Goal: Information Seeking & Learning: Check status

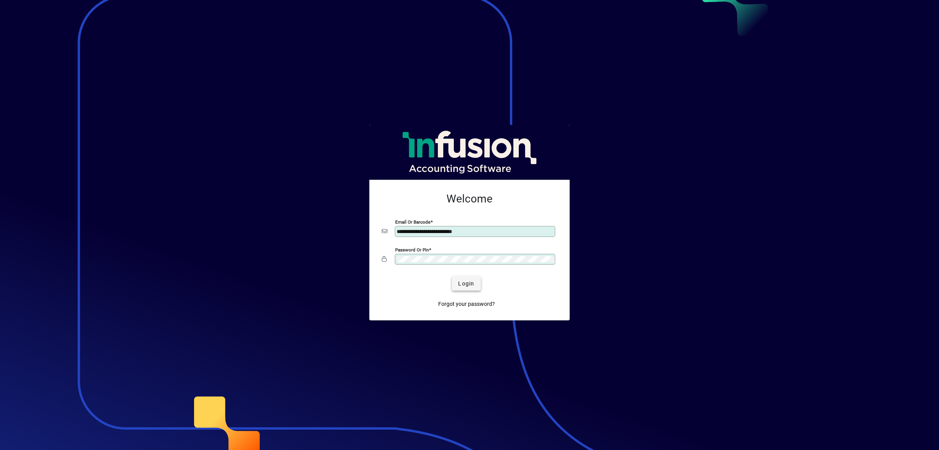
click at [463, 284] on span "Login" at bounding box center [466, 283] width 16 height 8
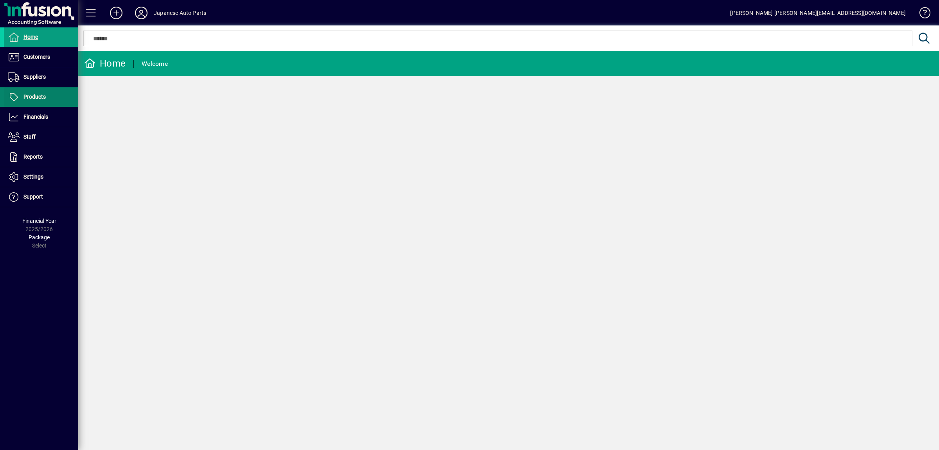
click at [51, 104] on span at bounding box center [41, 97] width 74 height 19
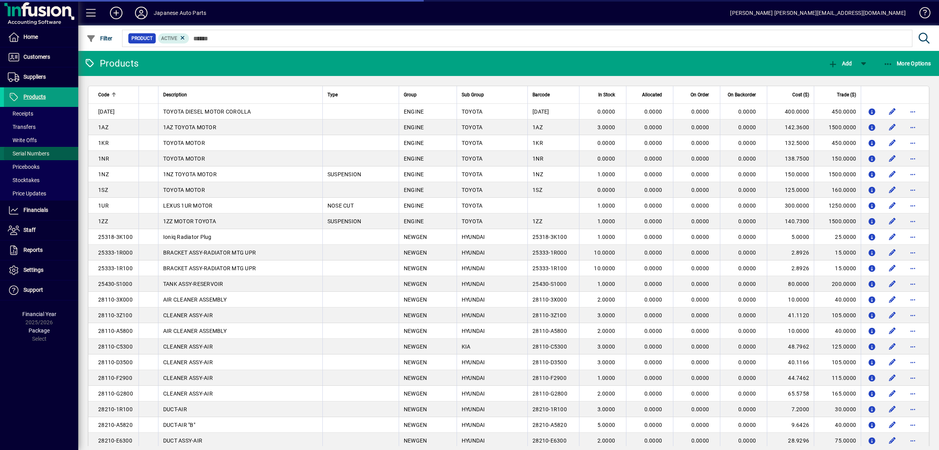
click at [27, 157] on span "Serial Numbers" at bounding box center [28, 153] width 41 height 6
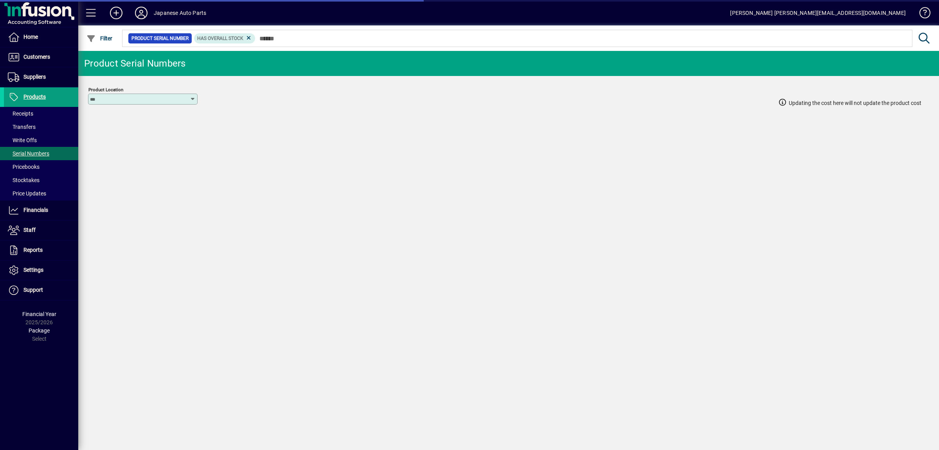
click at [301, 45] on mat-chip-set "Product Serial Number Has Overall Stock" at bounding box center [518, 38] width 790 height 16
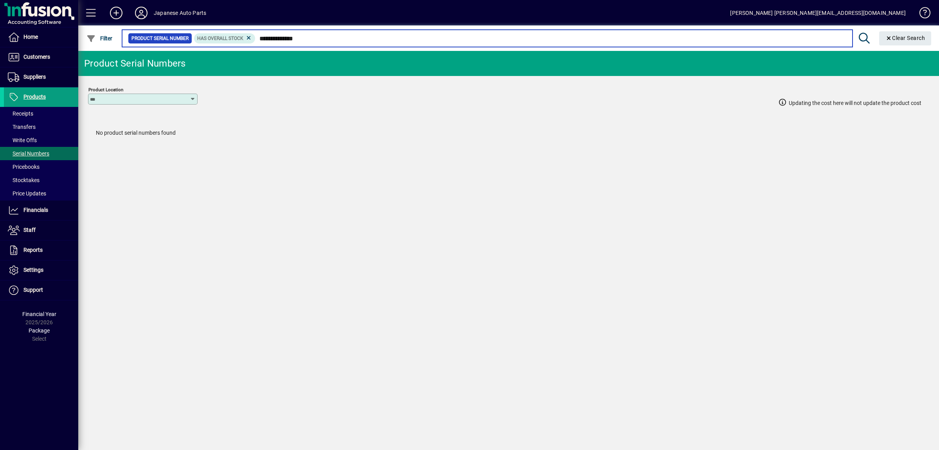
drag, startPoint x: 329, startPoint y: 38, endPoint x: 195, endPoint y: 40, distance: 133.9
click at [256, 40] on input "**********" at bounding box center [551, 38] width 591 height 11
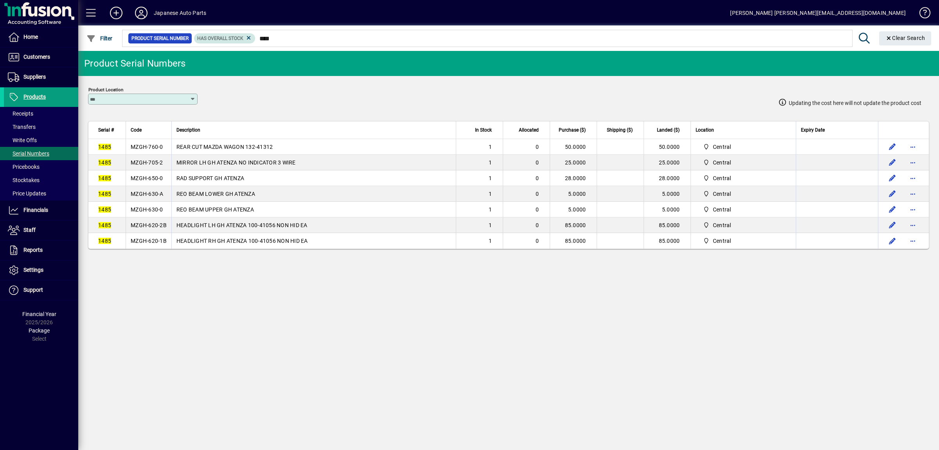
drag, startPoint x: 308, startPoint y: 44, endPoint x: 228, endPoint y: 37, distance: 79.8
click at [228, 37] on mat-chip-set "Product Serial Number Has Overall Stock ****" at bounding box center [488, 38] width 730 height 16
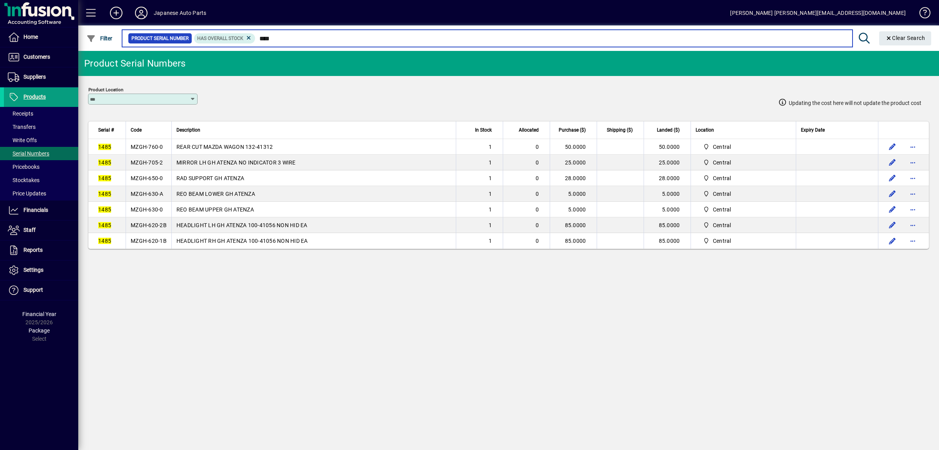
drag, startPoint x: 233, startPoint y: 34, endPoint x: 228, endPoint y: 33, distance: 4.8
click at [256, 33] on input "****" at bounding box center [551, 38] width 591 height 11
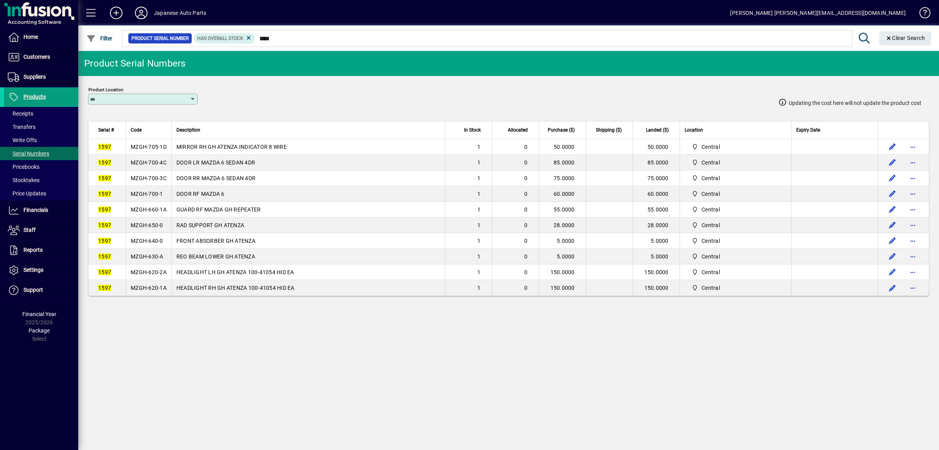
click at [139, 142] on td "MZGH-705-1D" at bounding box center [149, 147] width 46 height 16
click at [146, 146] on span "MZGH-705-1D" at bounding box center [149, 147] width 36 height 6
click at [159, 197] on span "MZGH-700-1" at bounding box center [147, 194] width 32 height 6
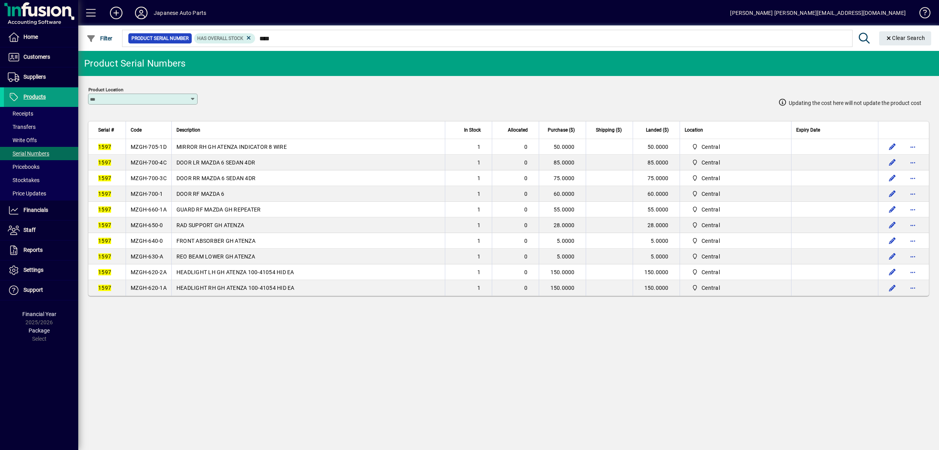
click at [159, 197] on span "MZGH-700-1" at bounding box center [147, 194] width 32 height 6
click at [154, 181] on span "MZGH-700-3C" at bounding box center [149, 178] width 36 height 6
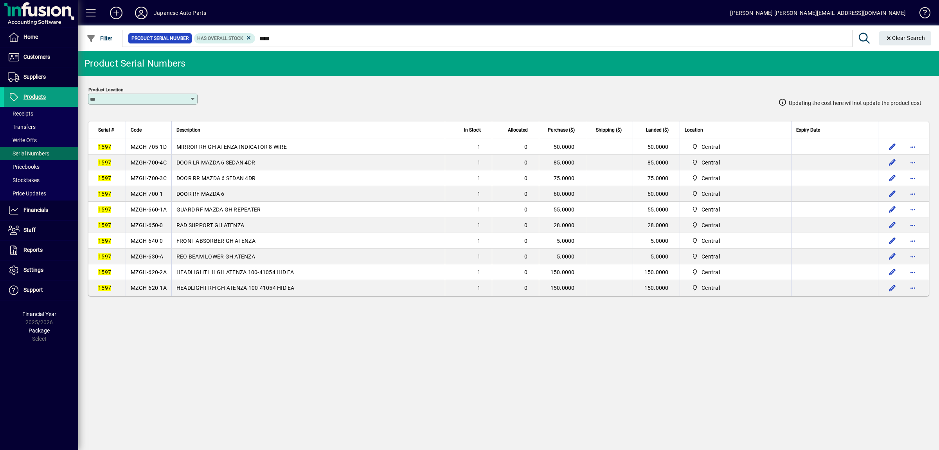
click at [153, 166] on span "MZGH-700-4C" at bounding box center [149, 162] width 36 height 6
click at [157, 213] on span "MZGH-660-1A" at bounding box center [149, 209] width 36 height 6
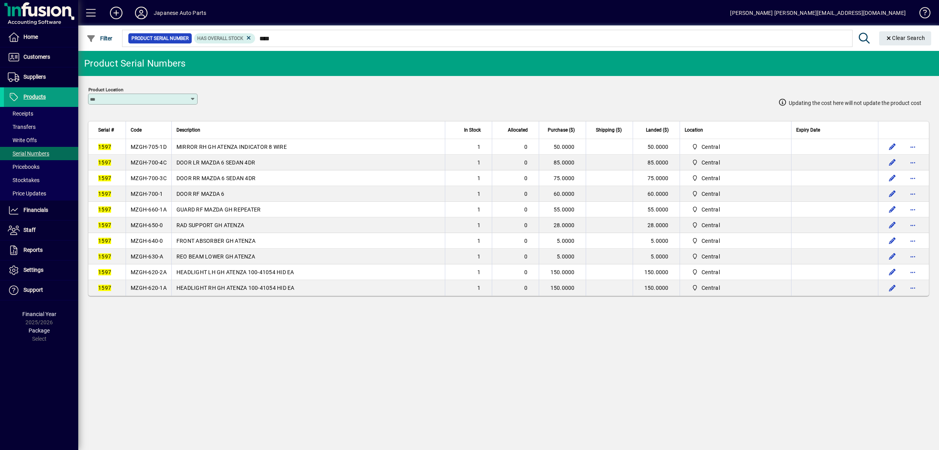
click at [157, 213] on span "MZGH-660-1A" at bounding box center [149, 209] width 36 height 6
click at [154, 228] on span "MZGH-650-0" at bounding box center [147, 225] width 32 height 6
click at [176, 244] on td "FRONT ABSORBER GH ATENZA" at bounding box center [308, 241] width 274 height 16
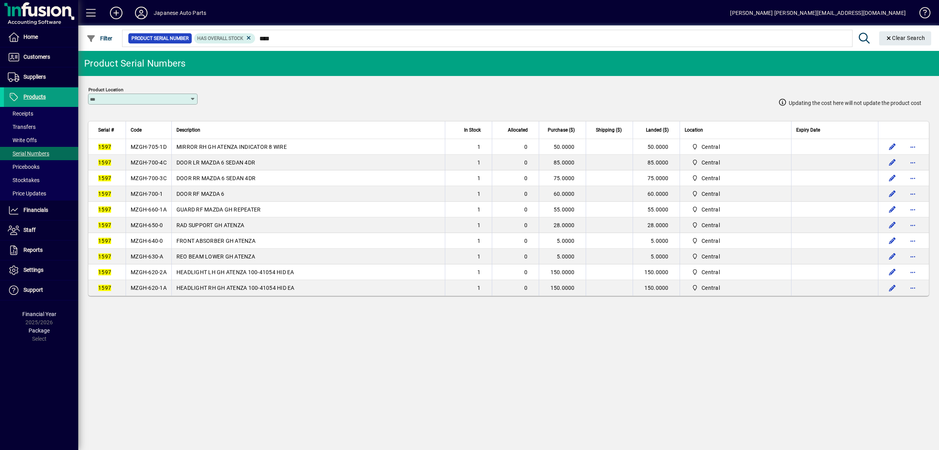
click at [176, 244] on td "FRONT ABSORBER GH ATENZA" at bounding box center [308, 241] width 274 height 16
click at [157, 244] on span "MZGH-640-0" at bounding box center [147, 241] width 32 height 6
click at [166, 275] on span "MZGH-620-2A" at bounding box center [149, 272] width 36 height 6
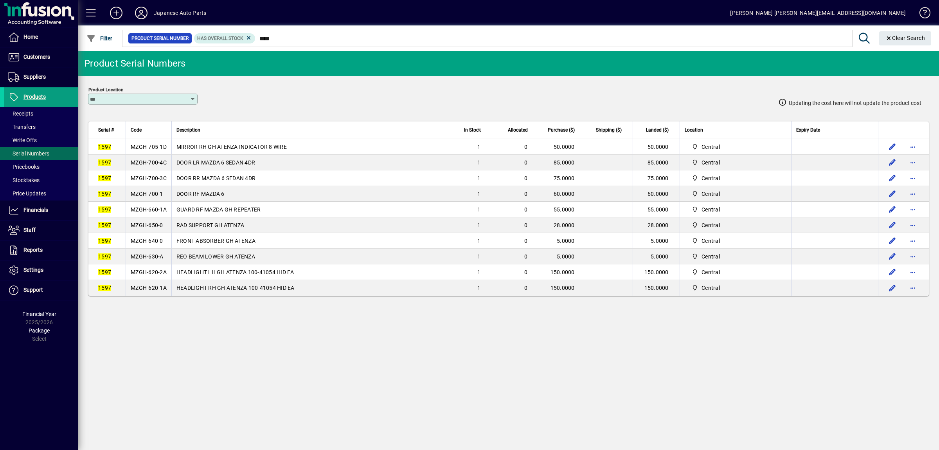
click at [166, 275] on span "MZGH-620-2A" at bounding box center [149, 272] width 36 height 6
click at [147, 295] on td "MZGH-620-1A" at bounding box center [149, 288] width 46 height 16
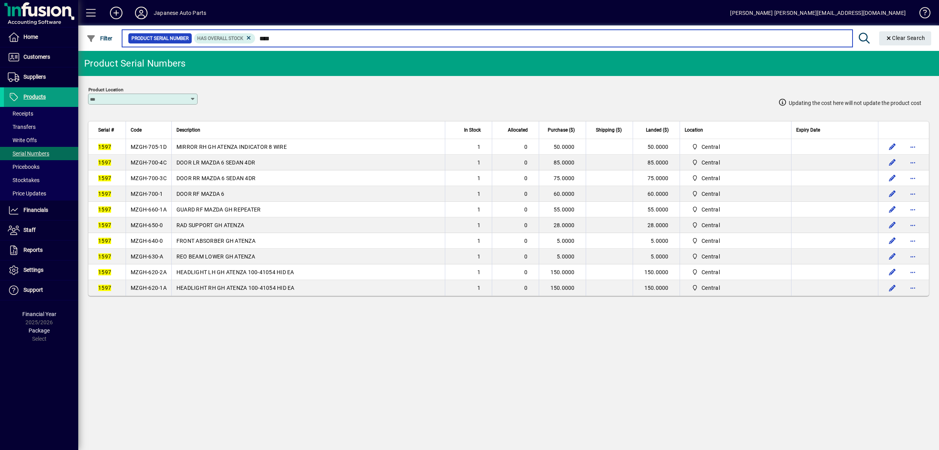
drag, startPoint x: 291, startPoint y: 38, endPoint x: 238, endPoint y: 31, distance: 52.8
click at [256, 33] on input "****" at bounding box center [551, 38] width 591 height 11
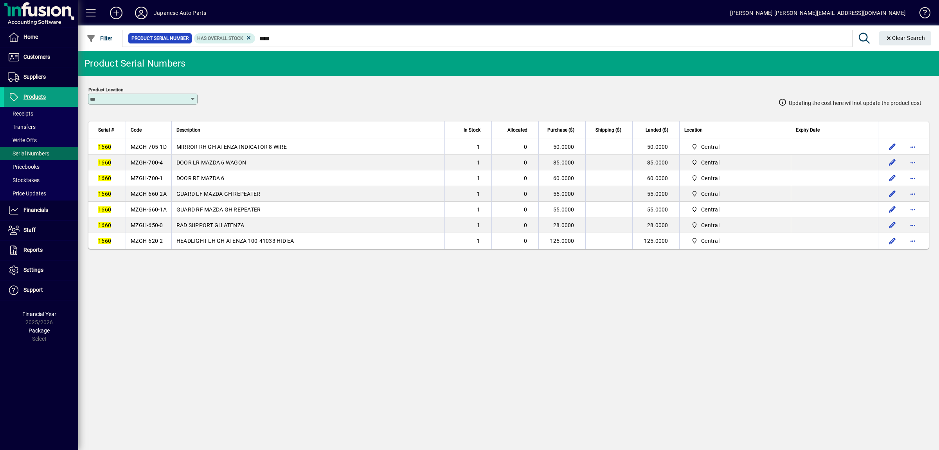
click at [159, 145] on span "MZGH-705-1D" at bounding box center [149, 147] width 36 height 6
click at [153, 146] on span "MZGH-705-1D" at bounding box center [149, 147] width 36 height 6
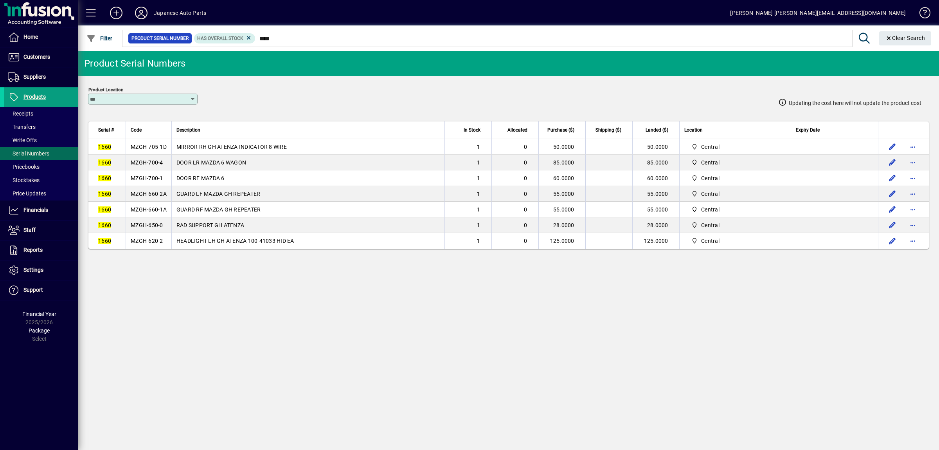
click at [154, 165] on span "MZGH-700-4" at bounding box center [147, 162] width 32 height 6
click at [147, 184] on td "MZGH-700-1" at bounding box center [149, 178] width 46 height 16
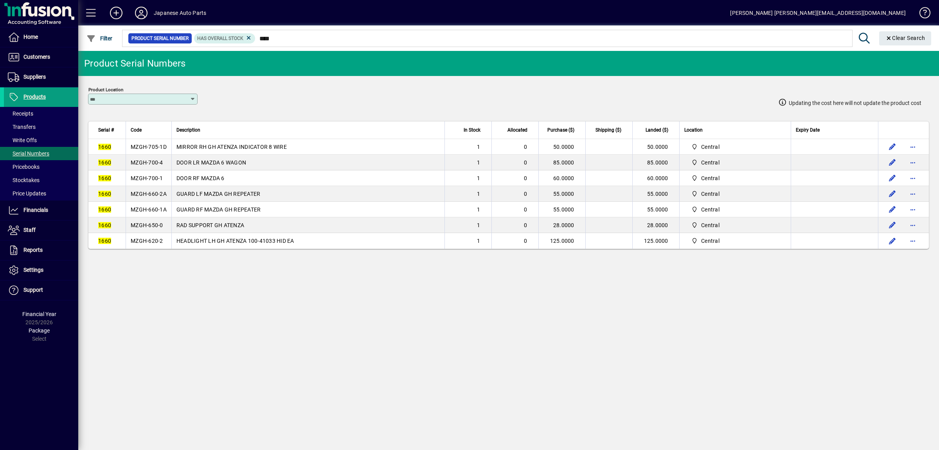
click at [147, 184] on td "MZGH-700-1" at bounding box center [149, 178] width 46 height 16
click at [126, 197] on td "1660" at bounding box center [106, 194] width 37 height 16
click at [149, 197] on span "MZGH-660-2A" at bounding box center [149, 194] width 36 height 6
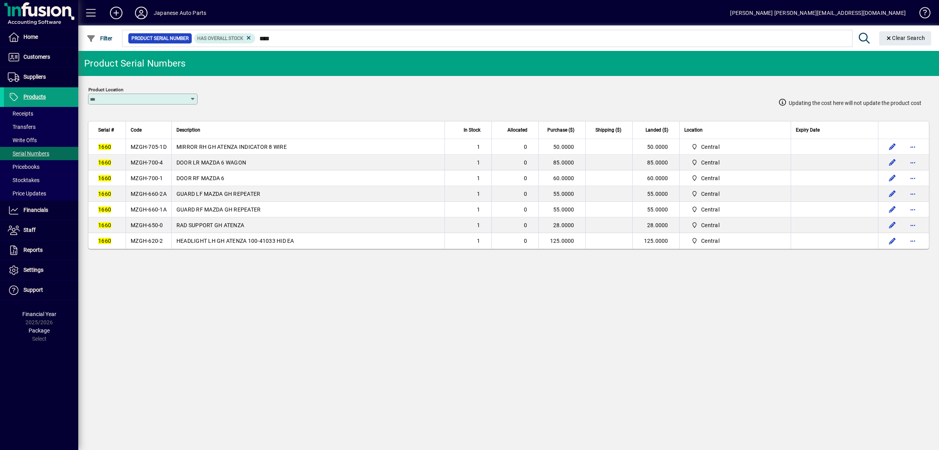
click at [150, 197] on span "MZGH-660-2A" at bounding box center [149, 194] width 36 height 6
click at [160, 212] on span "MZGH-660-1A" at bounding box center [149, 209] width 36 height 6
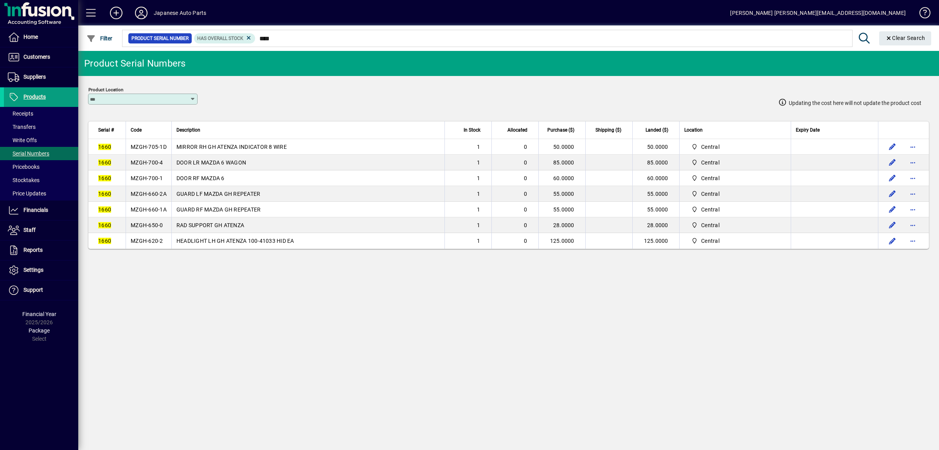
click at [163, 228] on span "MZGH-650-0" at bounding box center [147, 225] width 32 height 6
click at [150, 240] on td "MZGH-620-2" at bounding box center [149, 241] width 46 height 16
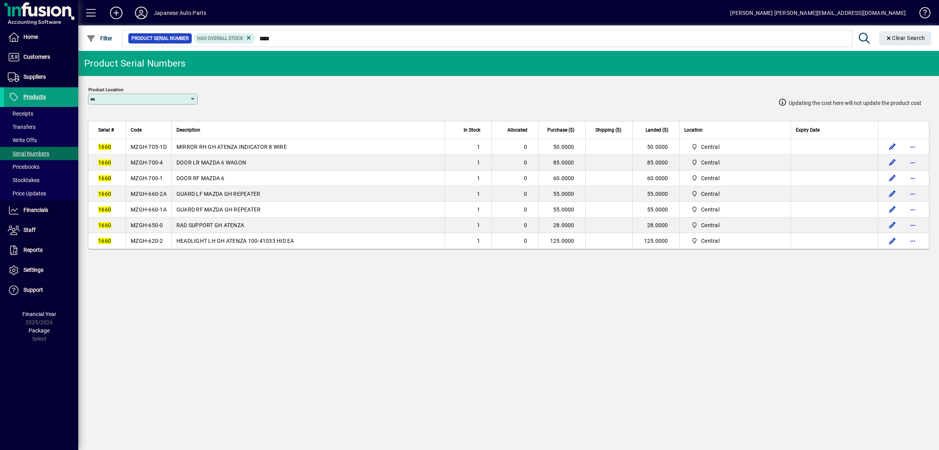
click at [149, 244] on span "MZGH-620-2" at bounding box center [147, 241] width 32 height 6
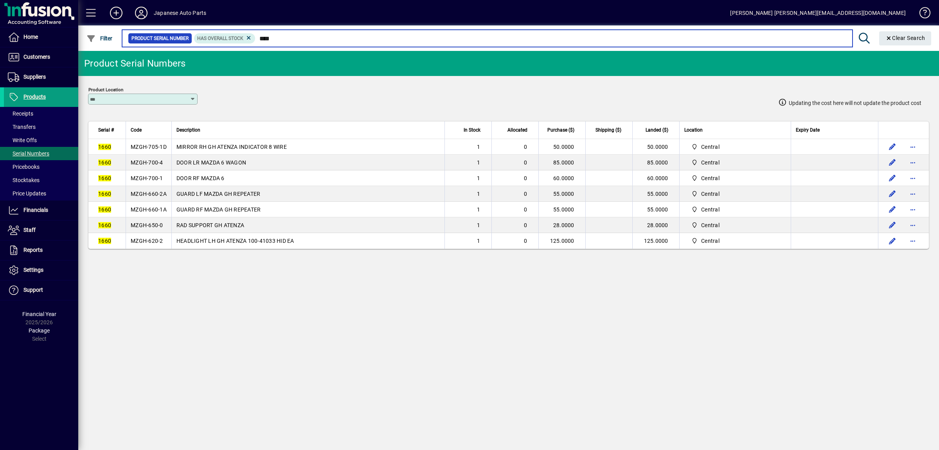
drag, startPoint x: 301, startPoint y: 40, endPoint x: 226, endPoint y: 36, distance: 74.8
click at [256, 36] on input "****" at bounding box center [551, 38] width 591 height 11
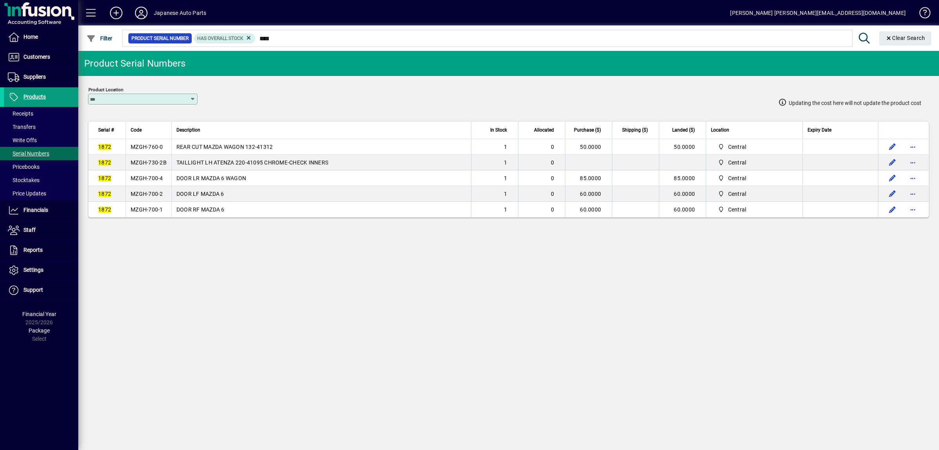
click at [166, 150] on td "MZGH-760-0" at bounding box center [149, 147] width 46 height 16
click at [156, 164] on span "MZGH-730-2B" at bounding box center [149, 162] width 36 height 6
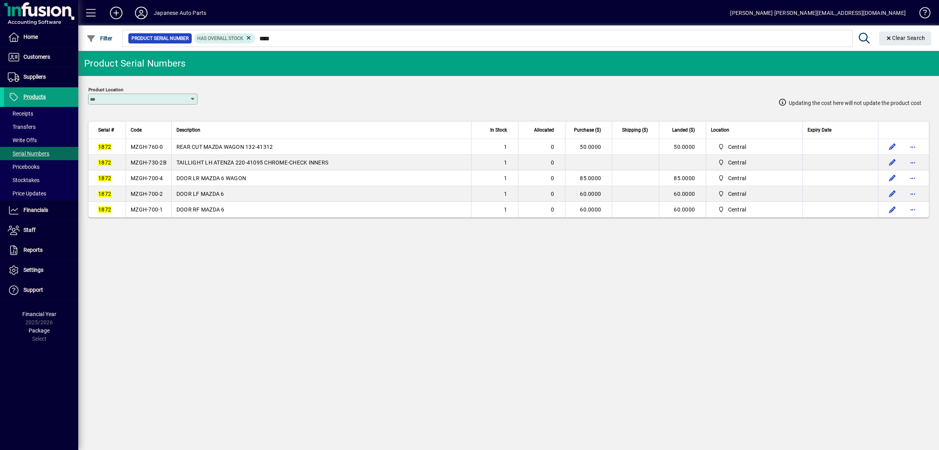
click at [156, 164] on span "MZGH-730-2B" at bounding box center [149, 162] width 36 height 6
click at [159, 213] on span "MZGH-700-1" at bounding box center [147, 209] width 32 height 6
click at [155, 197] on span "MZGH-700-2" at bounding box center [147, 194] width 32 height 6
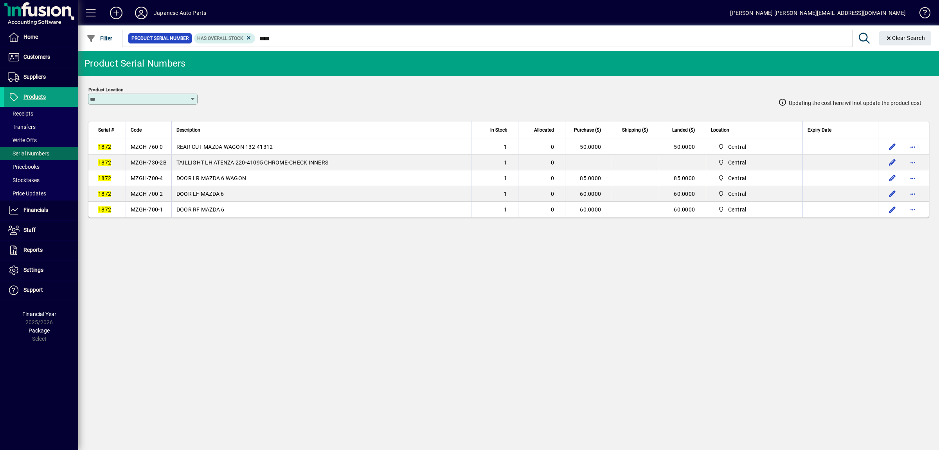
click at [155, 197] on span "MZGH-700-2" at bounding box center [147, 194] width 32 height 6
click at [139, 181] on span "MZGH-700-4" at bounding box center [147, 178] width 32 height 6
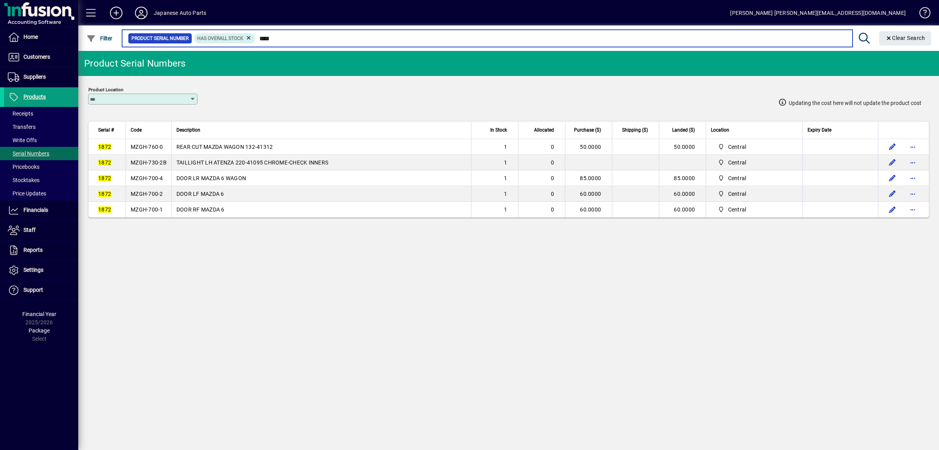
drag, startPoint x: 299, startPoint y: 37, endPoint x: 210, endPoint y: 32, distance: 89.8
click at [256, 33] on input "****" at bounding box center [551, 38] width 591 height 11
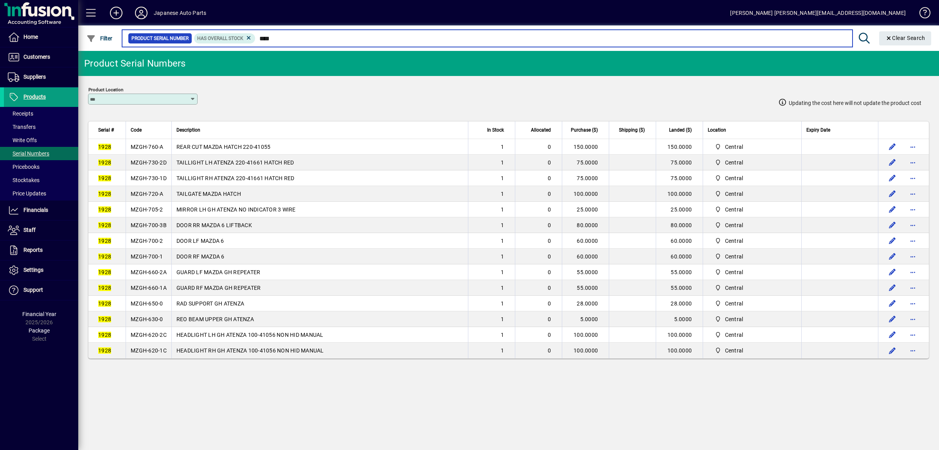
drag, startPoint x: 299, startPoint y: 42, endPoint x: 213, endPoint y: 29, distance: 87.9
click at [256, 33] on input "****" at bounding box center [551, 38] width 591 height 11
click at [310, 40] on input "****" at bounding box center [551, 38] width 591 height 11
drag, startPoint x: 309, startPoint y: 40, endPoint x: 182, endPoint y: 28, distance: 127.0
click at [256, 33] on input "****" at bounding box center [551, 38] width 591 height 11
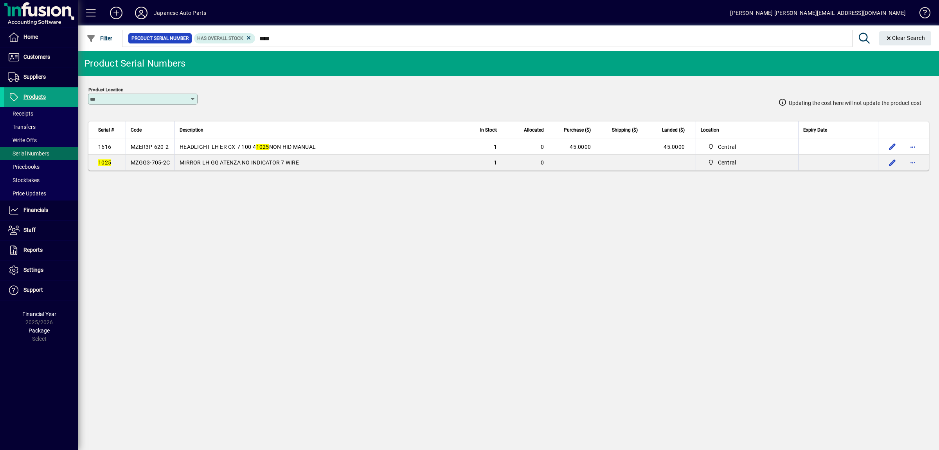
click at [135, 169] on td "MZGG3-705-2C" at bounding box center [150, 163] width 49 height 16
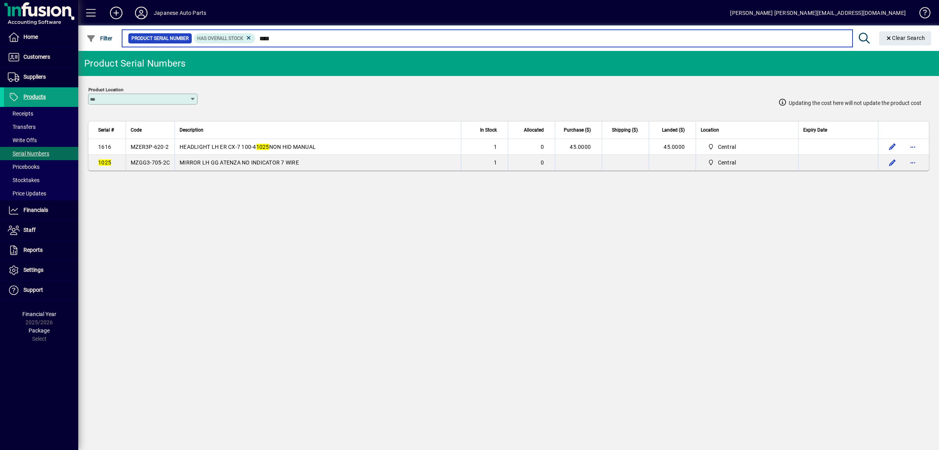
drag, startPoint x: 285, startPoint y: 39, endPoint x: 240, endPoint y: 37, distance: 44.7
click at [256, 37] on input "****" at bounding box center [551, 38] width 591 height 11
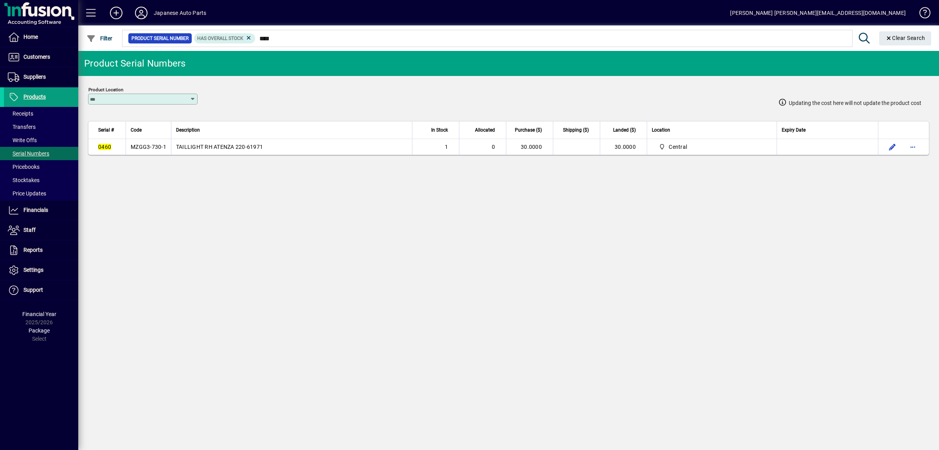
click at [152, 150] on span "MZGG3-730-1" at bounding box center [149, 147] width 36 height 6
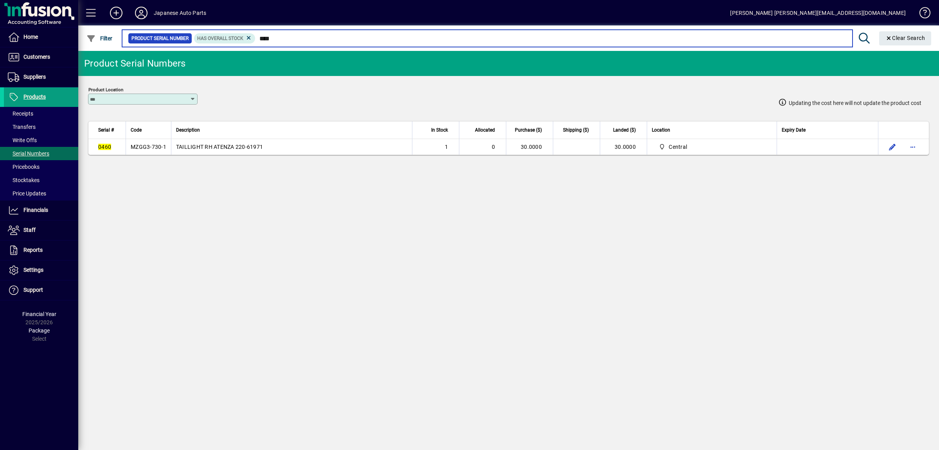
drag, startPoint x: 294, startPoint y: 41, endPoint x: 217, endPoint y: 41, distance: 76.7
click at [256, 41] on input "****" at bounding box center [551, 38] width 591 height 11
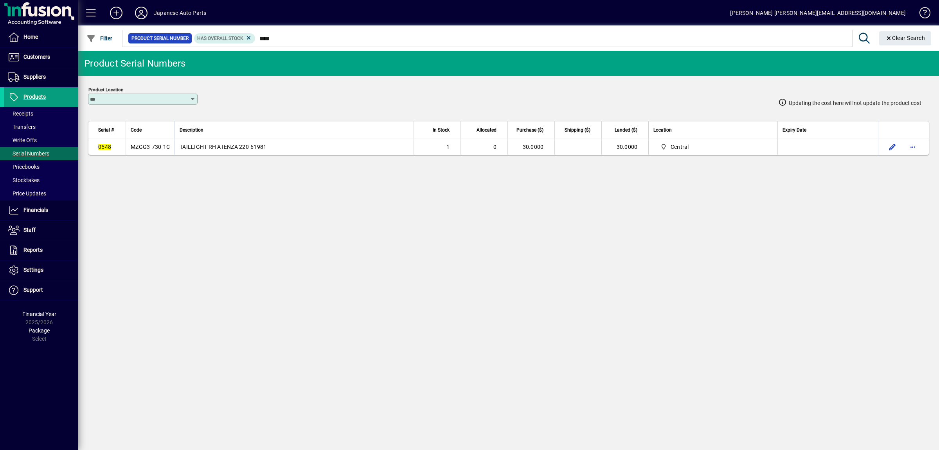
click at [141, 149] on span "MZGG3-730-1C" at bounding box center [150, 147] width 39 height 6
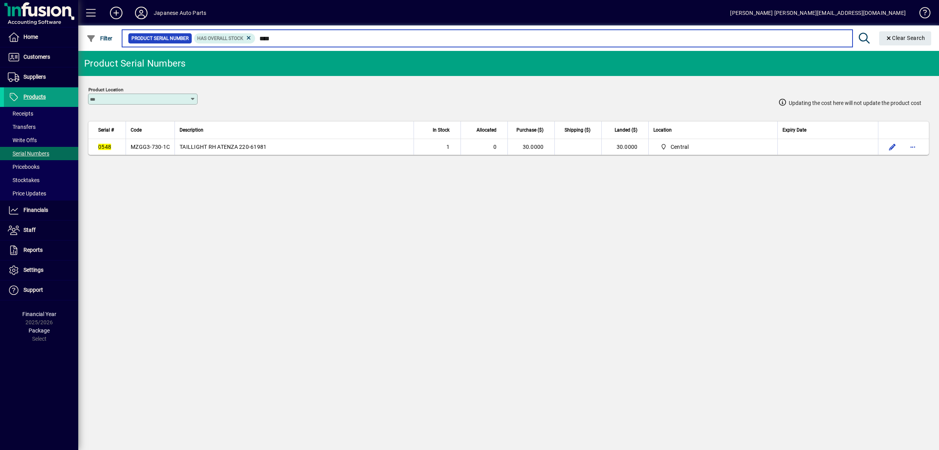
drag, startPoint x: 336, startPoint y: 43, endPoint x: 217, endPoint y: 31, distance: 120.0
click at [256, 34] on input "****" at bounding box center [551, 38] width 591 height 11
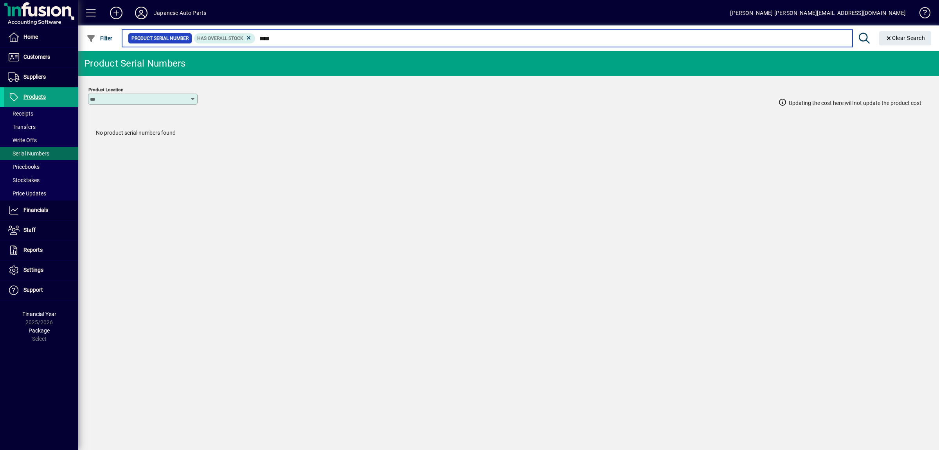
drag, startPoint x: 288, startPoint y: 36, endPoint x: 276, endPoint y: 36, distance: 11.3
click at [276, 36] on input "****" at bounding box center [551, 38] width 591 height 11
drag, startPoint x: 285, startPoint y: 40, endPoint x: 267, endPoint y: 42, distance: 18.6
click at [267, 42] on input "****" at bounding box center [551, 38] width 591 height 11
drag, startPoint x: 309, startPoint y: 38, endPoint x: 268, endPoint y: 39, distance: 41.1
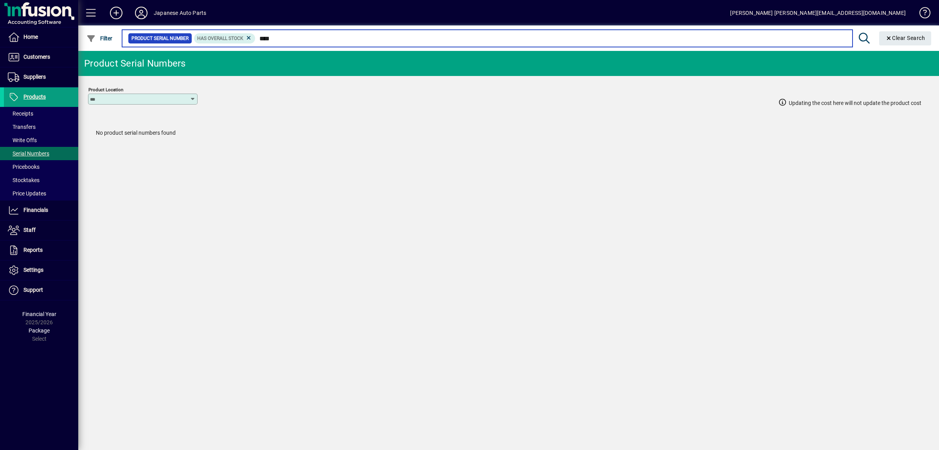
click at [269, 39] on input "****" at bounding box center [551, 38] width 591 height 11
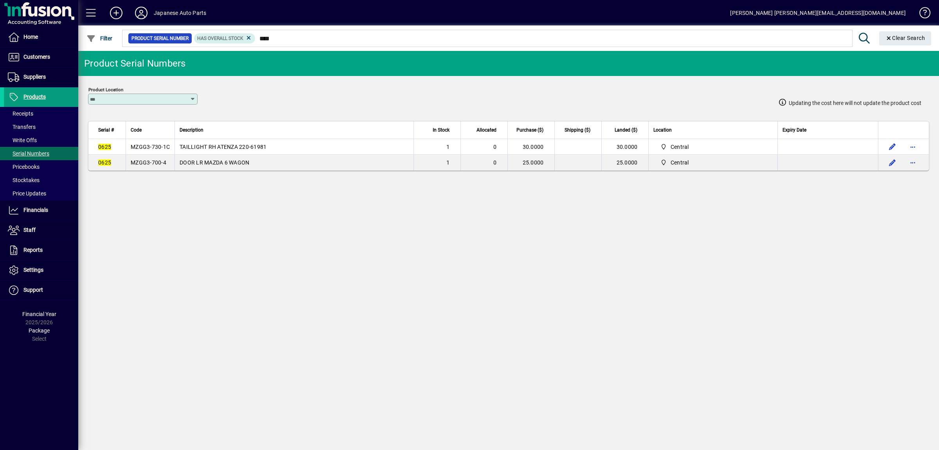
click at [154, 151] on td "MZGG3-730-1C" at bounding box center [150, 147] width 49 height 16
click at [154, 166] on span "MZGG3-700-4" at bounding box center [149, 162] width 36 height 6
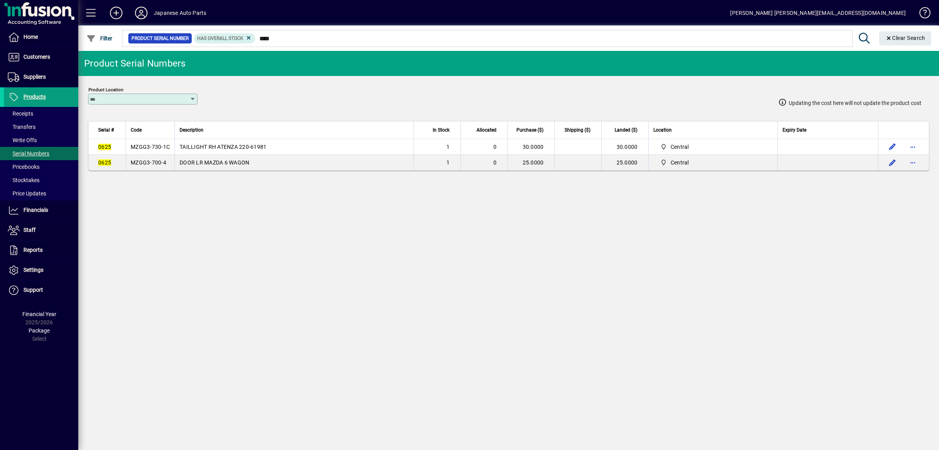
click at [154, 166] on span "MZGG3-700-4" at bounding box center [149, 162] width 36 height 6
click at [155, 151] on td "MZGG3-730-1C" at bounding box center [150, 147] width 49 height 16
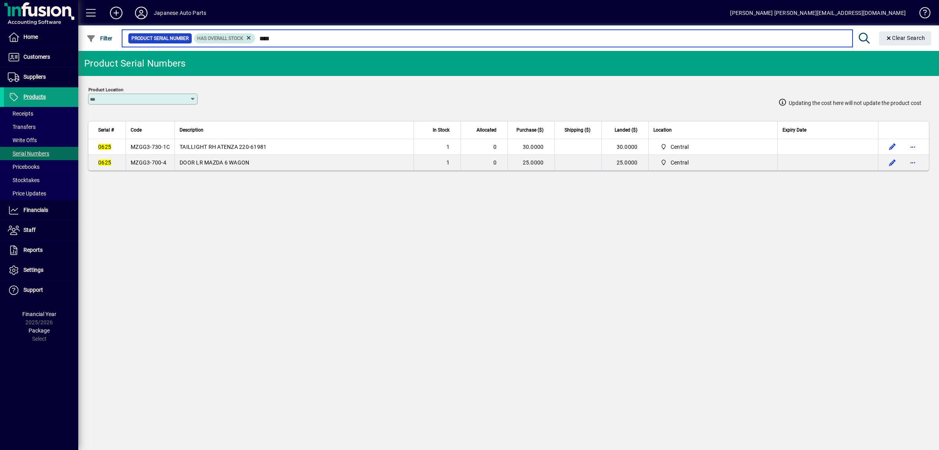
drag, startPoint x: 284, startPoint y: 39, endPoint x: 244, endPoint y: 36, distance: 39.7
click at [256, 37] on input "****" at bounding box center [551, 38] width 591 height 11
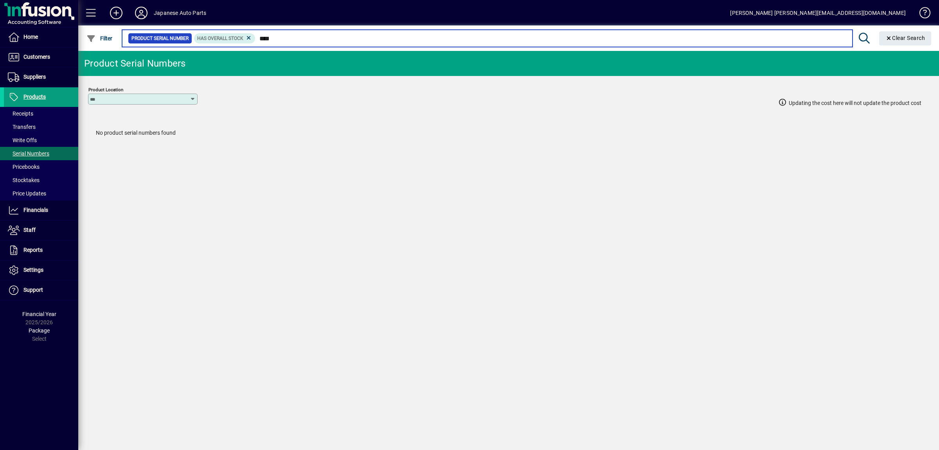
drag, startPoint x: 297, startPoint y: 39, endPoint x: 277, endPoint y: 40, distance: 19.6
click at [277, 40] on input "****" at bounding box center [551, 38] width 591 height 11
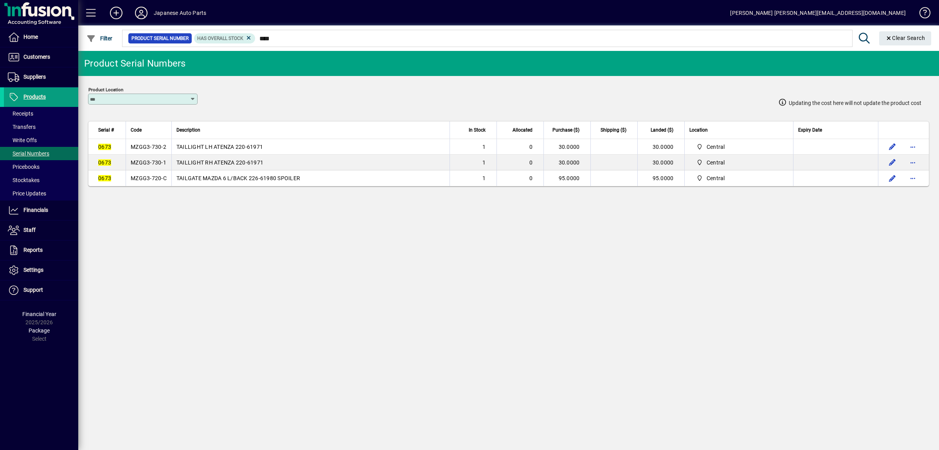
click at [149, 181] on span "MZGG3-720-C" at bounding box center [149, 178] width 36 height 6
click at [166, 150] on span "MZGG3-730-2" at bounding box center [149, 147] width 36 height 6
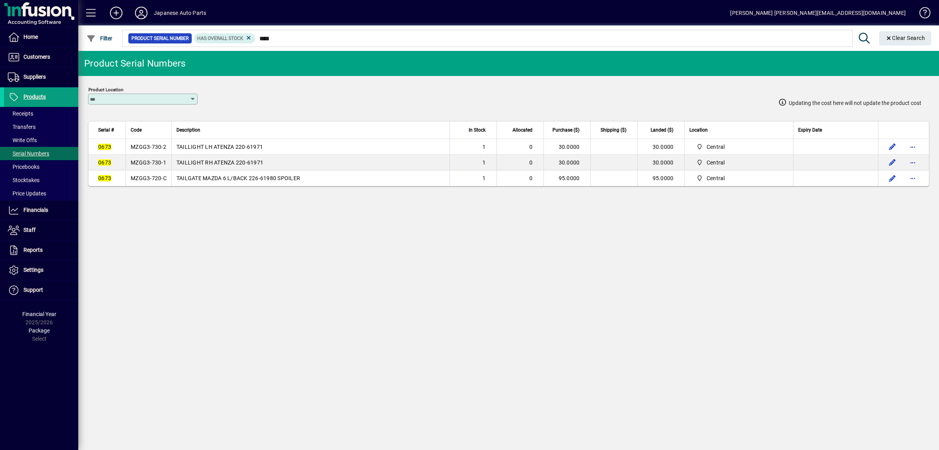
click at [166, 150] on span "MZGG3-730-2" at bounding box center [149, 147] width 36 height 6
click at [155, 168] on td "MZGG3-730-1" at bounding box center [149, 163] width 46 height 16
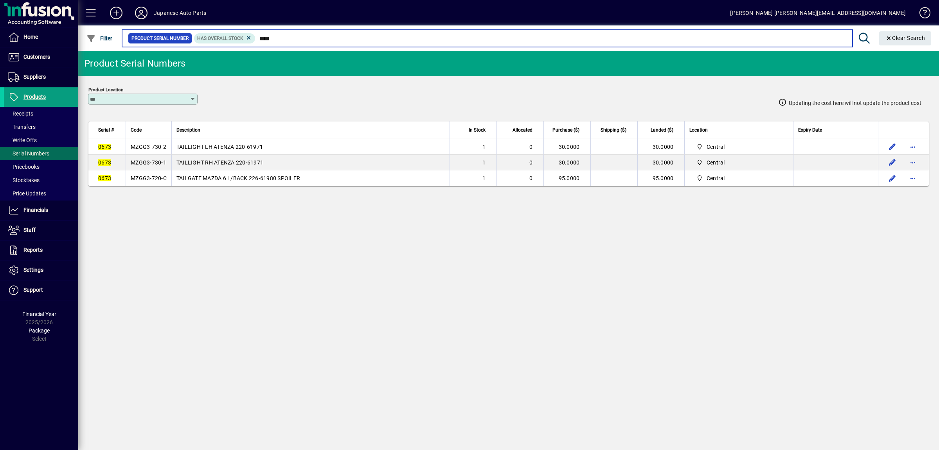
drag, startPoint x: 295, startPoint y: 43, endPoint x: 160, endPoint y: 29, distance: 135.4
click at [256, 33] on input "****" at bounding box center [551, 38] width 591 height 11
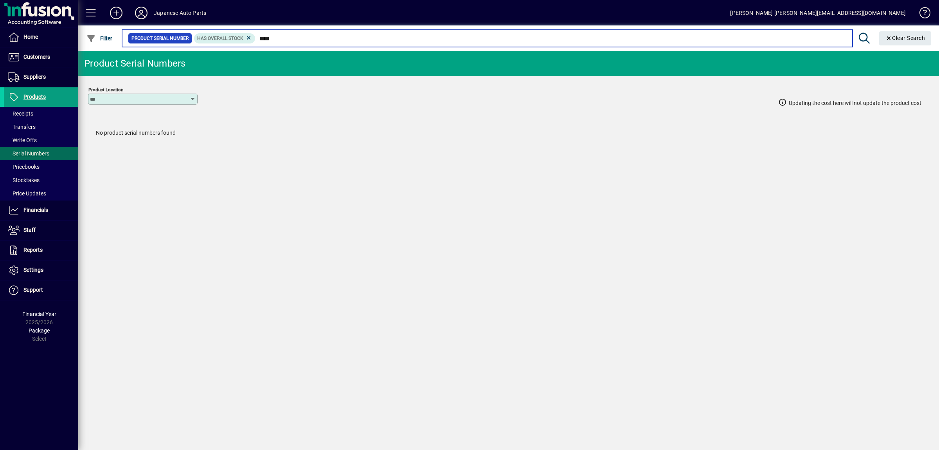
drag, startPoint x: 274, startPoint y: 40, endPoint x: 257, endPoint y: 38, distance: 17.8
click at [257, 38] on input "****" at bounding box center [551, 38] width 591 height 11
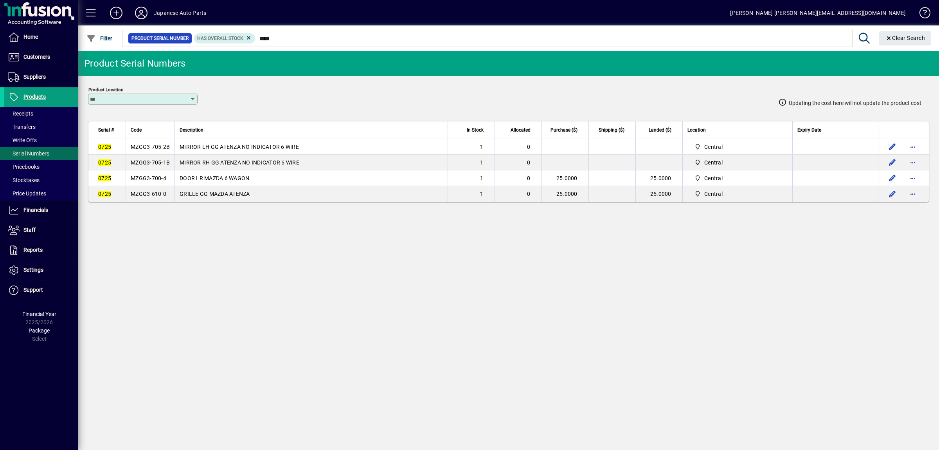
click at [148, 149] on span "MZGG3-705-2B" at bounding box center [150, 147] width 39 height 6
click at [162, 162] on span "MZGG3-705-1B" at bounding box center [150, 162] width 39 height 6
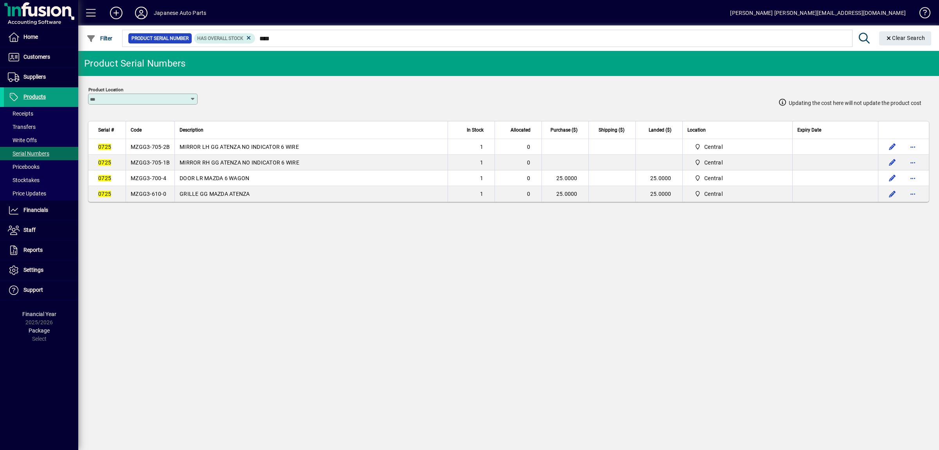
click at [162, 162] on span "MZGG3-705-1B" at bounding box center [150, 162] width 39 height 6
click at [141, 181] on span "MZGG3-700-4" at bounding box center [149, 178] width 36 height 6
click at [156, 197] on span "MZGG3-610-0" at bounding box center [149, 194] width 36 height 6
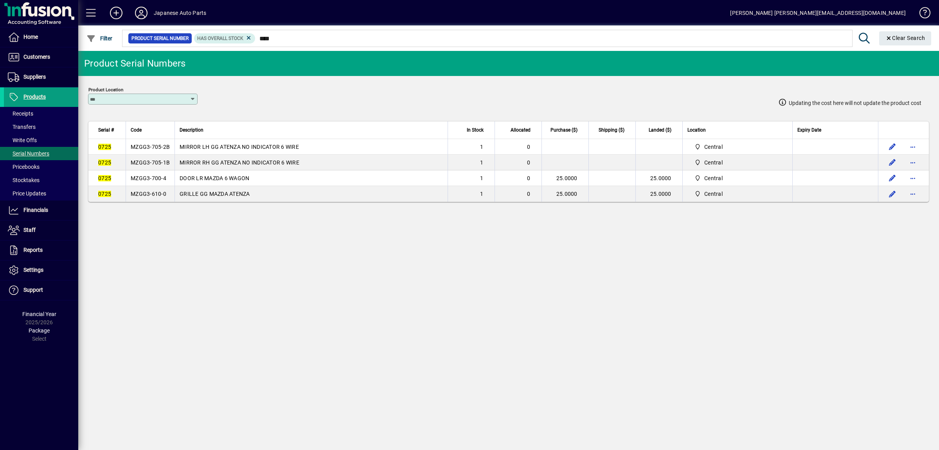
click at [156, 197] on span "MZGG3-610-0" at bounding box center [149, 194] width 36 height 6
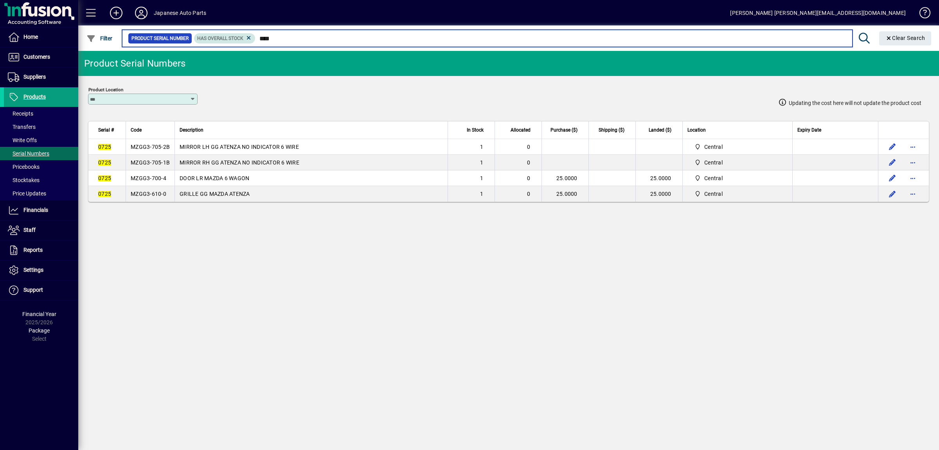
drag, startPoint x: 295, startPoint y: 39, endPoint x: 246, endPoint y: 35, distance: 48.7
click at [256, 37] on input "****" at bounding box center [551, 38] width 591 height 11
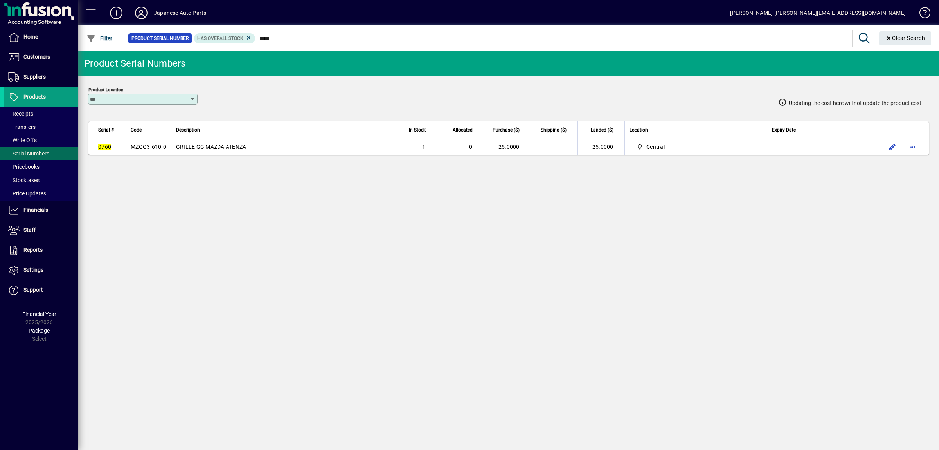
click at [157, 151] on td "MZGG3-610-0" at bounding box center [148, 147] width 45 height 16
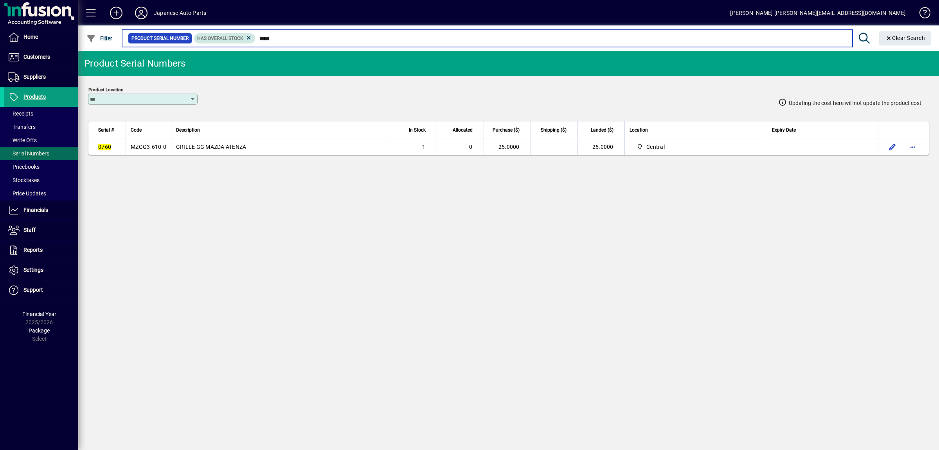
drag, startPoint x: 302, startPoint y: 36, endPoint x: 238, endPoint y: 36, distance: 63.4
click at [256, 36] on input "****" at bounding box center [551, 38] width 591 height 11
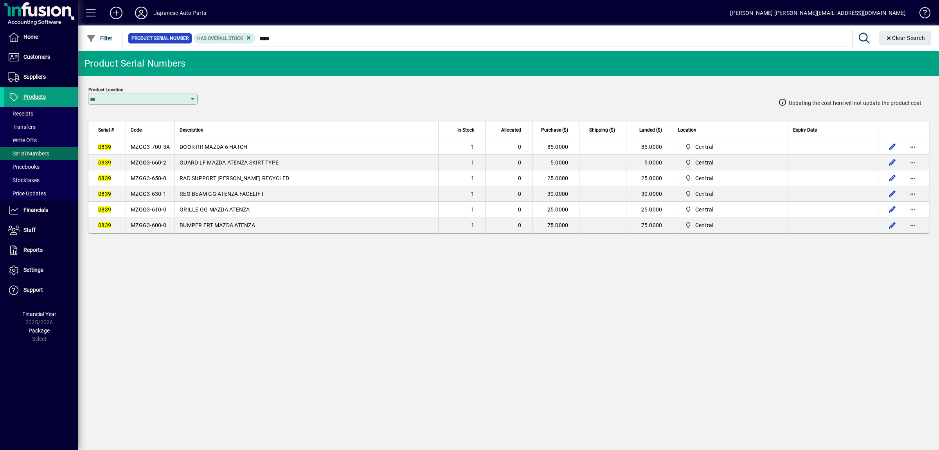
click at [164, 147] on span "MZGG3-700-3A" at bounding box center [150, 147] width 39 height 6
click at [162, 162] on span "MZGG3-660-2" at bounding box center [149, 162] width 36 height 6
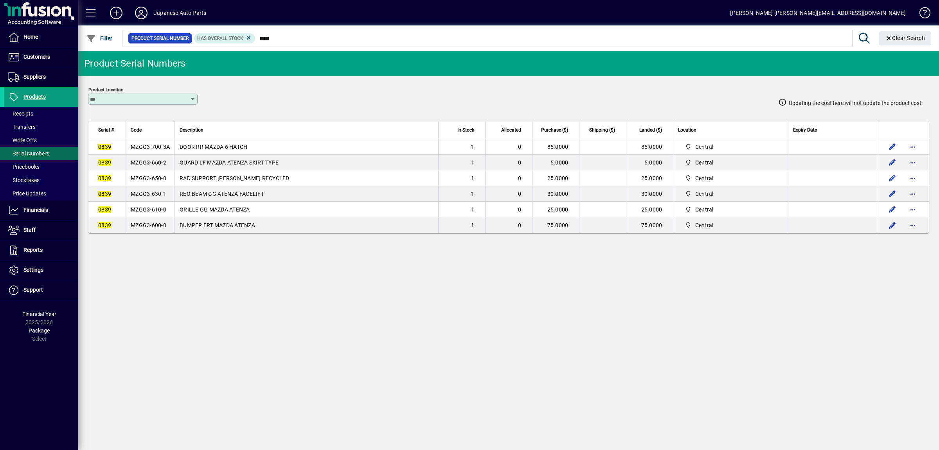
click at [162, 162] on span "MZGG3-660-2" at bounding box center [149, 162] width 36 height 6
click at [155, 181] on span "MZGG3-650-0" at bounding box center [149, 178] width 36 height 6
click at [140, 191] on td "MZGG3-630-1" at bounding box center [150, 194] width 49 height 16
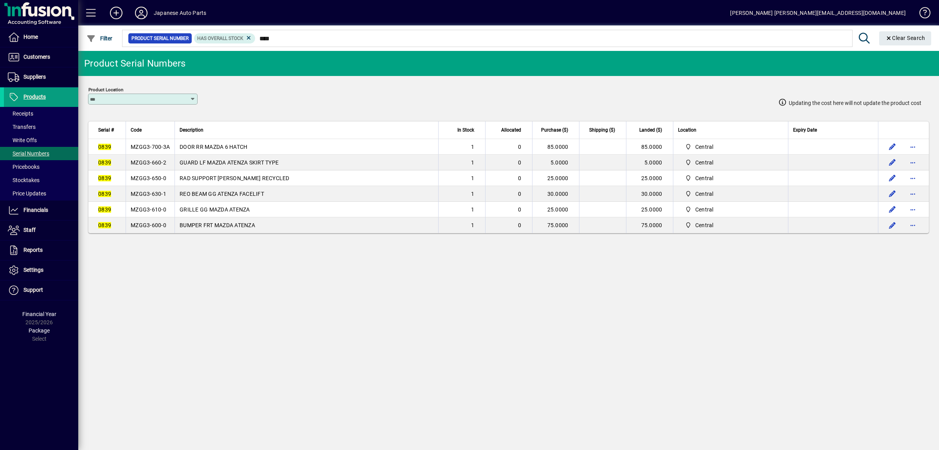
click at [140, 191] on td "MZGG3-630-1" at bounding box center [150, 194] width 49 height 16
click at [162, 213] on span "MZGG3-610-0" at bounding box center [149, 209] width 36 height 6
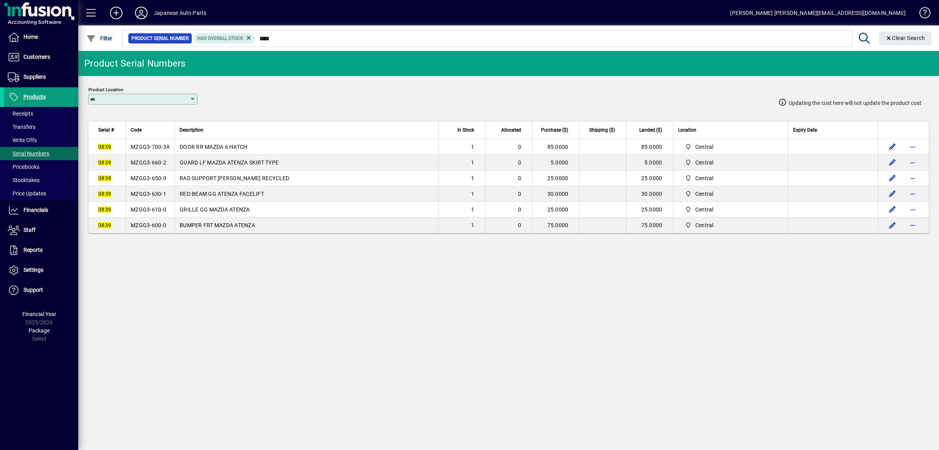
click at [143, 228] on span "MZGG3-600-0" at bounding box center [149, 225] width 36 height 6
drag, startPoint x: 286, startPoint y: 33, endPoint x: 294, endPoint y: 34, distance: 7.5
click at [283, 33] on div at bounding box center [551, 29] width 861 height 9
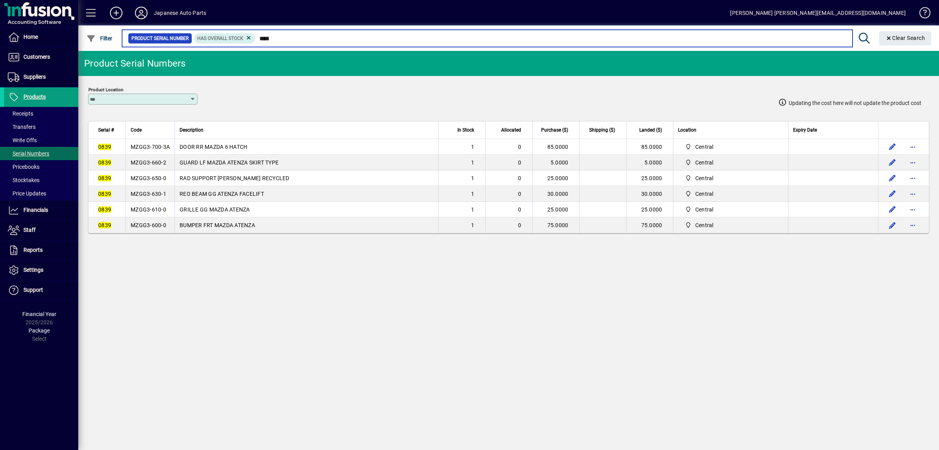
drag, startPoint x: 292, startPoint y: 37, endPoint x: 250, endPoint y: 37, distance: 41.5
click at [256, 37] on input "****" at bounding box center [551, 38] width 591 height 11
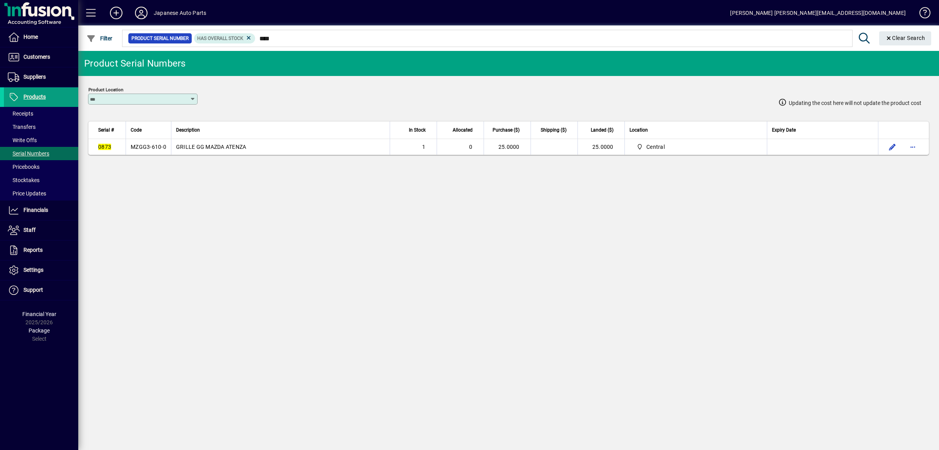
click at [158, 150] on span "MZGG3-610-0" at bounding box center [149, 147] width 36 height 6
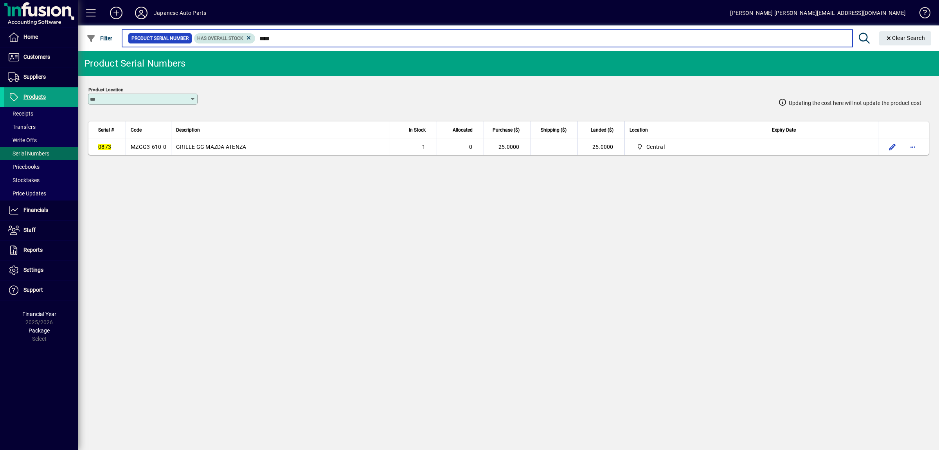
drag, startPoint x: 289, startPoint y: 43, endPoint x: 245, endPoint y: 36, distance: 45.2
click at [256, 40] on input "****" at bounding box center [551, 38] width 591 height 11
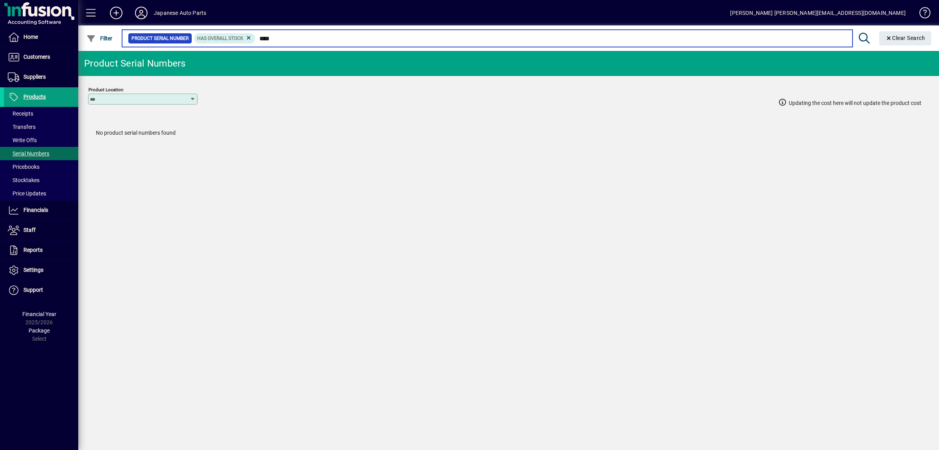
drag, startPoint x: 307, startPoint y: 41, endPoint x: 178, endPoint y: 33, distance: 129.1
click at [256, 35] on input "****" at bounding box center [551, 38] width 591 height 11
drag, startPoint x: 289, startPoint y: 43, endPoint x: 252, endPoint y: 43, distance: 36.8
click at [256, 43] on input "****" at bounding box center [551, 38] width 591 height 11
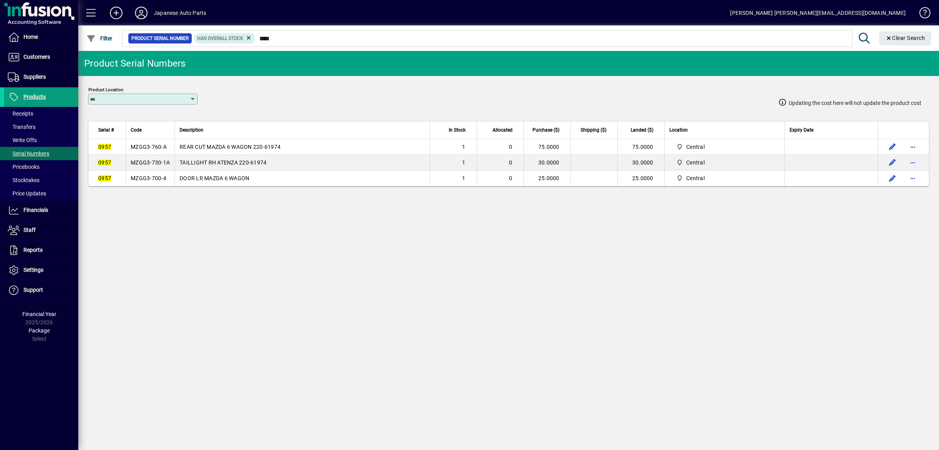
click at [157, 148] on span "MZGG3-760-A" at bounding box center [149, 147] width 36 height 6
click at [167, 163] on span "MZGG3-730-1A" at bounding box center [150, 162] width 39 height 6
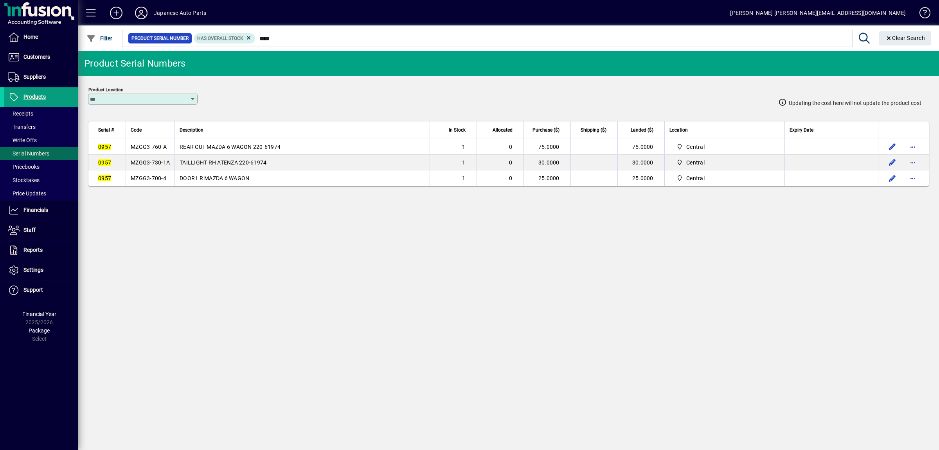
click at [167, 163] on span "MZGG3-730-1A" at bounding box center [150, 162] width 39 height 6
click at [147, 186] on td "MZGG3-700-4" at bounding box center [150, 178] width 49 height 16
click at [150, 184] on td "MZGG3-700-4" at bounding box center [150, 178] width 49 height 16
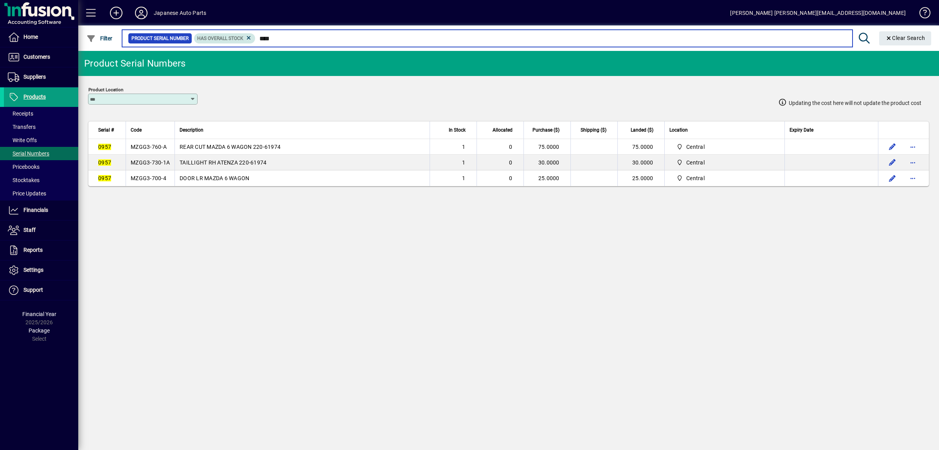
drag, startPoint x: 299, startPoint y: 39, endPoint x: 247, endPoint y: 39, distance: 52.4
click at [256, 41] on input "****" at bounding box center [551, 38] width 591 height 11
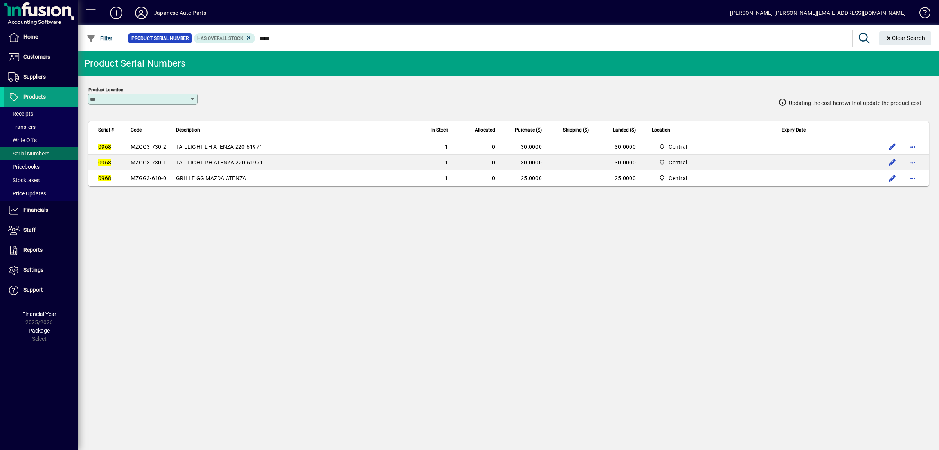
click at [150, 145] on span "MZGG3-730-2" at bounding box center [149, 147] width 36 height 6
click at [156, 162] on span "MZGG3-730-1" at bounding box center [149, 162] width 36 height 6
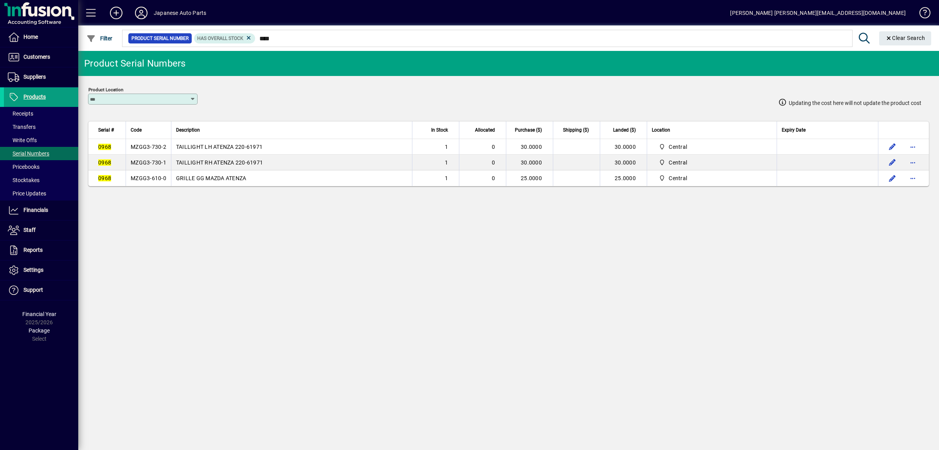
click at [156, 162] on span "MZGG3-730-1" at bounding box center [149, 162] width 36 height 6
click at [147, 180] on span "MZGG3-610-0" at bounding box center [149, 178] width 36 height 6
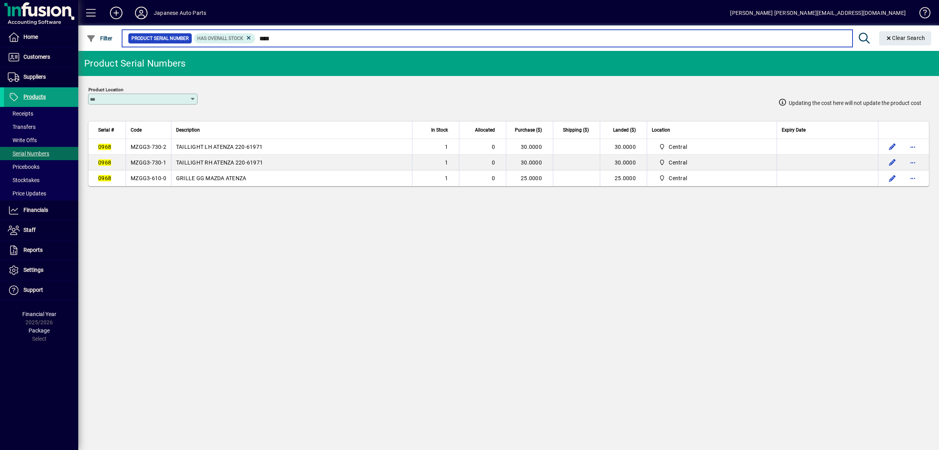
drag, startPoint x: 285, startPoint y: 41, endPoint x: 211, endPoint y: 41, distance: 74.8
click at [256, 41] on input "****" at bounding box center [551, 38] width 591 height 11
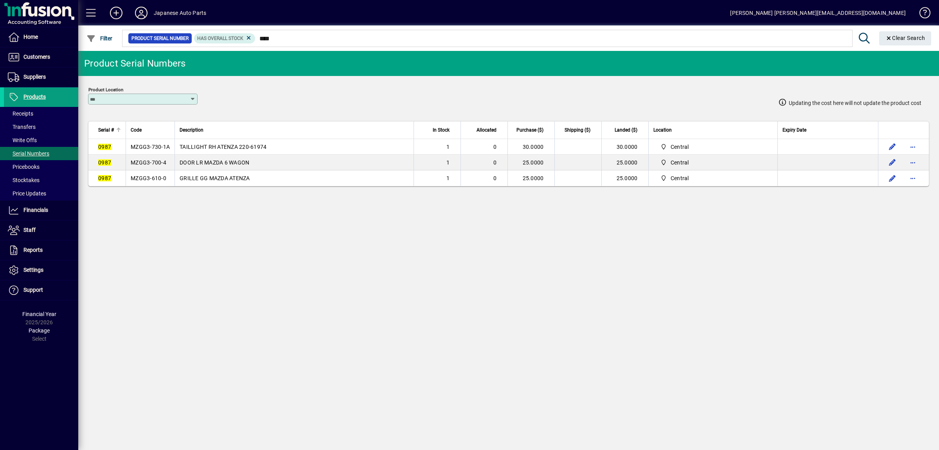
click at [131, 143] on td "MZGG3-730-1A" at bounding box center [150, 147] width 49 height 16
click at [151, 169] on td "MZGG3-700-4" at bounding box center [150, 163] width 49 height 16
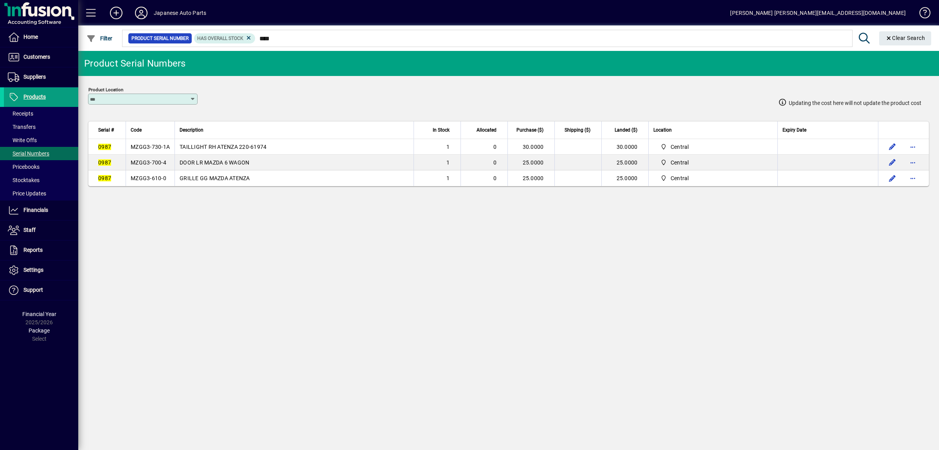
click at [151, 169] on td "MZGG3-700-4" at bounding box center [150, 163] width 49 height 16
click at [168, 182] on td "MZGG3-610-0" at bounding box center [150, 178] width 49 height 16
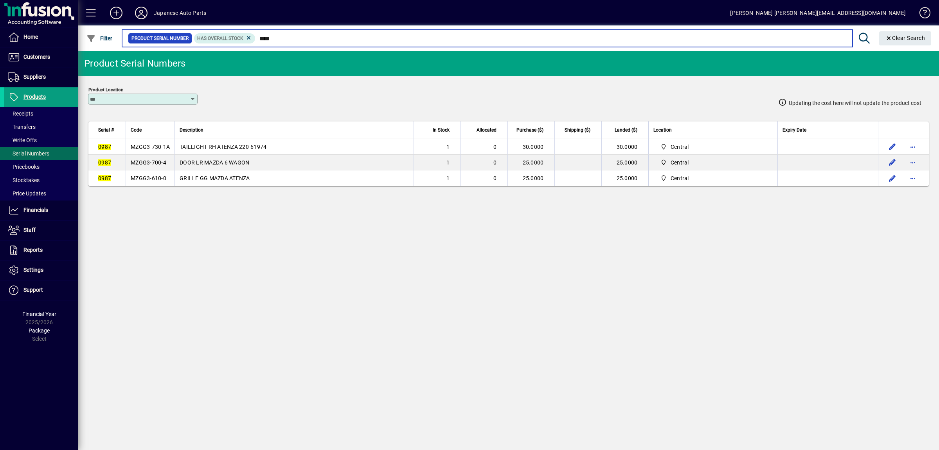
drag, startPoint x: 284, startPoint y: 38, endPoint x: 252, endPoint y: 38, distance: 32.5
click at [256, 38] on input "****" at bounding box center [551, 38] width 591 height 11
type input "*"
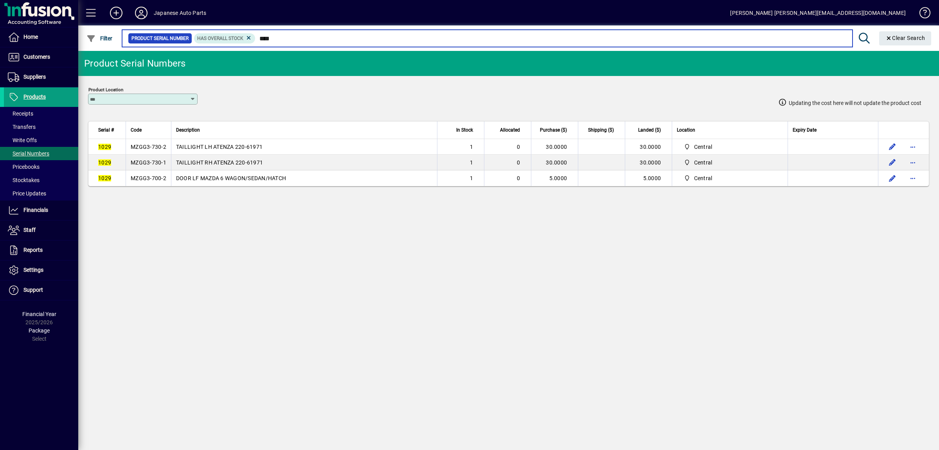
drag, startPoint x: 303, startPoint y: 40, endPoint x: 235, endPoint y: 38, distance: 68.2
click at [256, 38] on input "****" at bounding box center [551, 38] width 591 height 11
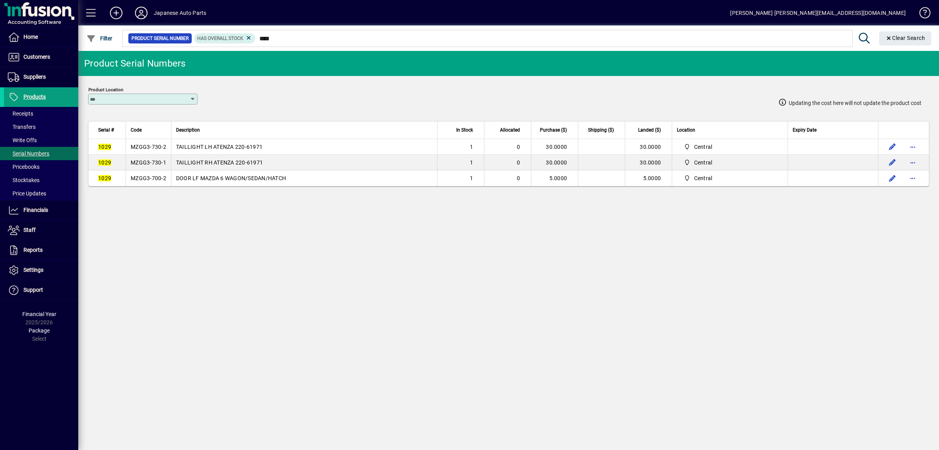
click at [146, 149] on span "MZGG3-730-2" at bounding box center [149, 147] width 36 height 6
click at [160, 162] on span "MZGG3-730-1" at bounding box center [149, 162] width 36 height 6
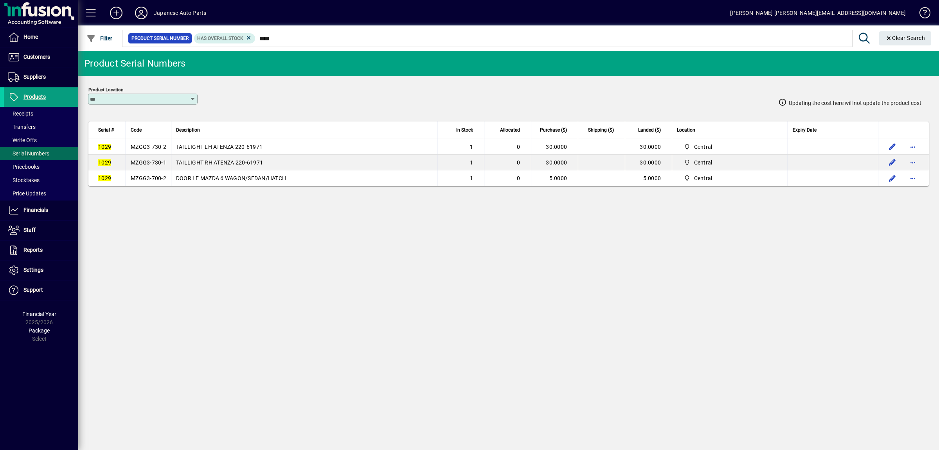
click at [160, 162] on span "MZGG3-730-1" at bounding box center [149, 162] width 36 height 6
click at [151, 180] on span "MZGG3-700-2" at bounding box center [149, 178] width 36 height 6
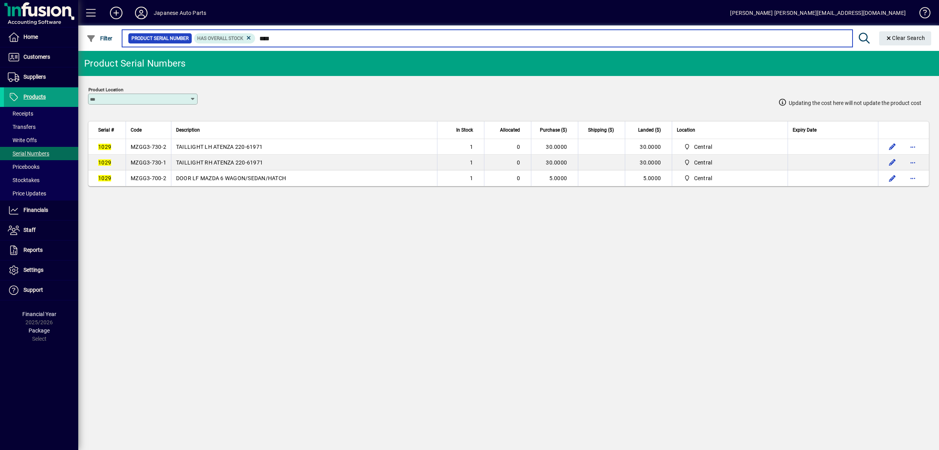
drag, startPoint x: 283, startPoint y: 40, endPoint x: 252, endPoint y: 34, distance: 31.5
click at [256, 40] on input "****" at bounding box center [551, 38] width 591 height 11
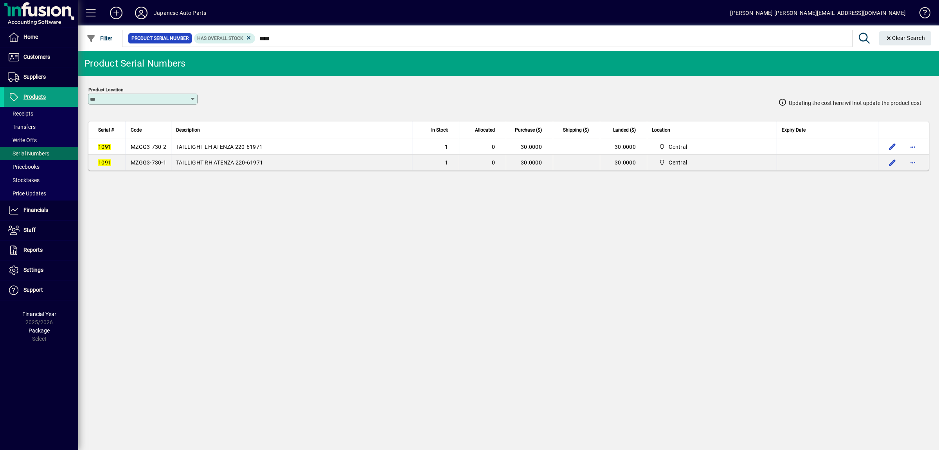
click at [142, 149] on span "MZGG3-730-2" at bounding box center [149, 147] width 36 height 6
click at [166, 162] on span "MZGG3-730-1" at bounding box center [149, 162] width 36 height 6
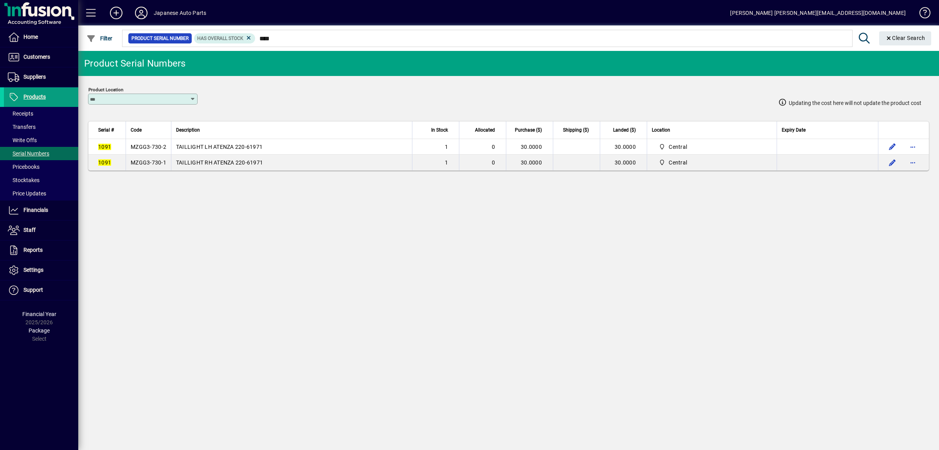
click at [166, 162] on span "MZGG3-730-1" at bounding box center [149, 162] width 36 height 6
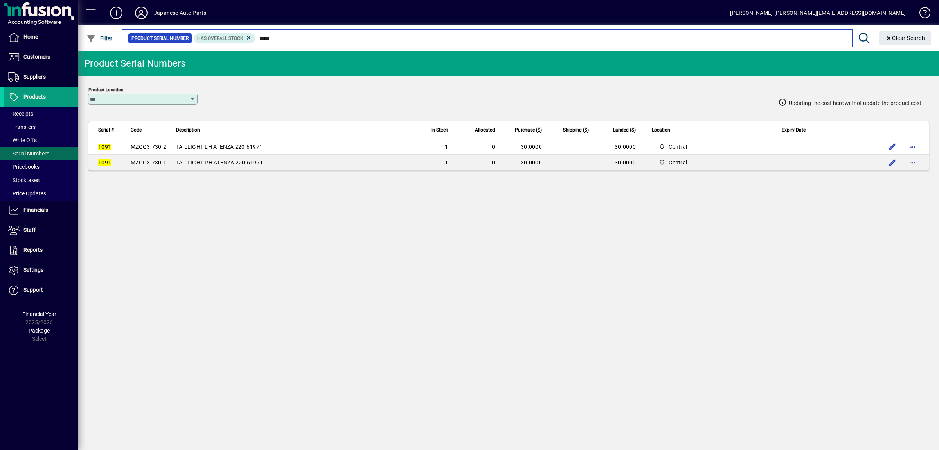
drag, startPoint x: 286, startPoint y: 41, endPoint x: 242, endPoint y: 41, distance: 44.2
click at [256, 41] on input "****" at bounding box center [551, 38] width 591 height 11
type input "****"
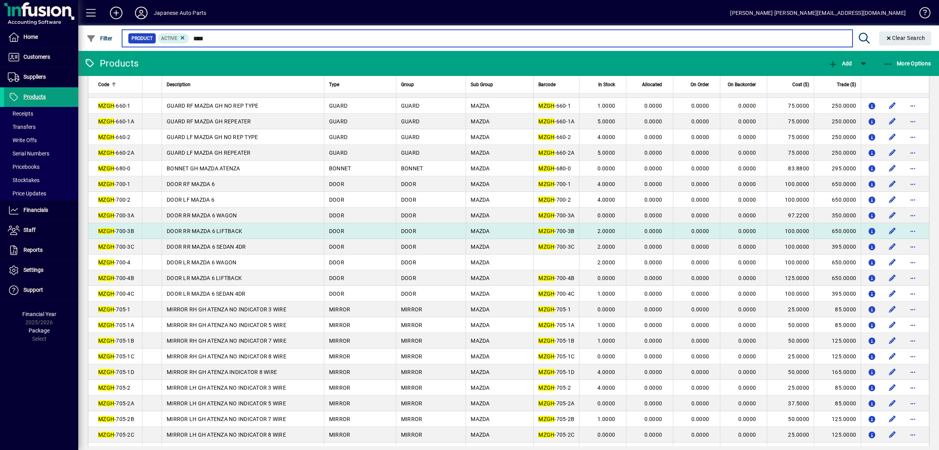
scroll to position [452, 0]
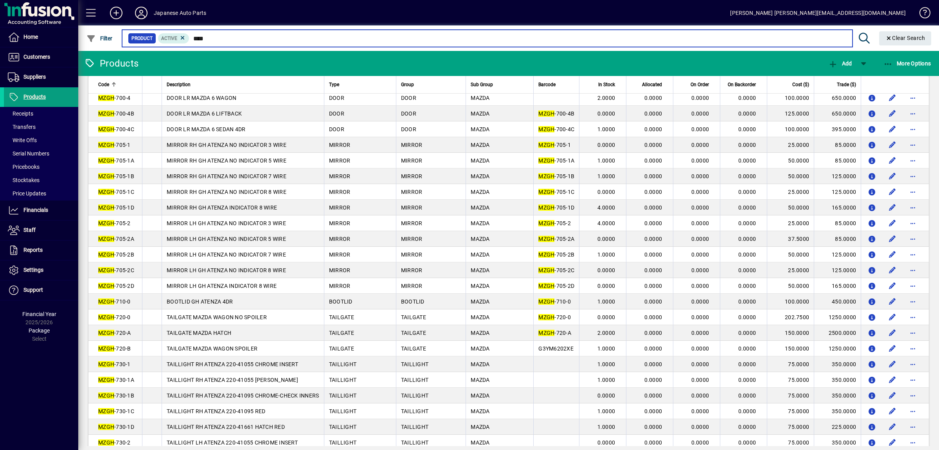
type input "****"
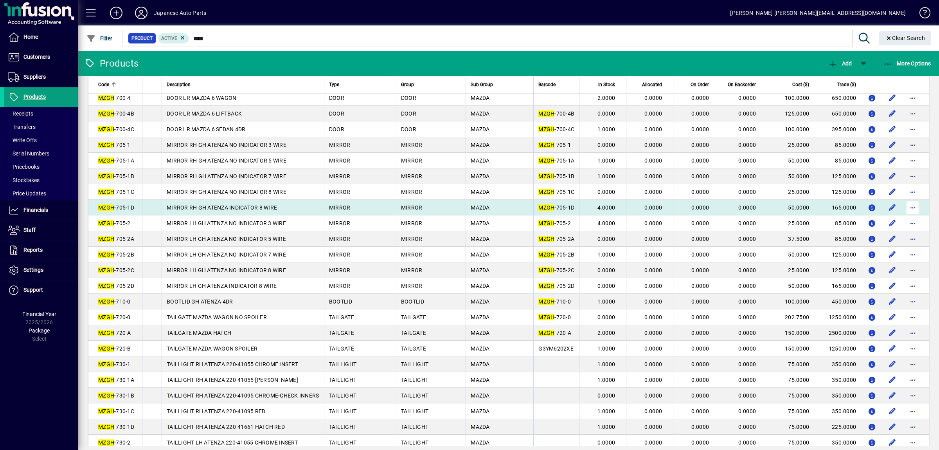
click at [911, 217] on span "button" at bounding box center [913, 207] width 19 height 19
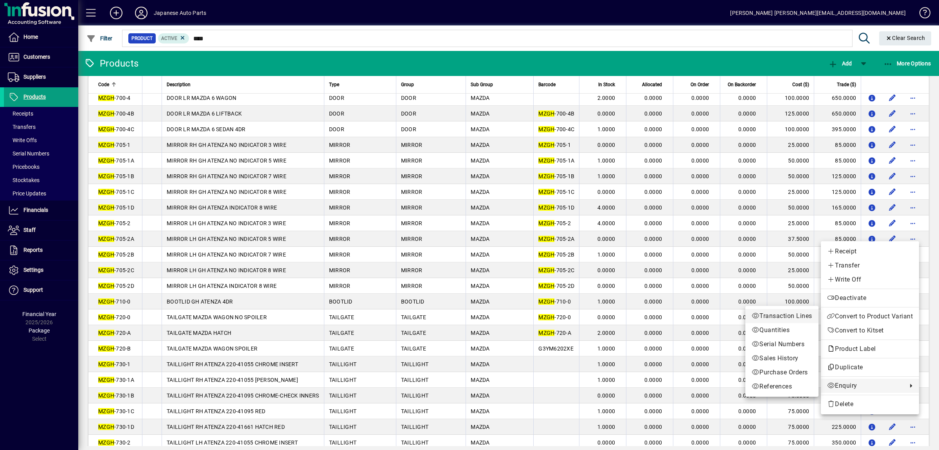
click at [773, 319] on span "Transaction Lines" at bounding box center [782, 315] width 61 height 9
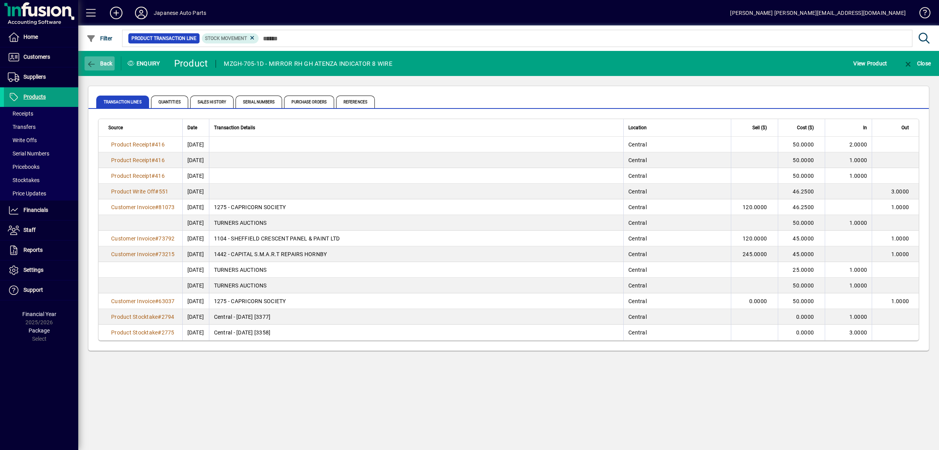
click at [105, 58] on span "button" at bounding box center [100, 63] width 30 height 19
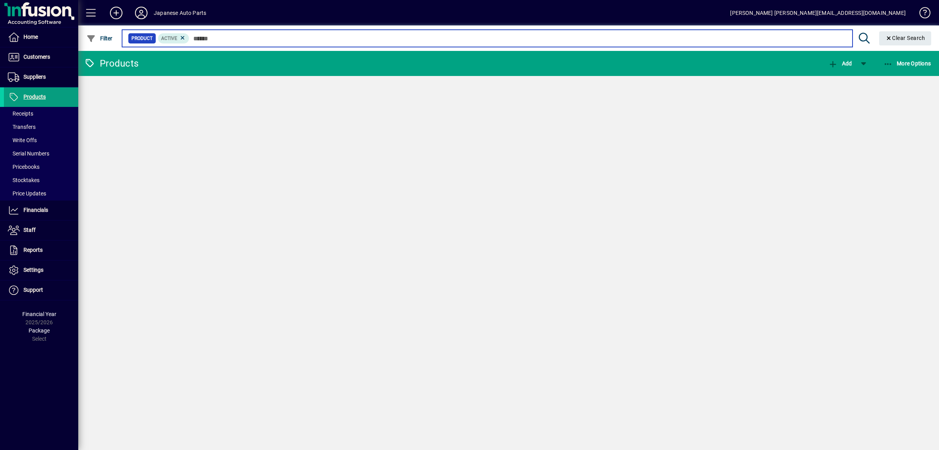
type input "****"
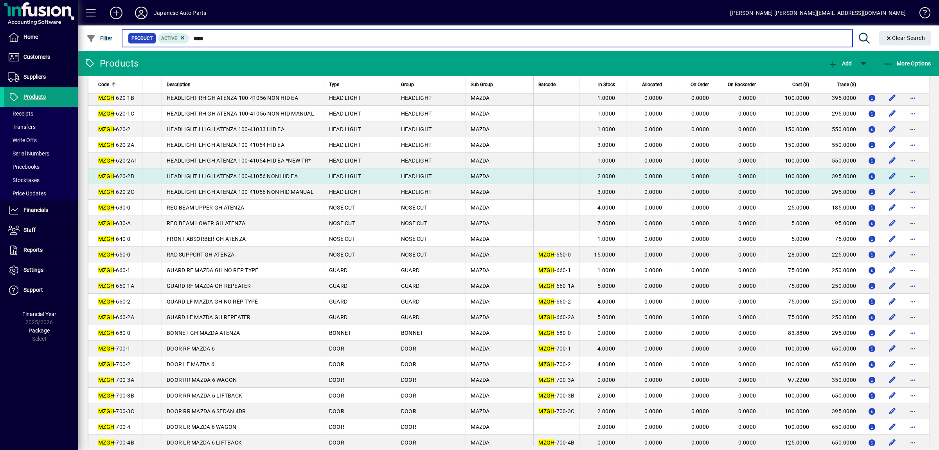
scroll to position [370, 0]
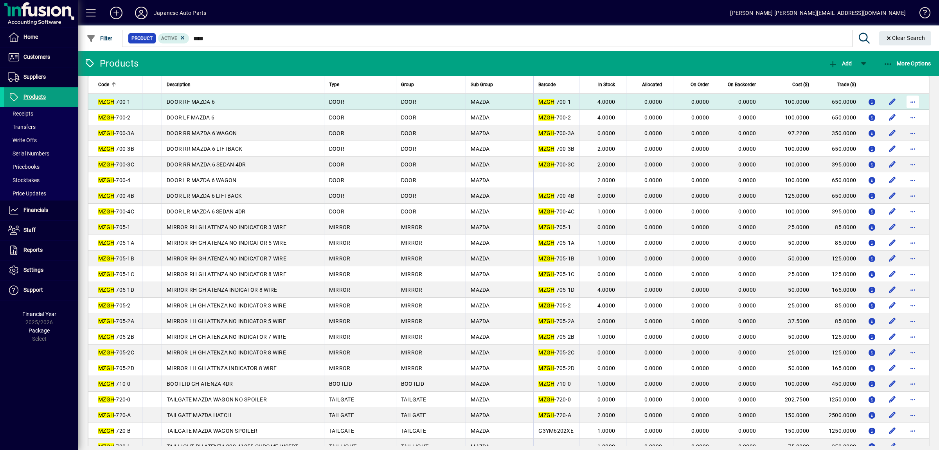
click at [920, 111] on span "button" at bounding box center [913, 101] width 19 height 19
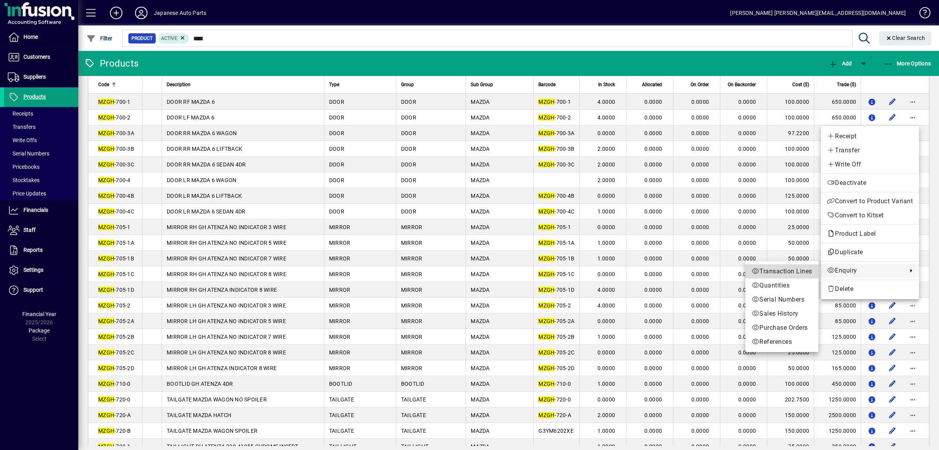
click at [803, 273] on span "Transaction Lines" at bounding box center [782, 271] width 61 height 9
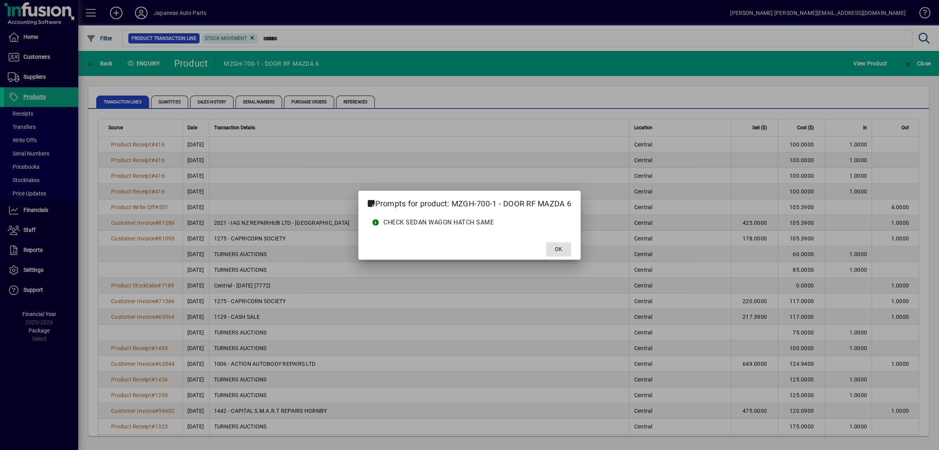
click at [555, 246] on span at bounding box center [558, 249] width 25 height 19
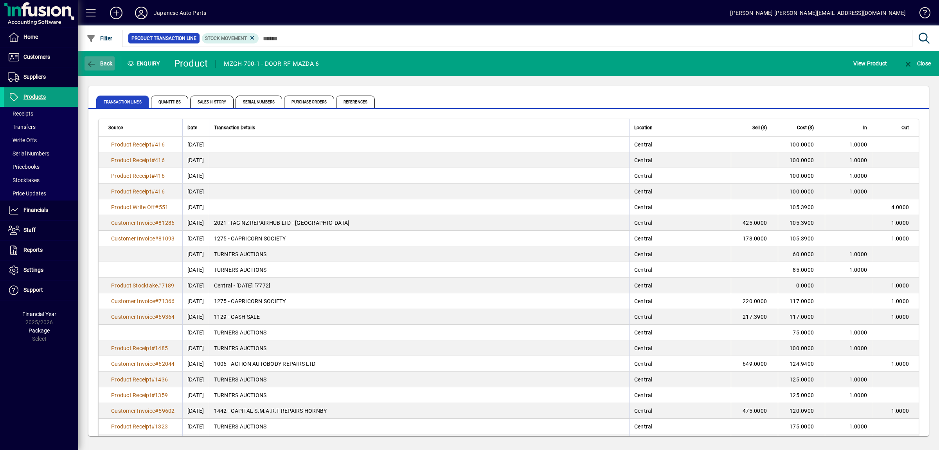
click at [99, 63] on span "Back" at bounding box center [99, 63] width 26 height 6
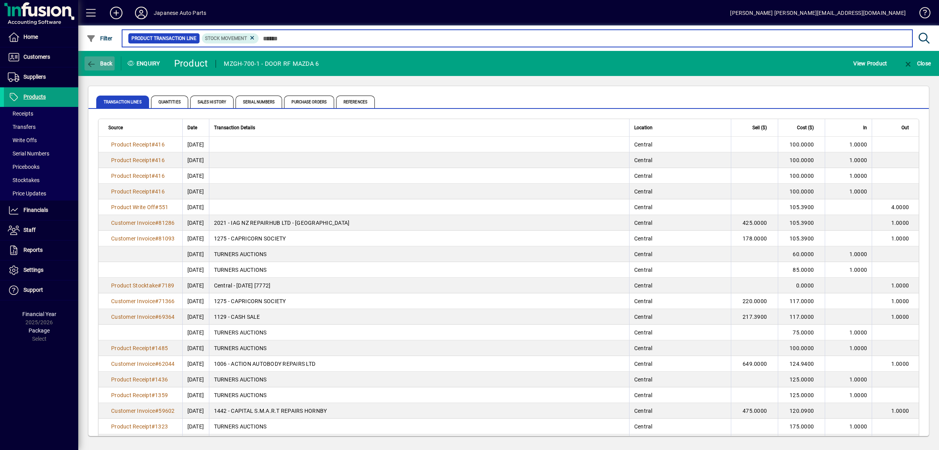
type input "****"
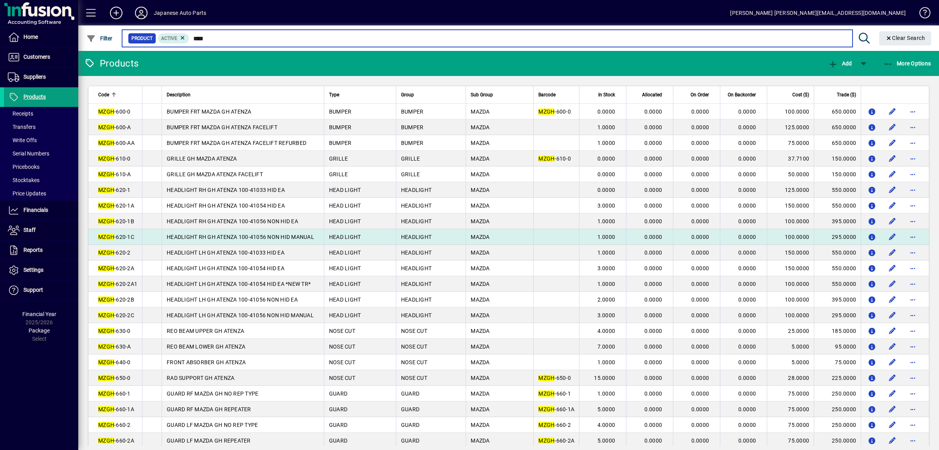
scroll to position [41, 0]
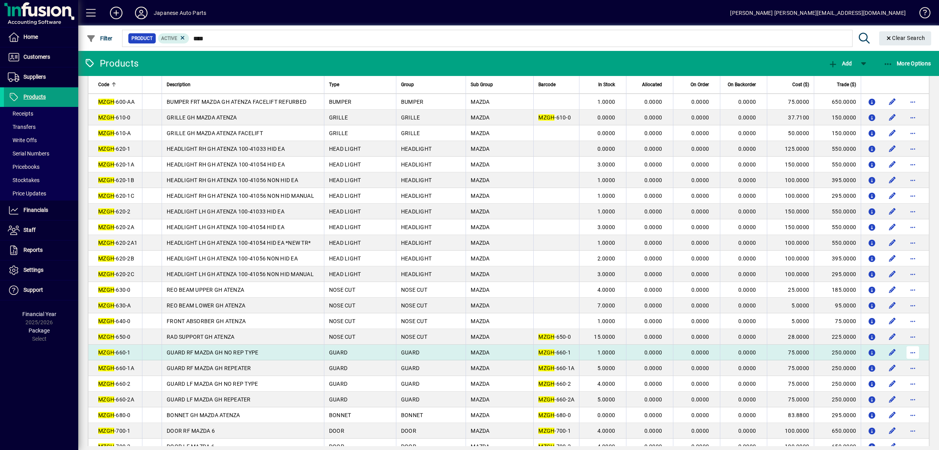
click at [910, 362] on span "button" at bounding box center [913, 352] width 19 height 19
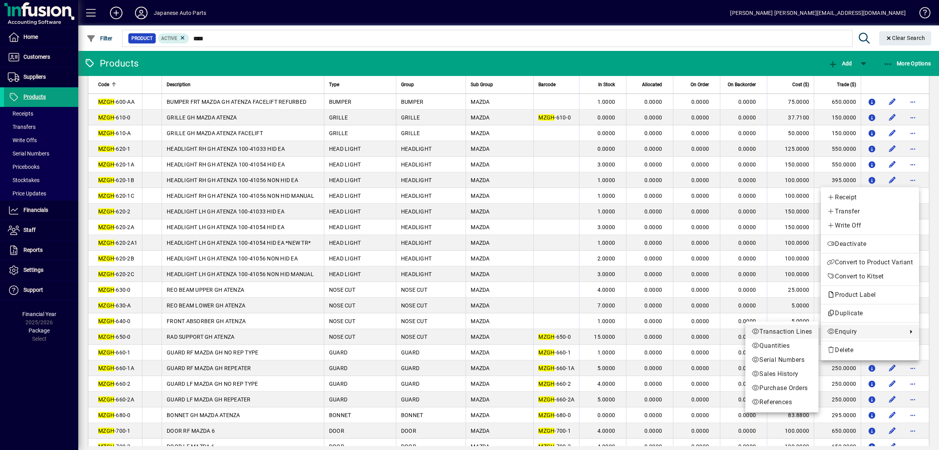
click at [791, 329] on span "Transaction Lines" at bounding box center [782, 331] width 61 height 9
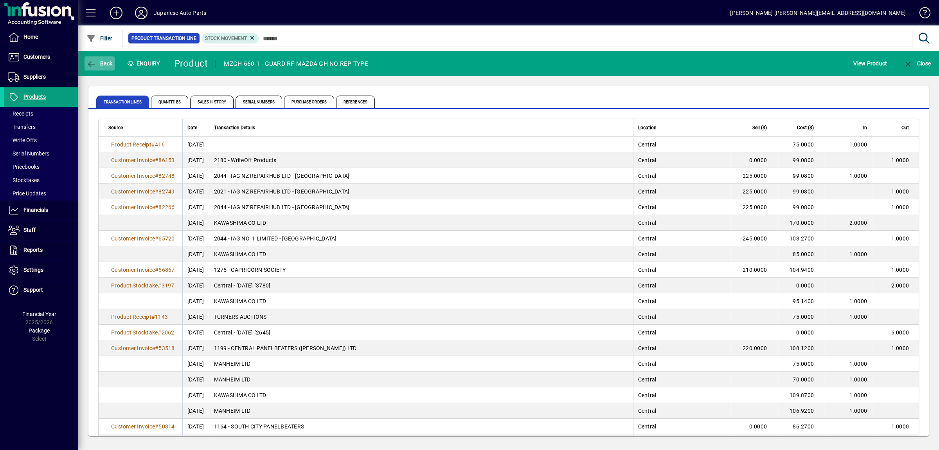
click at [97, 55] on span "button" at bounding box center [100, 63] width 30 height 19
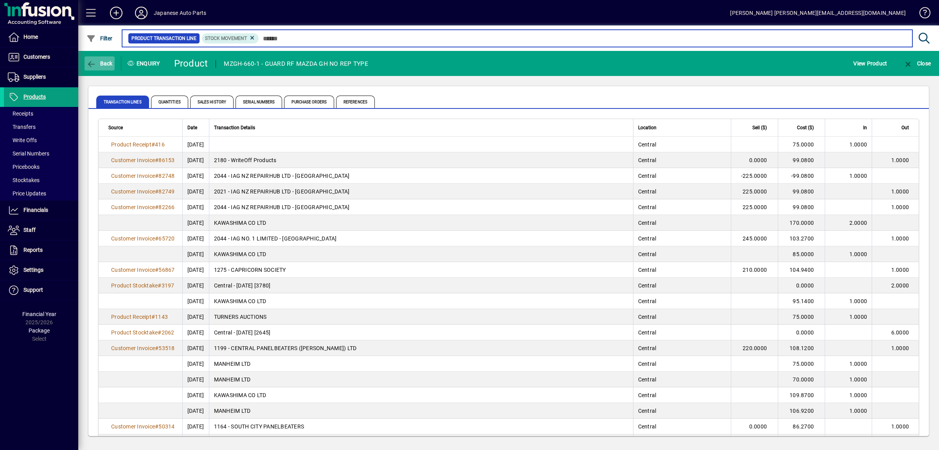
type input "****"
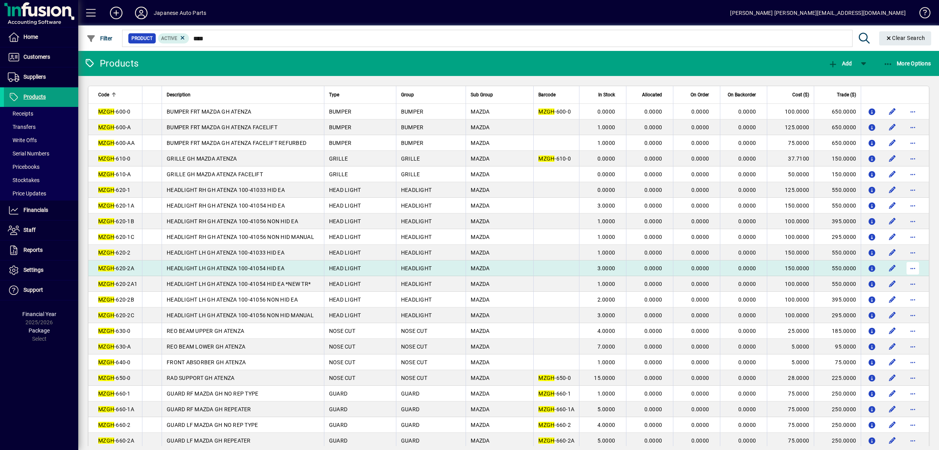
click at [907, 277] on span "button" at bounding box center [913, 268] width 19 height 19
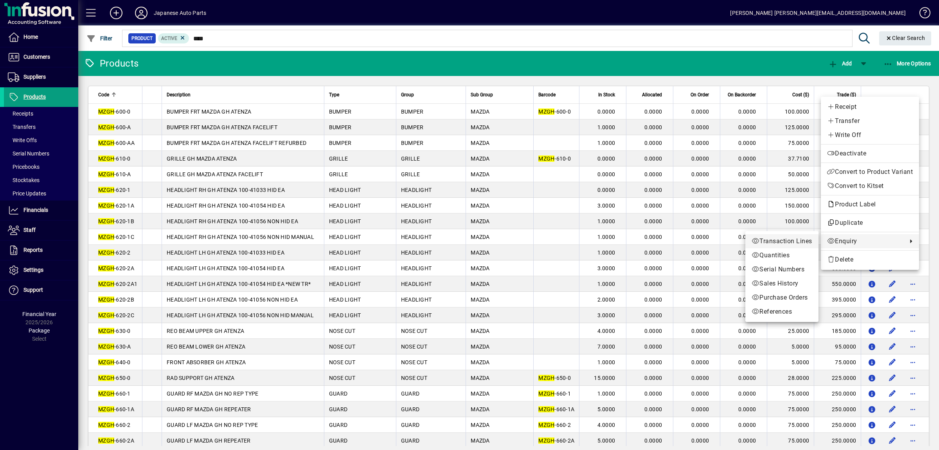
click at [778, 242] on span "Transaction Lines" at bounding box center [782, 240] width 61 height 9
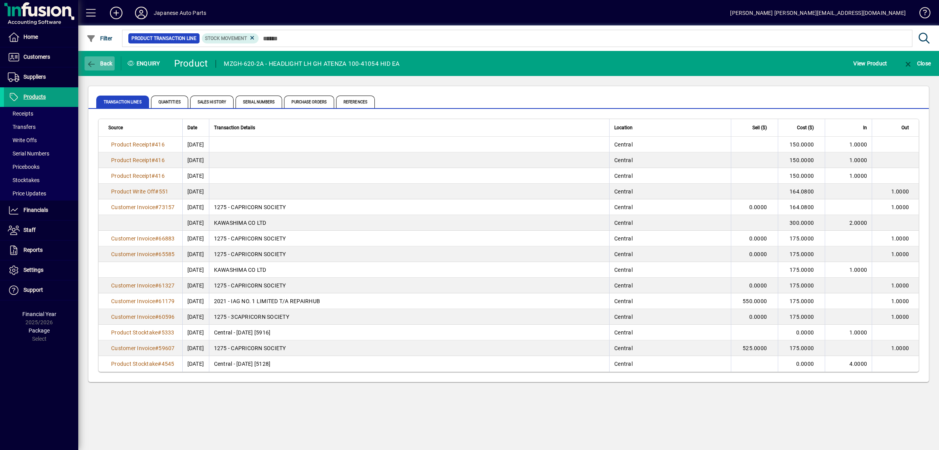
click at [85, 63] on span "button" at bounding box center [100, 63] width 30 height 19
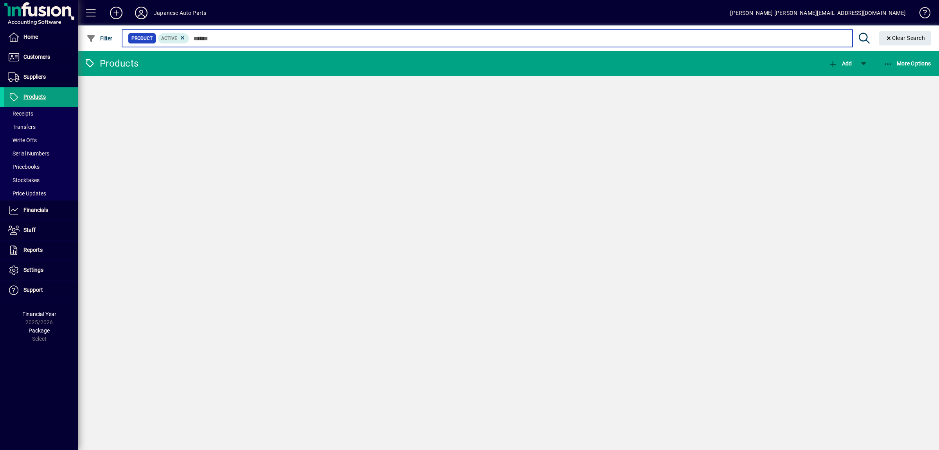
type input "****"
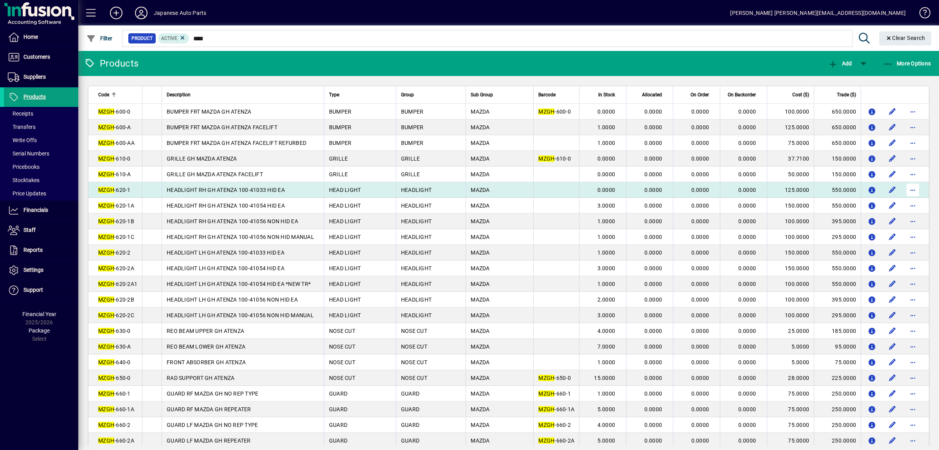
click at [914, 190] on span "button" at bounding box center [913, 189] width 19 height 19
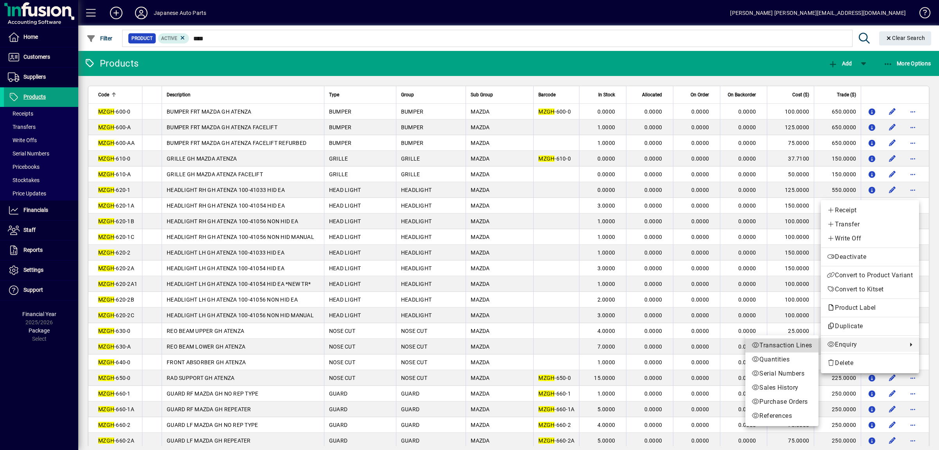
click at [787, 345] on span "Transaction Lines" at bounding box center [782, 344] width 61 height 9
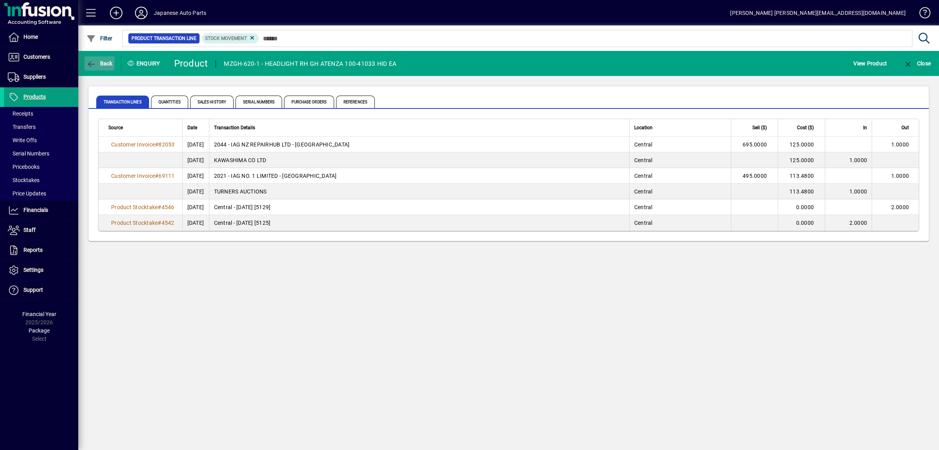
click at [96, 63] on span "Back" at bounding box center [99, 63] width 26 height 6
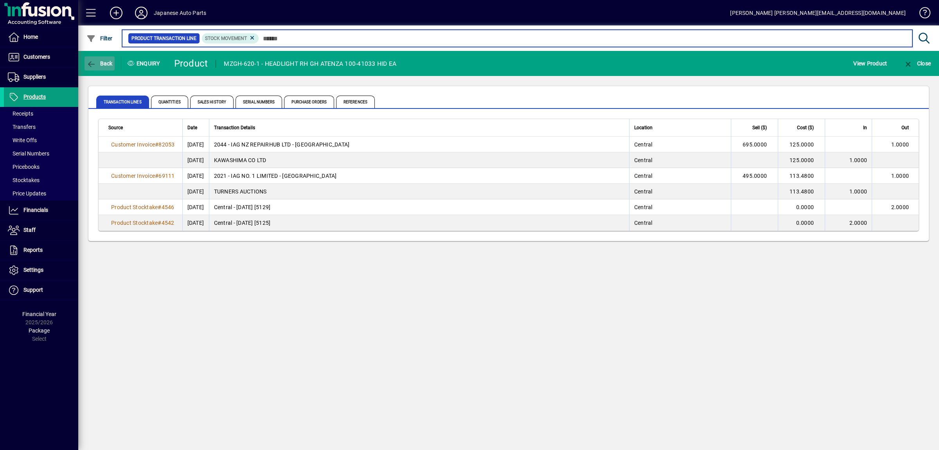
type input "****"
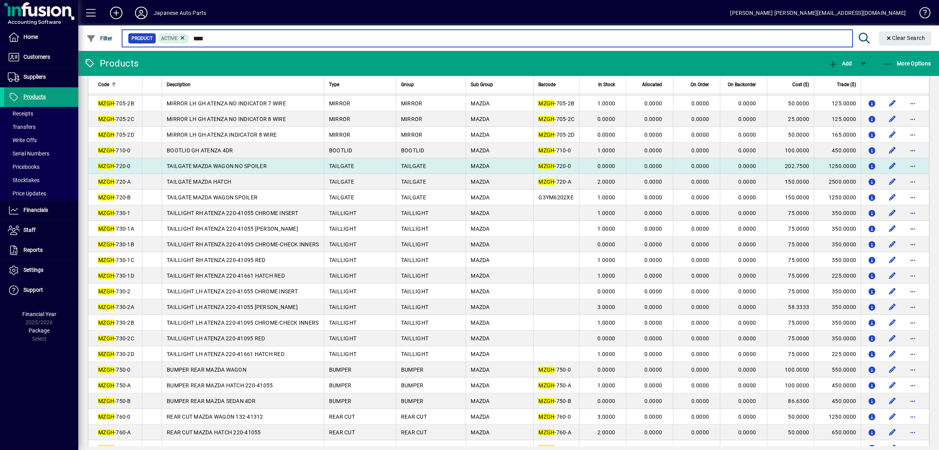
scroll to position [616, 0]
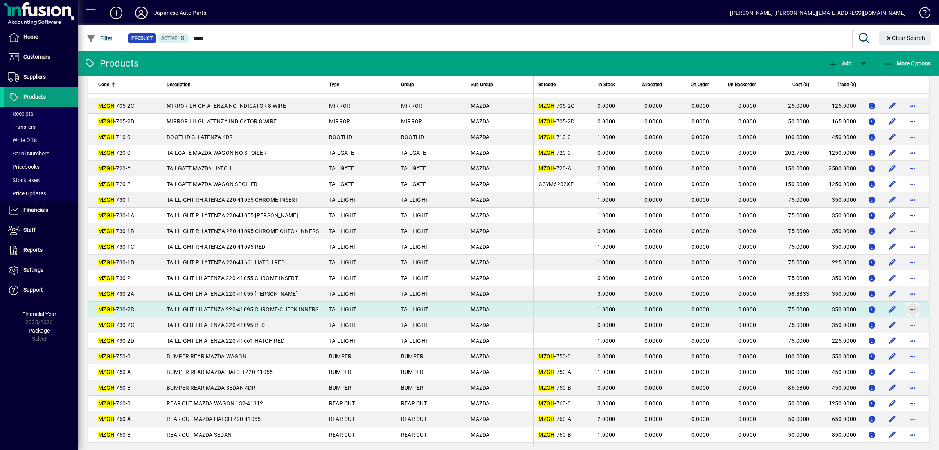
click at [906, 319] on span "button" at bounding box center [913, 309] width 19 height 19
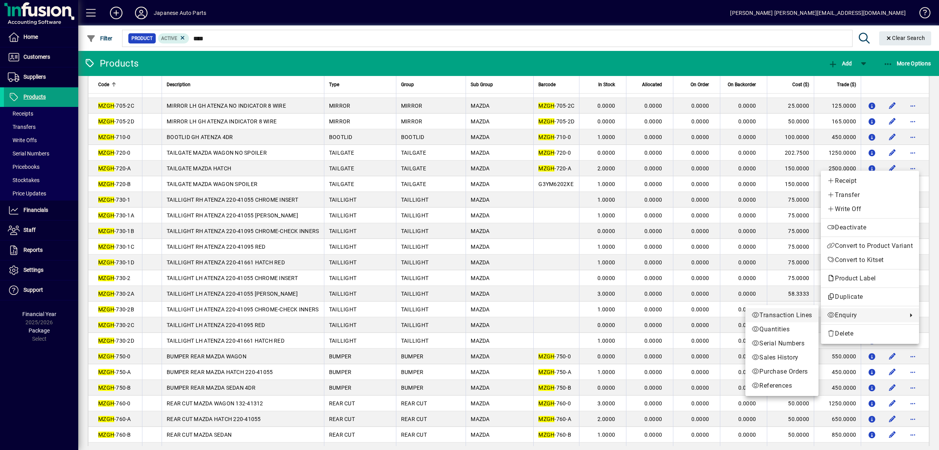
click at [796, 313] on span "Transaction Lines" at bounding box center [782, 314] width 61 height 9
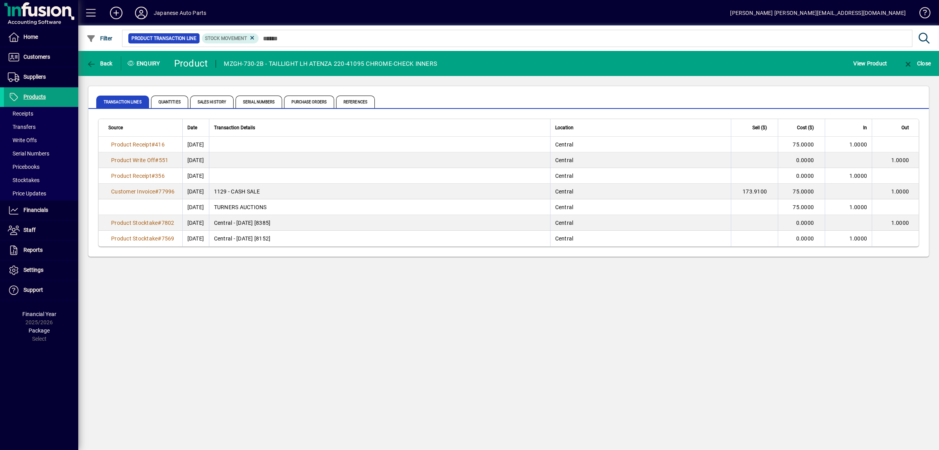
click at [104, 73] on mat-toolbar-row "Back Enquiry Product MZGH-730-2B - TAILLIGHT LH ATENZA 220-41095 CHROME-CHECK I…" at bounding box center [508, 63] width 861 height 25
click at [91, 63] on icon "button" at bounding box center [91, 64] width 10 height 8
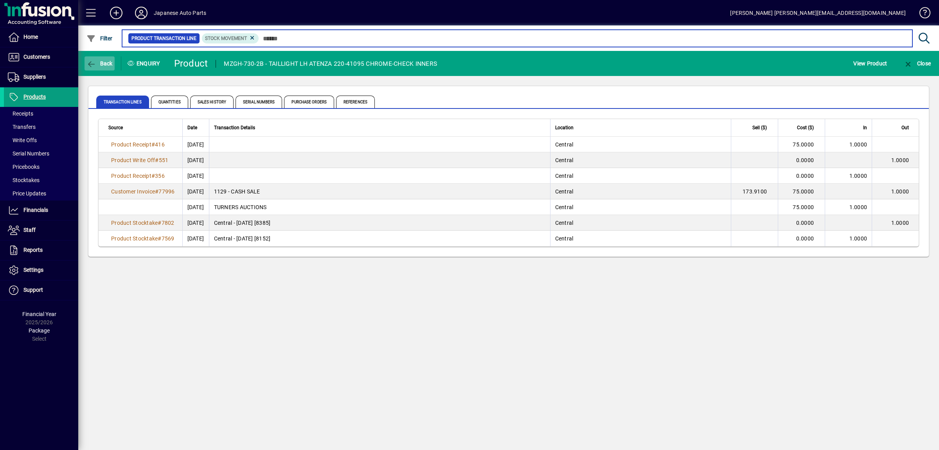
type input "****"
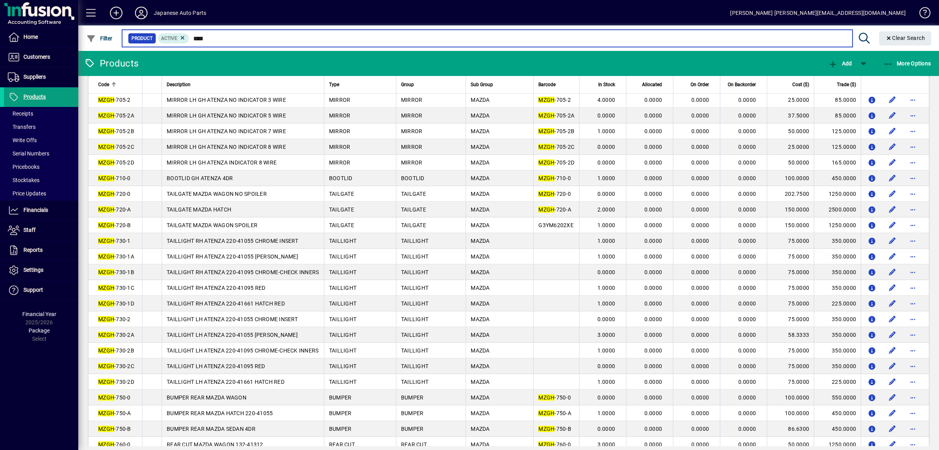
scroll to position [687, 0]
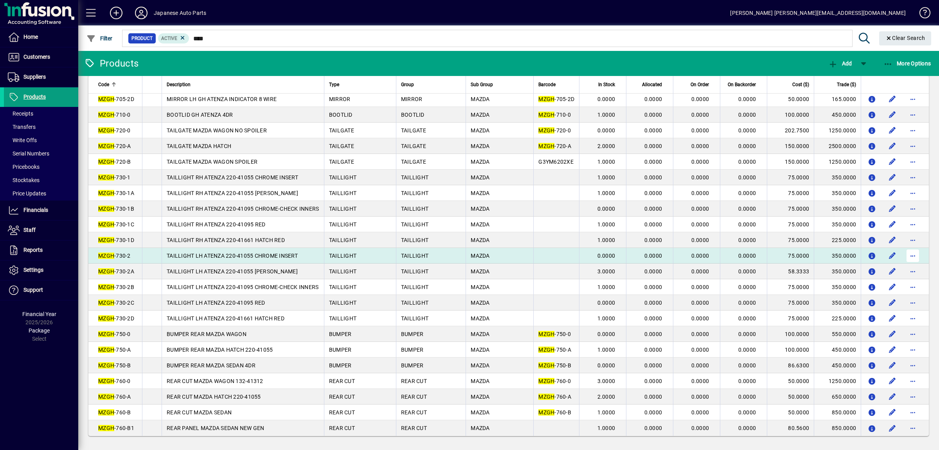
click at [914, 246] on span "button" at bounding box center [913, 255] width 19 height 19
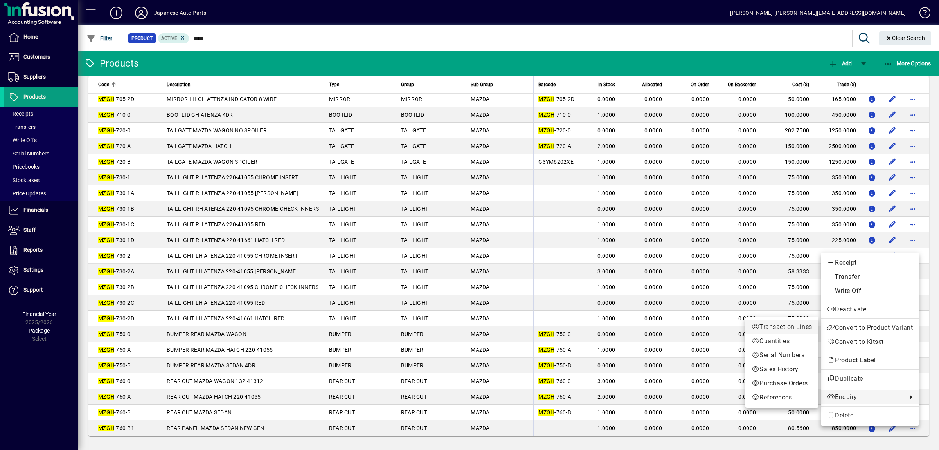
click at [788, 329] on span "Transaction Lines" at bounding box center [782, 326] width 61 height 9
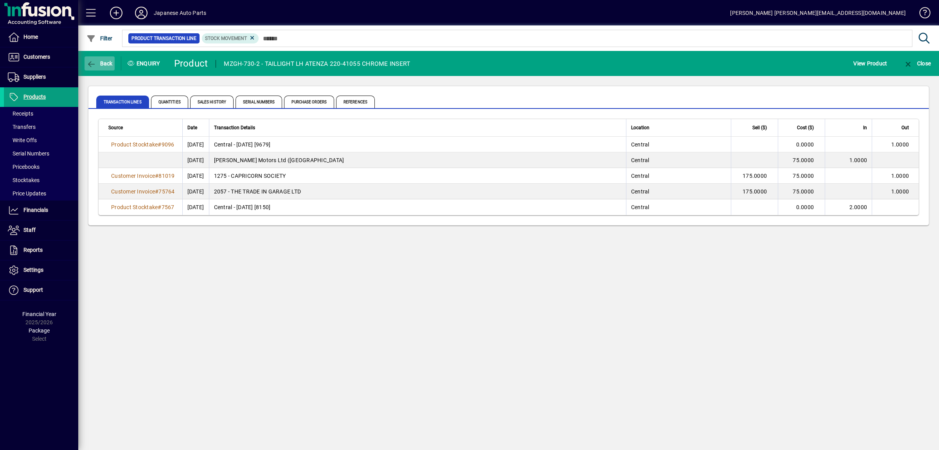
click at [104, 61] on span "Back" at bounding box center [99, 63] width 26 height 6
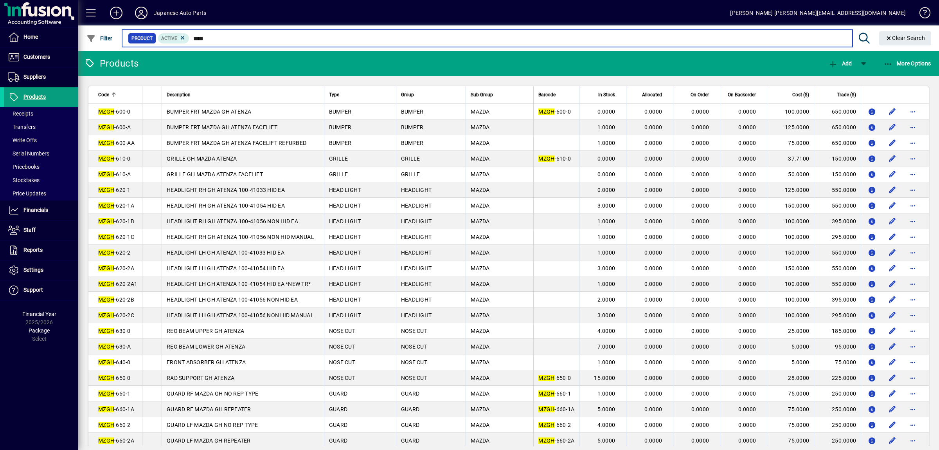
drag, startPoint x: 237, startPoint y: 41, endPoint x: 108, endPoint y: 35, distance: 129.7
click at [189, 35] on input "****" at bounding box center [517, 38] width 657 height 11
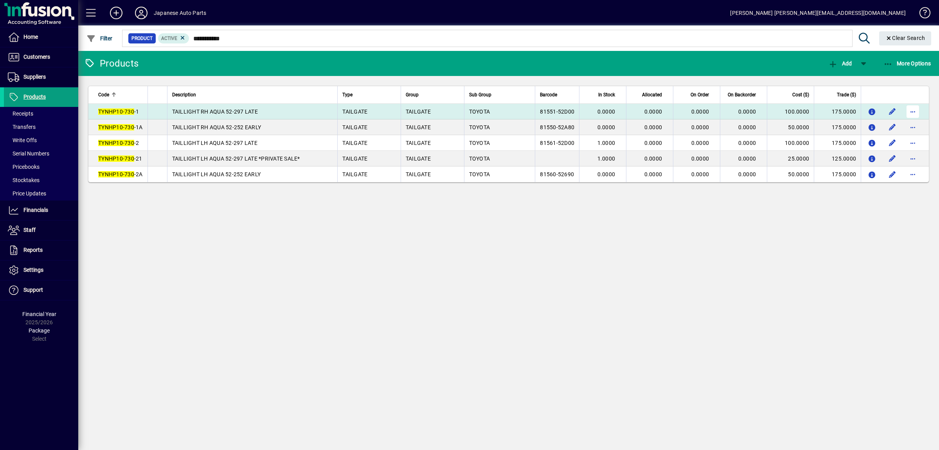
click at [914, 109] on span "button" at bounding box center [913, 111] width 19 height 19
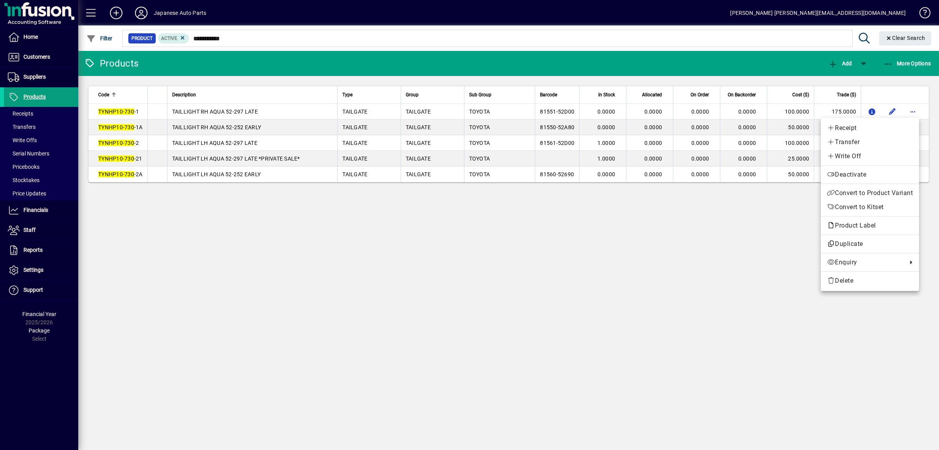
click at [614, 269] on div at bounding box center [469, 225] width 939 height 450
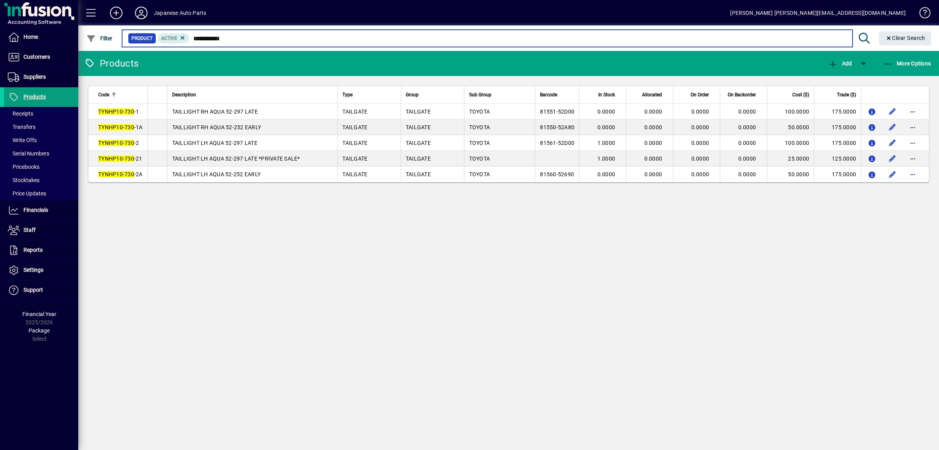
drag, startPoint x: 236, startPoint y: 37, endPoint x: 112, endPoint y: 36, distance: 124.5
click at [189, 36] on input "**********" at bounding box center [517, 38] width 657 height 11
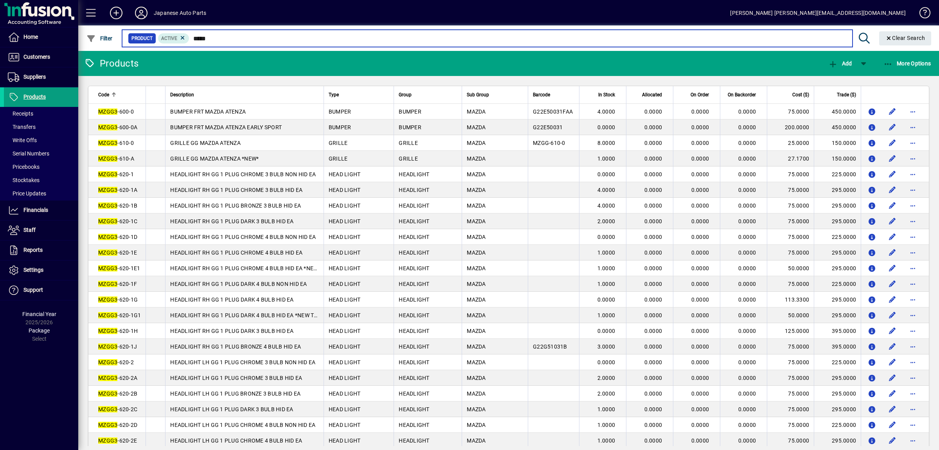
type input "*****"
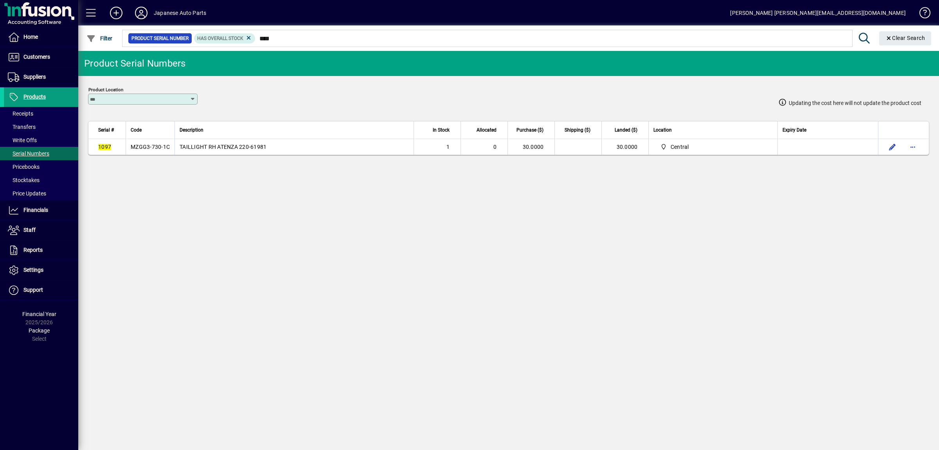
click at [166, 144] on span "MZGG3-730-1C" at bounding box center [150, 147] width 39 height 6
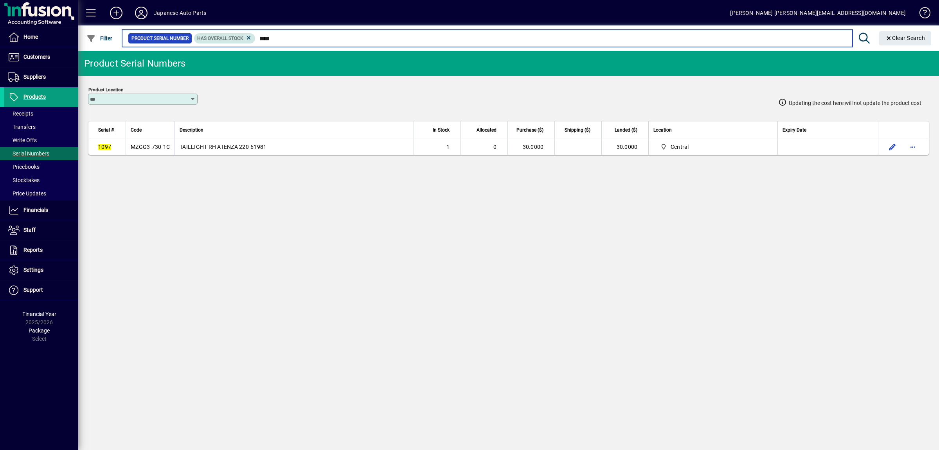
drag, startPoint x: 292, startPoint y: 42, endPoint x: 237, endPoint y: 34, distance: 55.3
click at [256, 39] on input "****" at bounding box center [551, 38] width 591 height 11
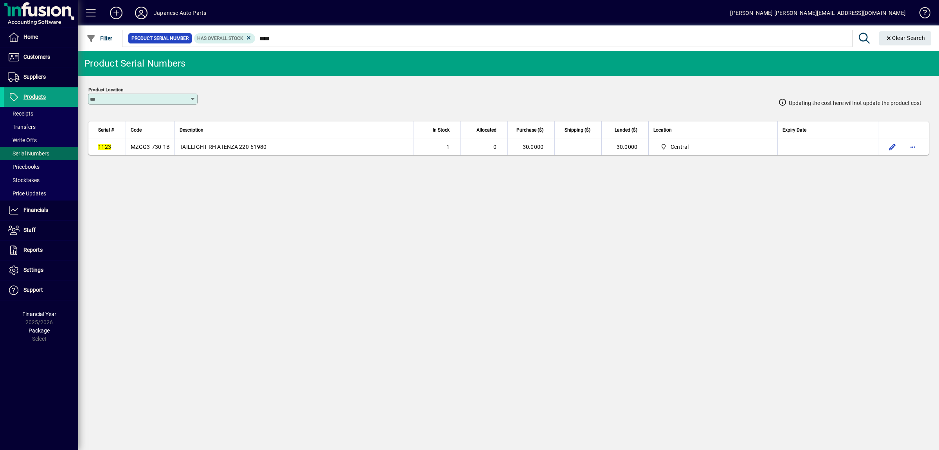
click at [164, 151] on td "MZGG3-730-1B" at bounding box center [150, 147] width 49 height 16
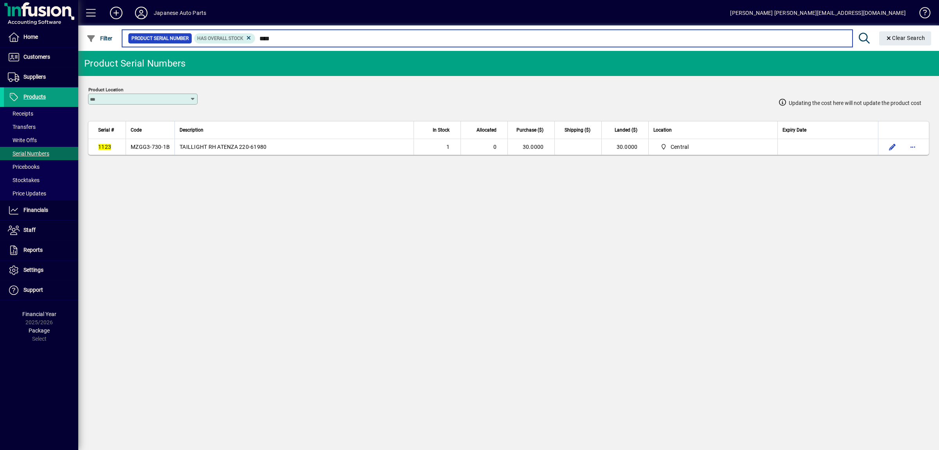
drag, startPoint x: 293, startPoint y: 34, endPoint x: 223, endPoint y: 32, distance: 70.1
click at [256, 33] on input "****" at bounding box center [551, 38] width 591 height 11
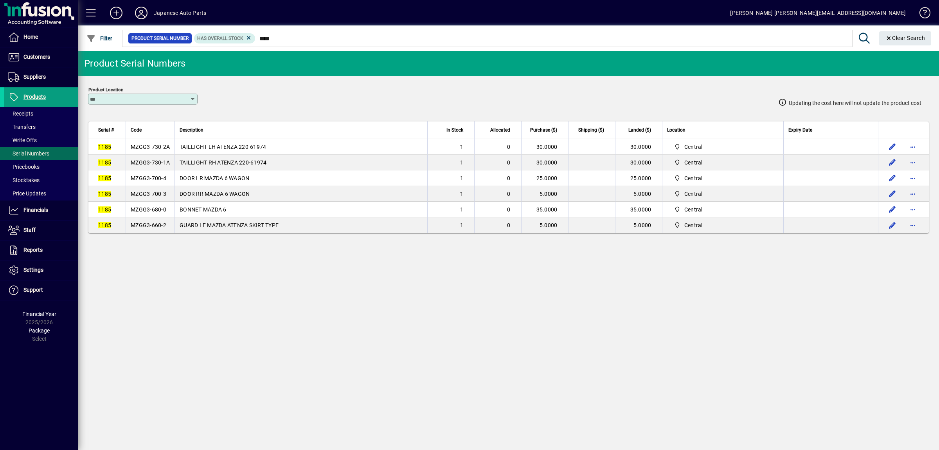
click at [157, 156] on td "MZGG3-730-1A" at bounding box center [150, 163] width 49 height 16
click at [157, 152] on td "MZGG3-730-2A" at bounding box center [150, 147] width 49 height 16
click at [145, 164] on span "MZGG3-730-1A" at bounding box center [150, 162] width 39 height 6
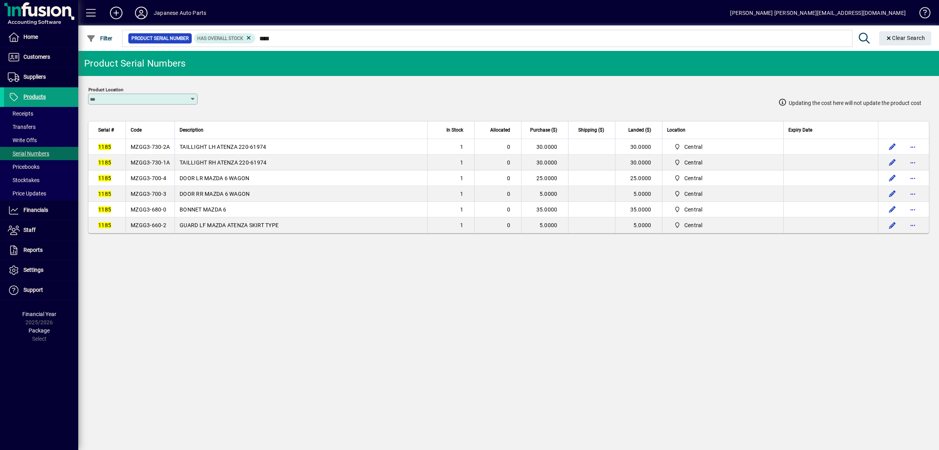
click at [145, 164] on span "MZGG3-730-1A" at bounding box center [150, 162] width 39 height 6
click at [150, 178] on span "MZGG3-700-4" at bounding box center [149, 178] width 36 height 6
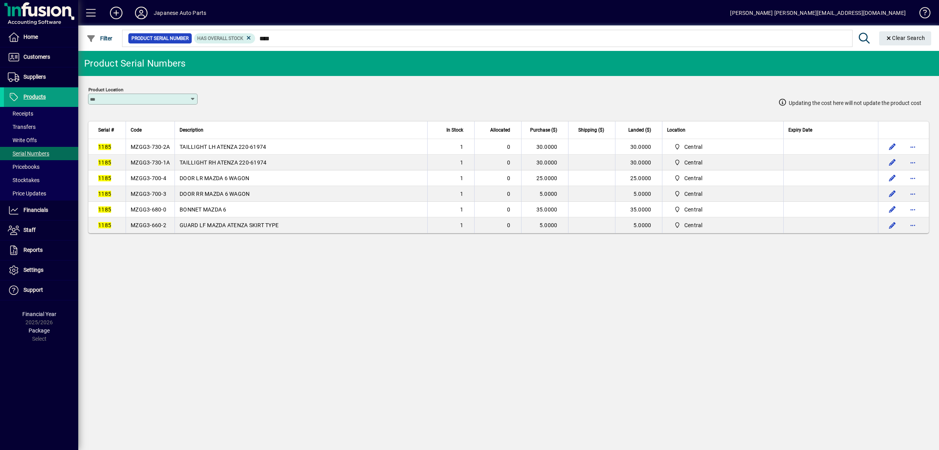
click at [150, 196] on span "MZGG3-700-3" at bounding box center [149, 194] width 36 height 6
click at [151, 213] on span "MZGG3-680-0" at bounding box center [149, 209] width 36 height 6
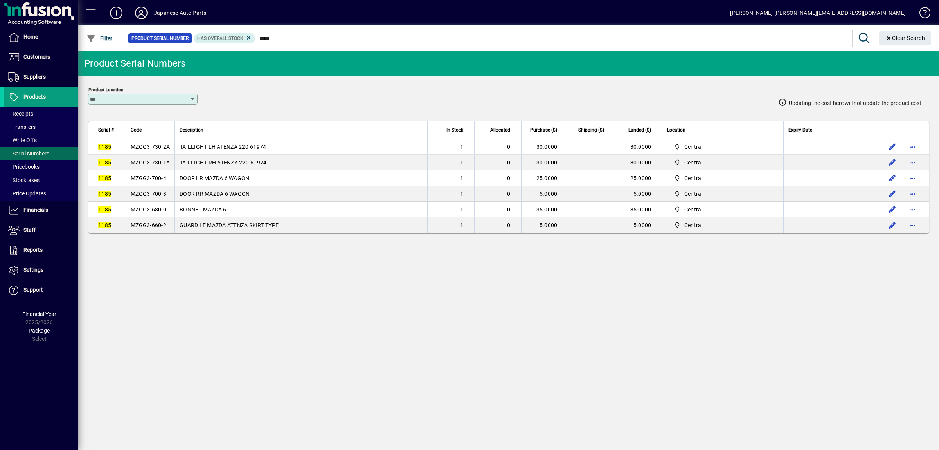
click at [151, 213] on span "MZGG3-680-0" at bounding box center [149, 209] width 36 height 6
click at [178, 227] on td "GUARD LF MAZDA ATENZA SKIRT TYPE" at bounding box center [301, 225] width 253 height 16
click at [158, 228] on span "MZGG3-660-2" at bounding box center [149, 225] width 36 height 6
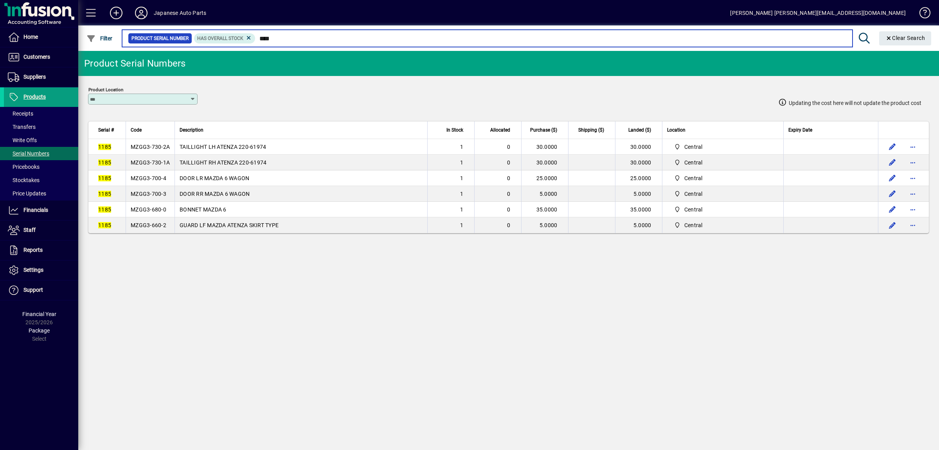
drag, startPoint x: 320, startPoint y: 40, endPoint x: 158, endPoint y: 16, distance: 164.3
click at [256, 33] on input "****" at bounding box center [551, 38] width 591 height 11
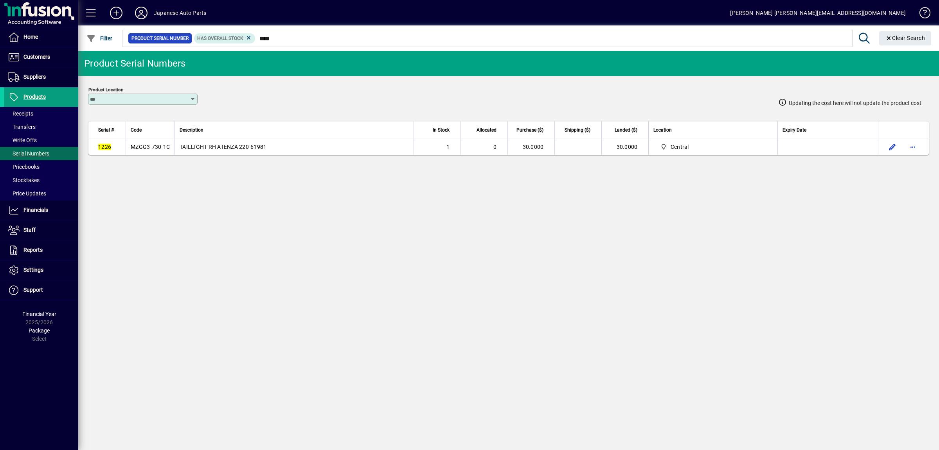
click at [141, 149] on span "MZGG3-730-1C" at bounding box center [150, 147] width 39 height 6
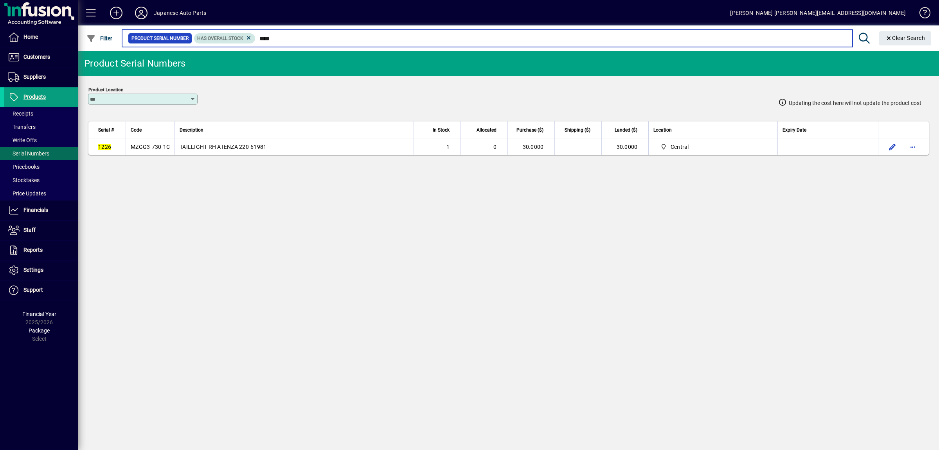
drag, startPoint x: 290, startPoint y: 37, endPoint x: 238, endPoint y: 36, distance: 51.7
click at [256, 36] on input "****" at bounding box center [551, 38] width 591 height 11
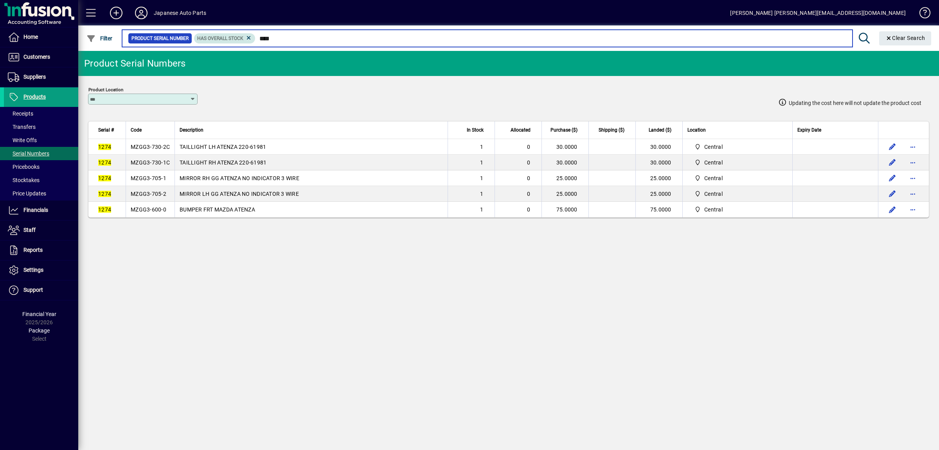
drag, startPoint x: 295, startPoint y: 36, endPoint x: 214, endPoint y: 36, distance: 81.4
click at [256, 36] on input "****" at bounding box center [551, 38] width 591 height 11
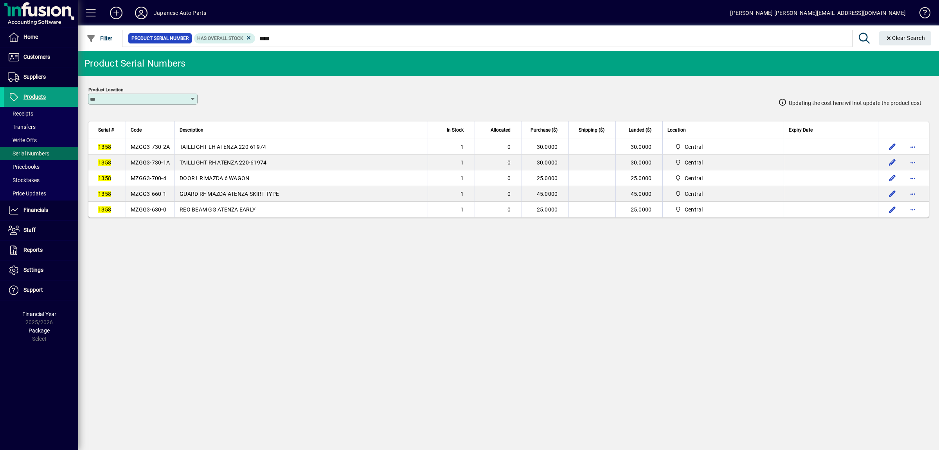
click at [150, 150] on span "MZGG3-730-2A" at bounding box center [150, 147] width 39 height 6
click at [166, 166] on span "MZGG3-730-1A" at bounding box center [150, 162] width 39 height 6
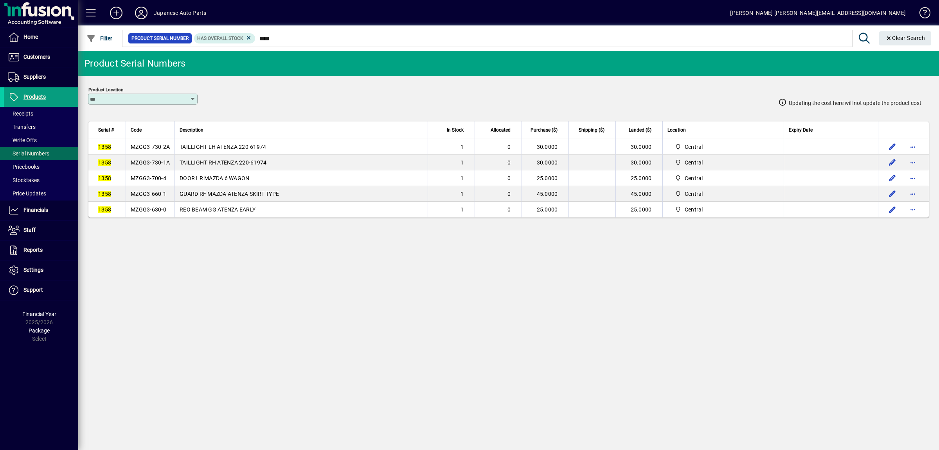
click at [166, 166] on span "MZGG3-730-1A" at bounding box center [150, 162] width 39 height 6
click at [149, 186] on td "MZGG3-700-4" at bounding box center [150, 178] width 49 height 16
click at [153, 197] on span "MZGG3-660-1" at bounding box center [149, 194] width 36 height 6
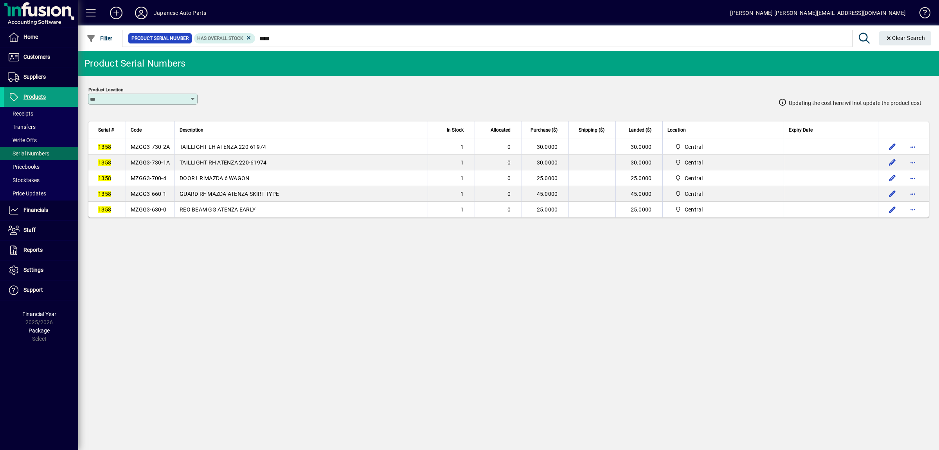
click at [153, 197] on span "MZGG3-660-1" at bounding box center [149, 194] width 36 height 6
click at [153, 213] on span "MZGG3-630-0" at bounding box center [149, 209] width 36 height 6
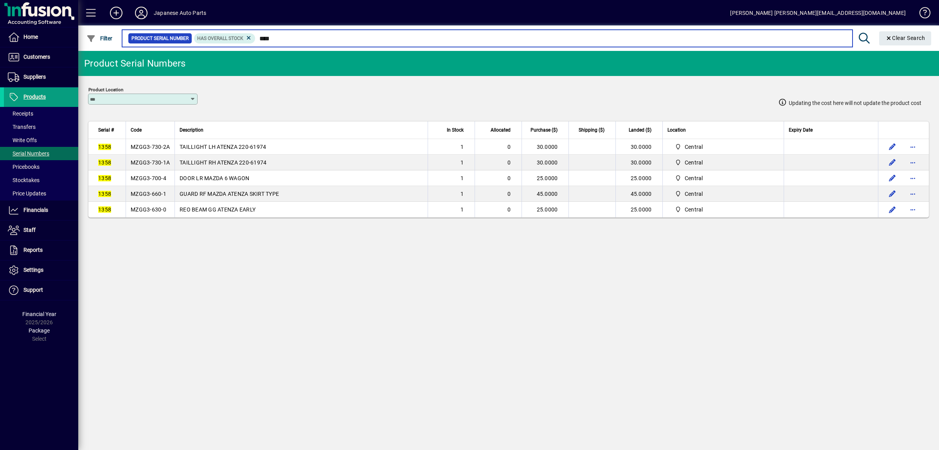
drag, startPoint x: 301, startPoint y: 39, endPoint x: 256, endPoint y: 32, distance: 46.3
click at [256, 39] on input "****" at bounding box center [551, 38] width 591 height 11
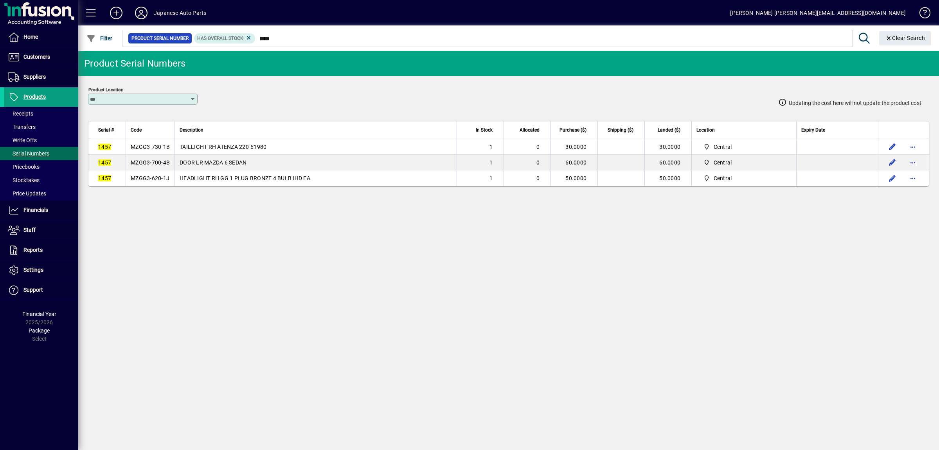
click at [158, 185] on td "MZGG3-620-1J" at bounding box center [150, 178] width 49 height 16
click at [145, 143] on td "MZGG3-730-1B" at bounding box center [150, 147] width 49 height 16
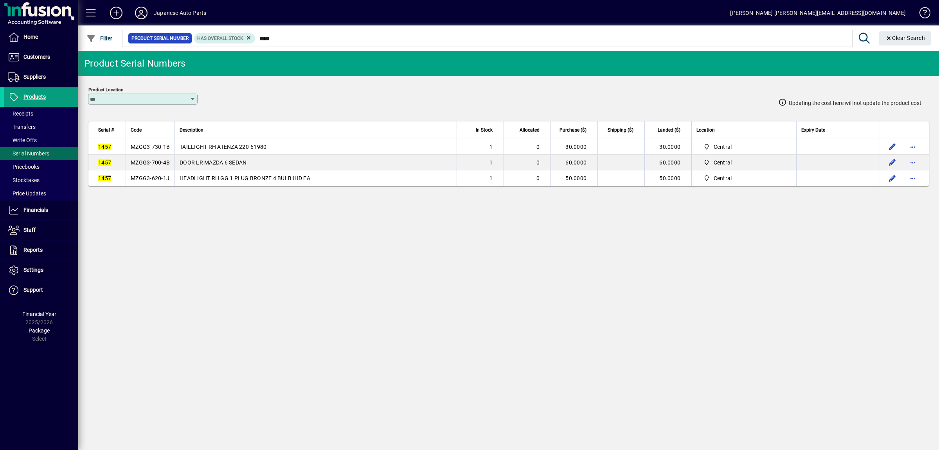
click at [145, 143] on td "MZGG3-730-1B" at bounding box center [150, 147] width 49 height 16
click at [172, 167] on td "MZGG3-700-4B" at bounding box center [150, 163] width 49 height 16
click at [164, 181] on span "MZGG3-620-1J" at bounding box center [150, 178] width 39 height 6
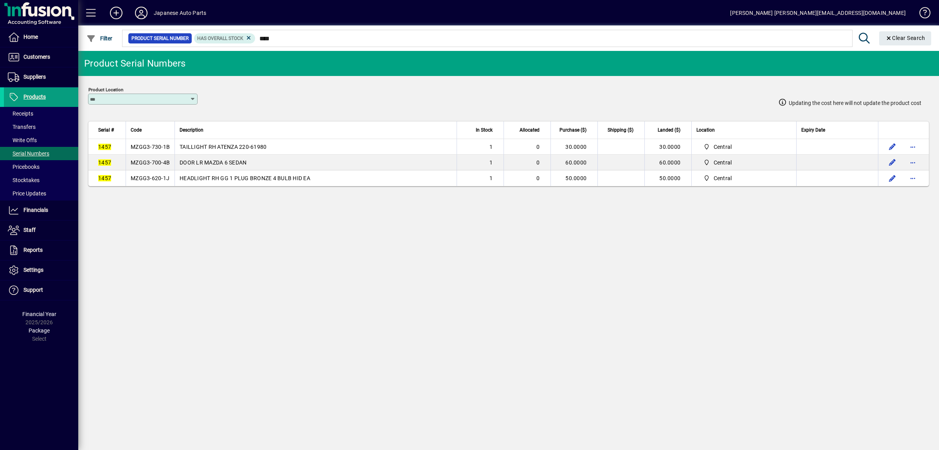
click at [164, 181] on span "MZGG3-620-1J" at bounding box center [150, 178] width 39 height 6
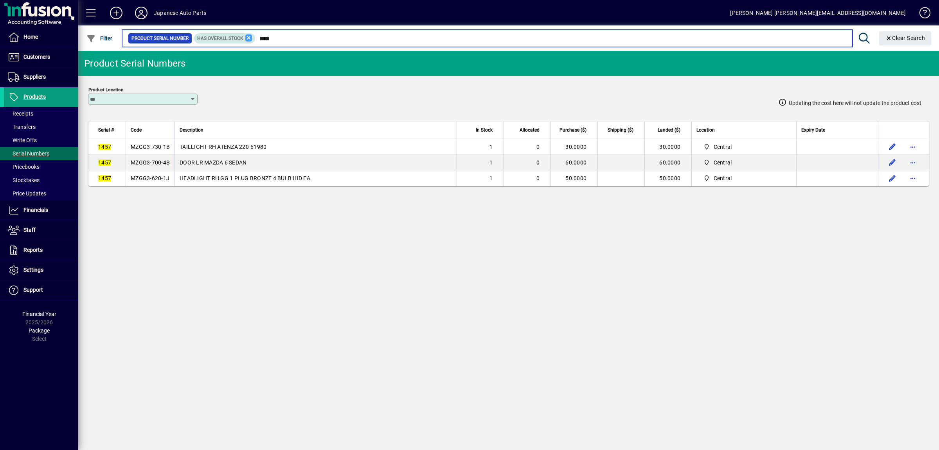
drag, startPoint x: 305, startPoint y: 43, endPoint x: 259, endPoint y: 35, distance: 46.8
click at [256, 41] on input "****" at bounding box center [551, 38] width 591 height 11
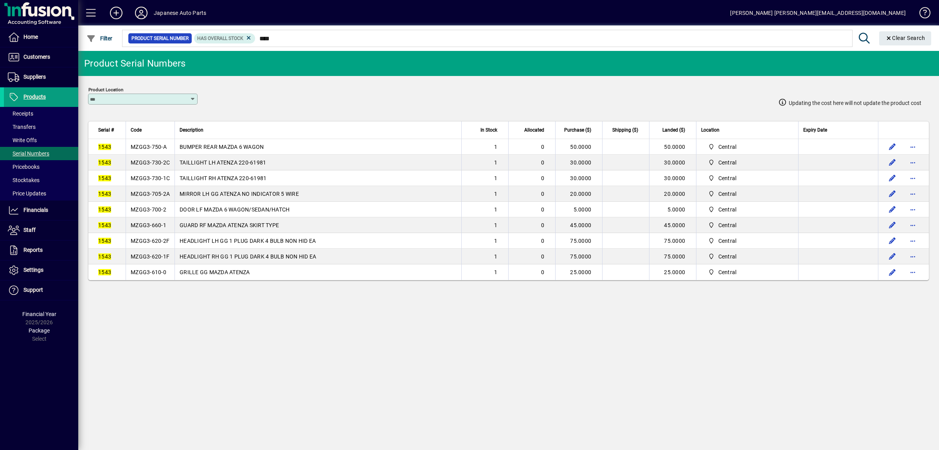
click at [156, 149] on span "MZGG3-750-A" at bounding box center [149, 147] width 36 height 6
click at [157, 166] on span "MZGG3-730-2C" at bounding box center [150, 162] width 39 height 6
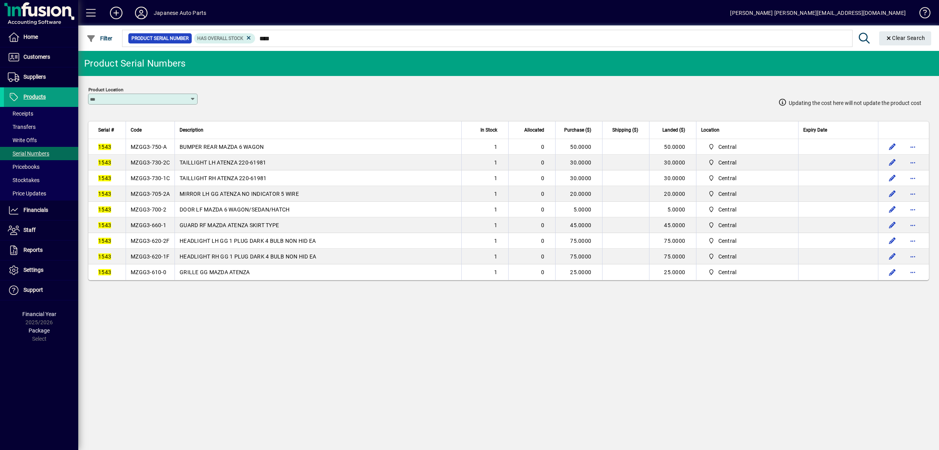
click at [157, 166] on span "MZGG3-730-2C" at bounding box center [150, 162] width 39 height 6
click at [158, 184] on td "MZGG3-730-1C" at bounding box center [150, 178] width 49 height 16
click at [153, 194] on span "MZGG3-705-2A" at bounding box center [150, 194] width 39 height 6
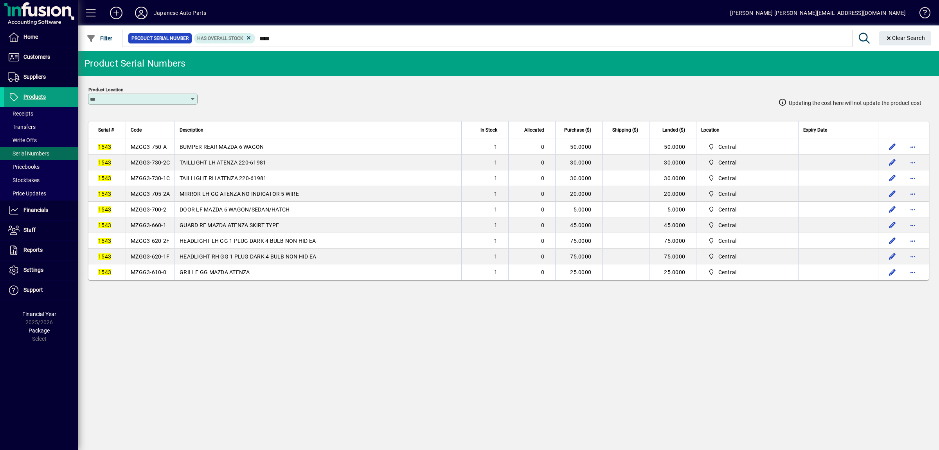
click at [153, 194] on span "MZGG3-705-2A" at bounding box center [150, 194] width 39 height 6
drag, startPoint x: 153, startPoint y: 194, endPoint x: 552, endPoint y: 188, distance: 398.9
click at [153, 194] on span "MZGG3-705-2A" at bounding box center [150, 194] width 39 height 6
click at [145, 216] on td "MZGG3-700-2" at bounding box center [150, 210] width 49 height 16
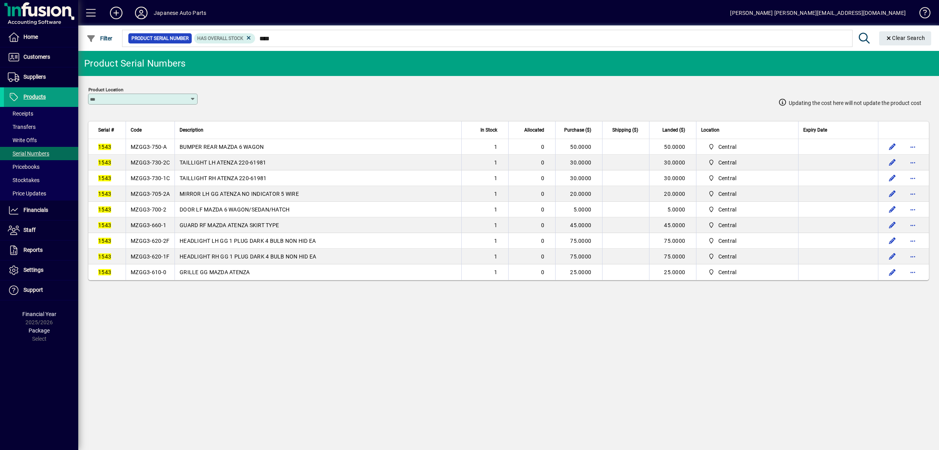
click at [145, 216] on td "MZGG3-700-2" at bounding box center [150, 210] width 49 height 16
click at [145, 228] on span "MZGG3-660-1" at bounding box center [149, 225] width 36 height 6
click at [168, 276] on td "MZGG3-610-0" at bounding box center [150, 272] width 49 height 16
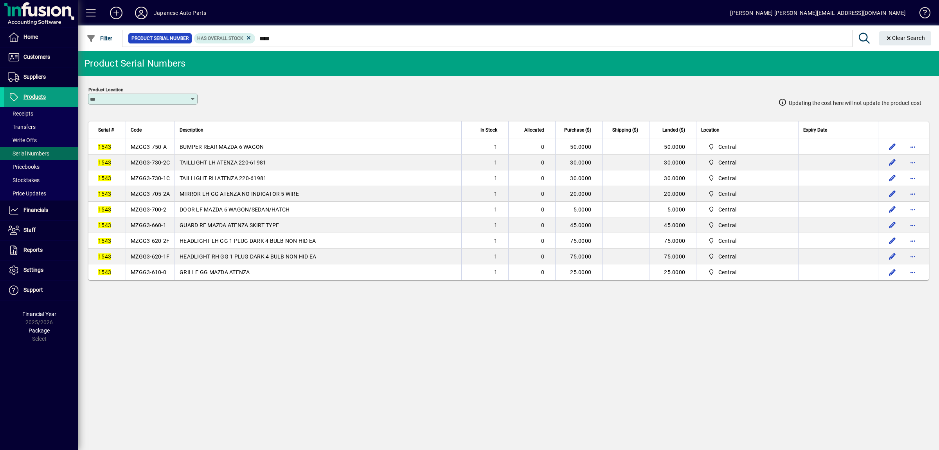
click at [152, 275] on span "MZGG3-610-0" at bounding box center [149, 272] width 36 height 6
click at [164, 233] on td "MZGG3-660-1" at bounding box center [150, 225] width 49 height 16
click at [160, 244] on span "MZGG3-620-2F" at bounding box center [150, 241] width 39 height 6
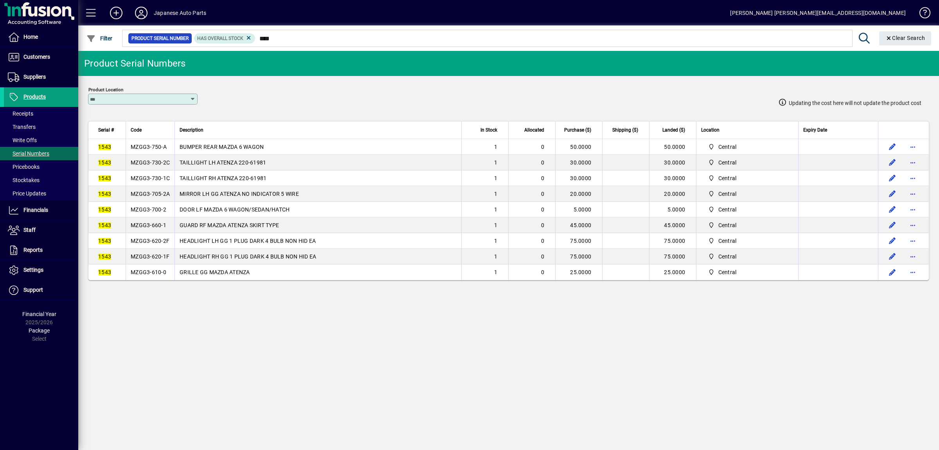
click at [160, 244] on span "MZGG3-620-2F" at bounding box center [150, 241] width 39 height 6
click at [145, 259] on span "MZGG3-620-1F" at bounding box center [150, 256] width 39 height 6
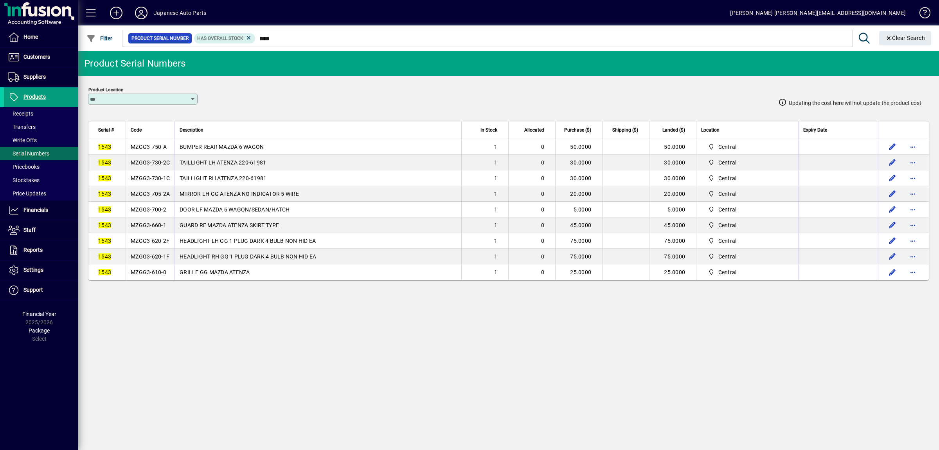
drag, startPoint x: 308, startPoint y: 44, endPoint x: 198, endPoint y: 34, distance: 110.5
click at [198, 34] on mat-chip-set "Product Serial Number Has Overall Stock ****" at bounding box center [488, 38] width 730 height 16
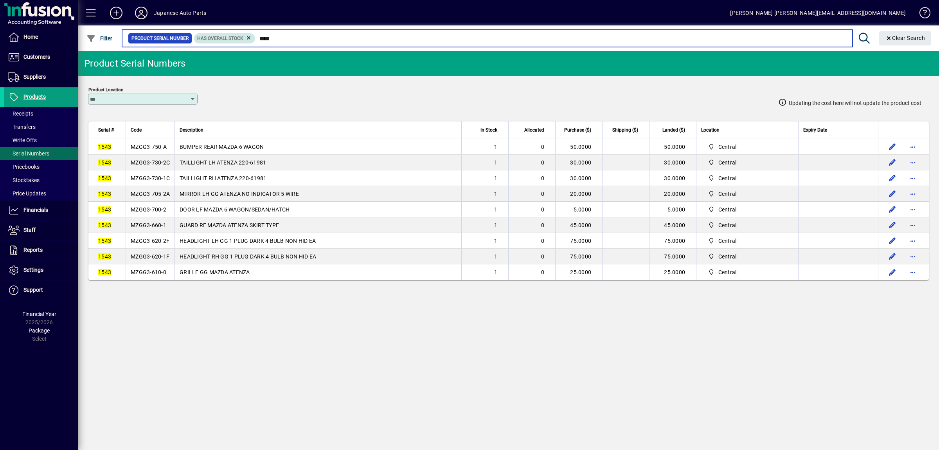
drag, startPoint x: 298, startPoint y: 42, endPoint x: 232, endPoint y: 38, distance: 65.5
click at [256, 39] on input "****" at bounding box center [551, 38] width 591 height 11
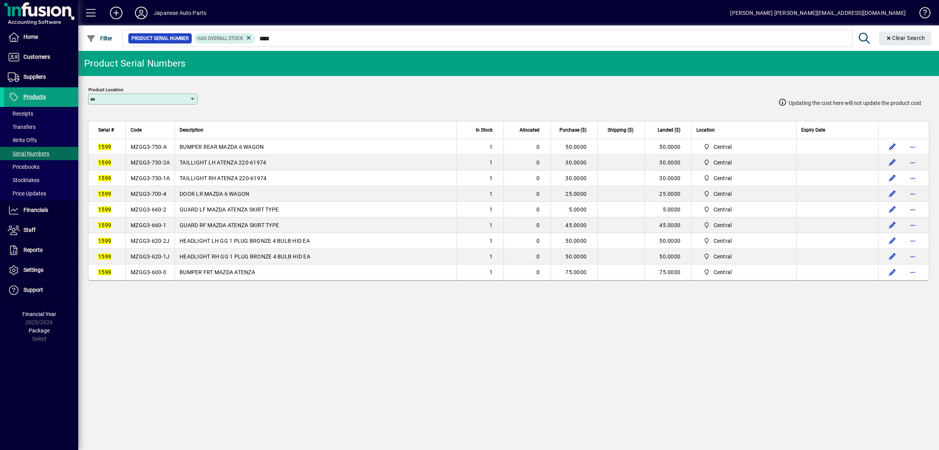
click at [153, 148] on span "MZGG3-750-A" at bounding box center [149, 147] width 36 height 6
click at [157, 213] on span "MZGG3-660-2" at bounding box center [149, 209] width 36 height 6
click at [153, 160] on td "MZGG3-730-2A" at bounding box center [150, 163] width 49 height 16
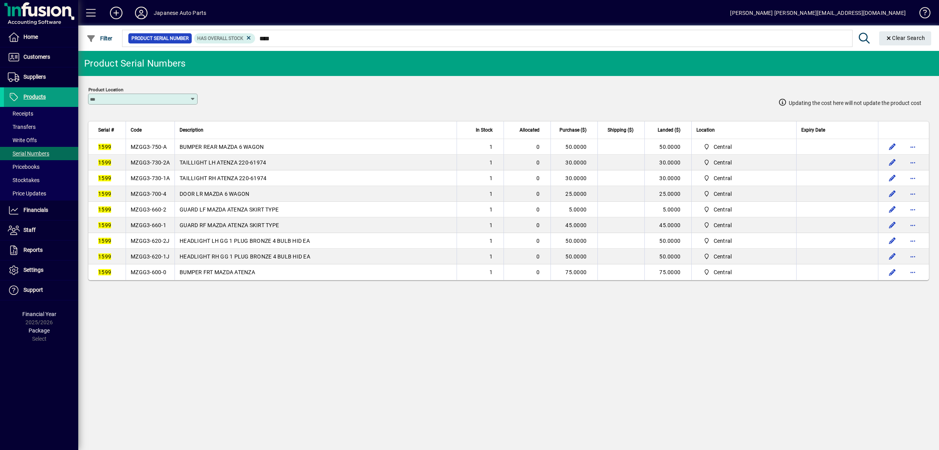
click at [153, 160] on td "MZGG3-730-2A" at bounding box center [150, 163] width 49 height 16
click at [156, 186] on td "MZGG3-730-1A" at bounding box center [150, 178] width 49 height 16
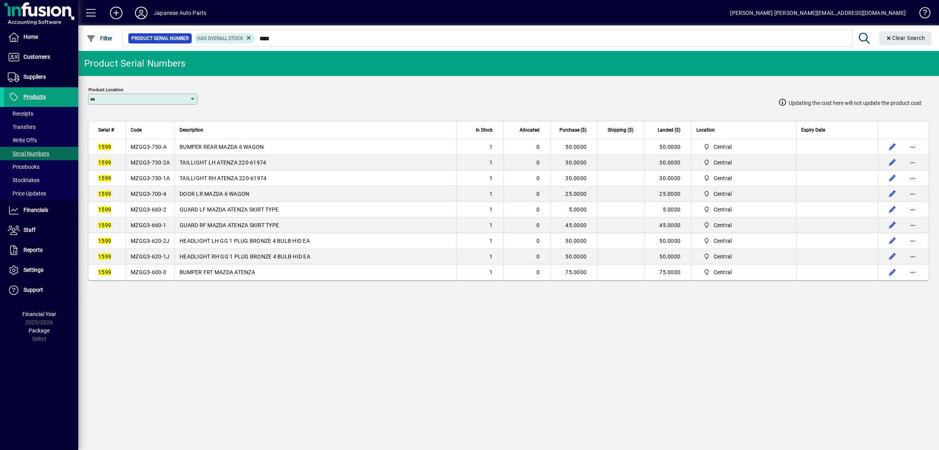
click at [166, 196] on span "MZGG3-700-4" at bounding box center [149, 194] width 36 height 6
click at [157, 213] on span "MZGG3-660-2" at bounding box center [149, 209] width 36 height 6
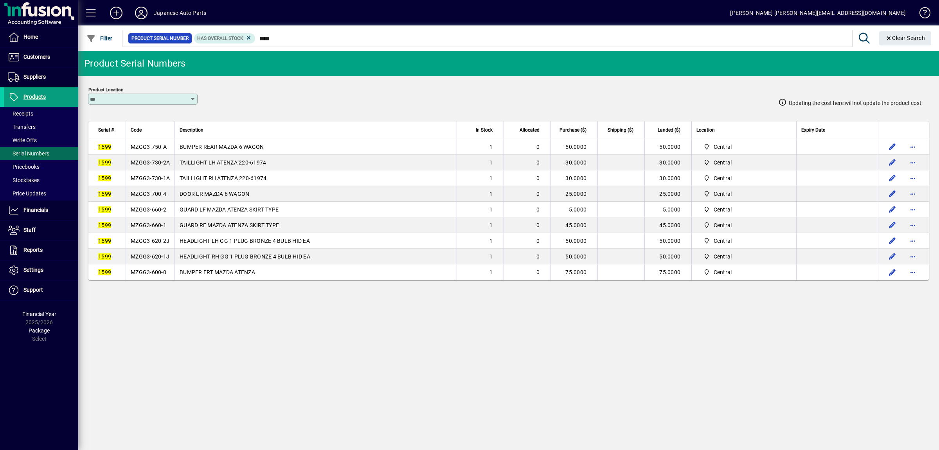
click at [157, 213] on span "MZGG3-660-2" at bounding box center [149, 209] width 36 height 6
click at [155, 228] on span "MZGG3-660-1" at bounding box center [149, 225] width 36 height 6
click at [149, 244] on span "MZGG3-620-2J" at bounding box center [150, 241] width 39 height 6
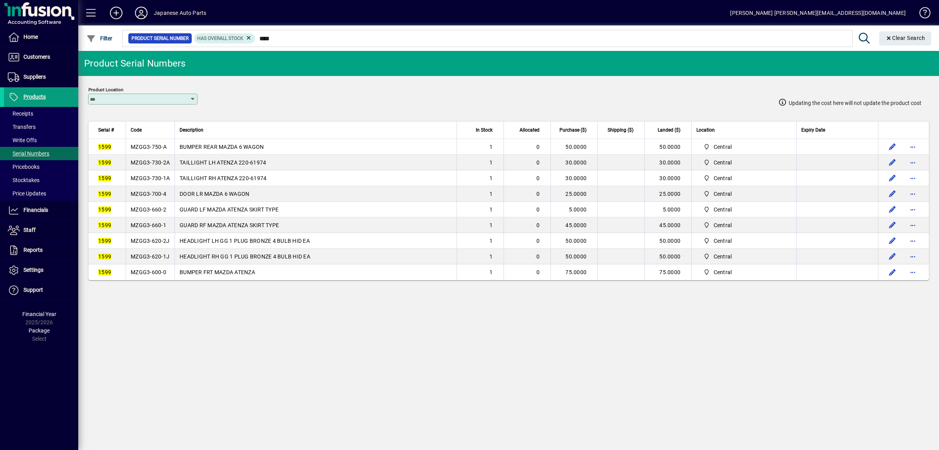
click at [149, 244] on span "MZGG3-620-2J" at bounding box center [150, 241] width 39 height 6
click at [156, 259] on span "MZGG3-620-1J" at bounding box center [150, 256] width 39 height 6
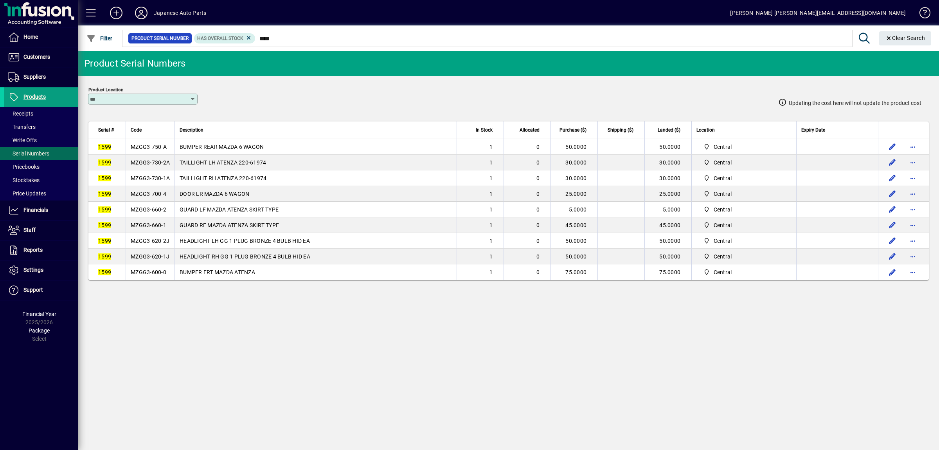
click at [157, 275] on span "MZGG3-600-0" at bounding box center [149, 272] width 36 height 6
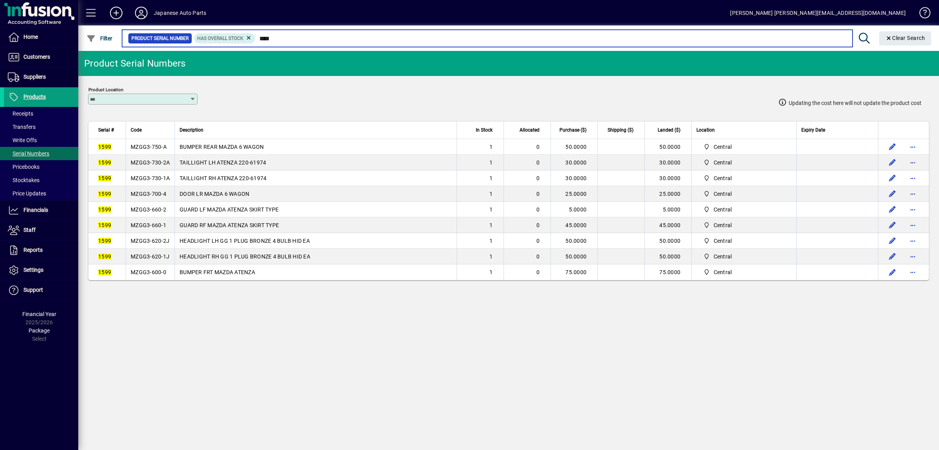
drag, startPoint x: 289, startPoint y: 42, endPoint x: 237, endPoint y: 45, distance: 51.7
click at [256, 44] on input "****" at bounding box center [551, 38] width 591 height 11
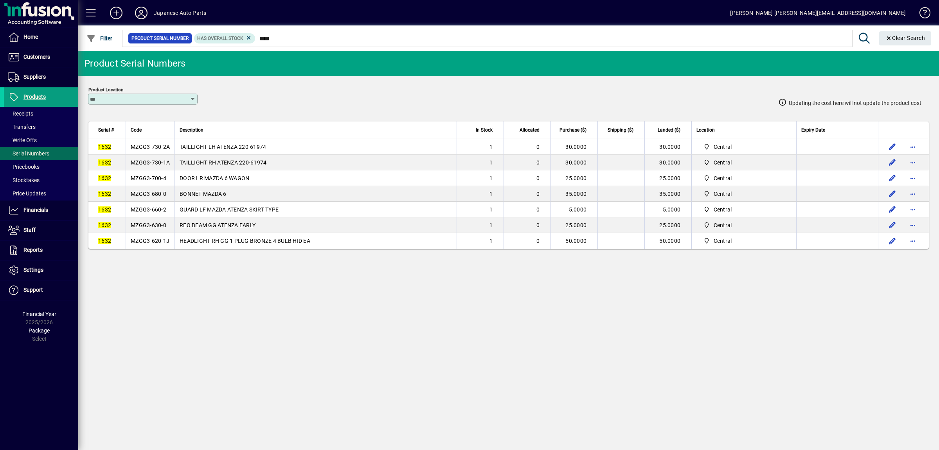
click at [145, 152] on td "MZGG3-730-2A" at bounding box center [150, 147] width 49 height 16
click at [166, 162] on span "MZGG3-730-1A" at bounding box center [150, 162] width 39 height 6
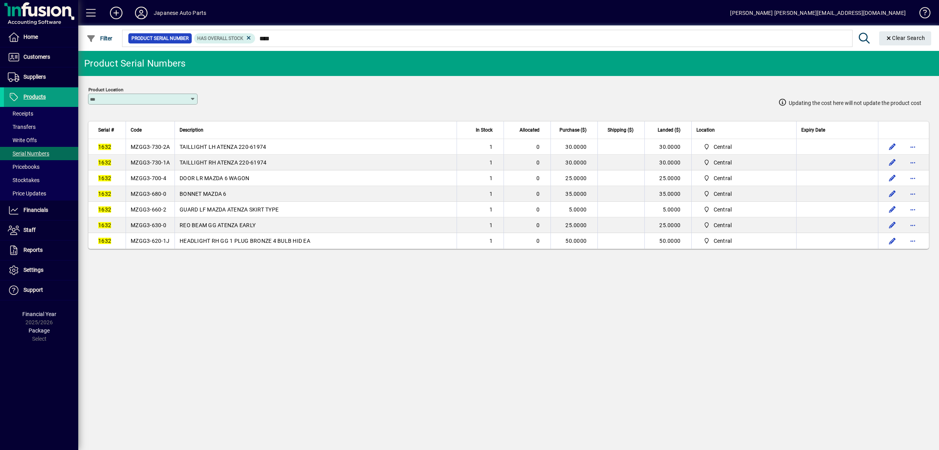
drag, startPoint x: 166, startPoint y: 162, endPoint x: 181, endPoint y: 160, distance: 15.8
click at [166, 161] on span "MZGG3-730-1A" at bounding box center [150, 162] width 39 height 6
click at [140, 180] on span "MZGG3-700-4" at bounding box center [149, 178] width 36 height 6
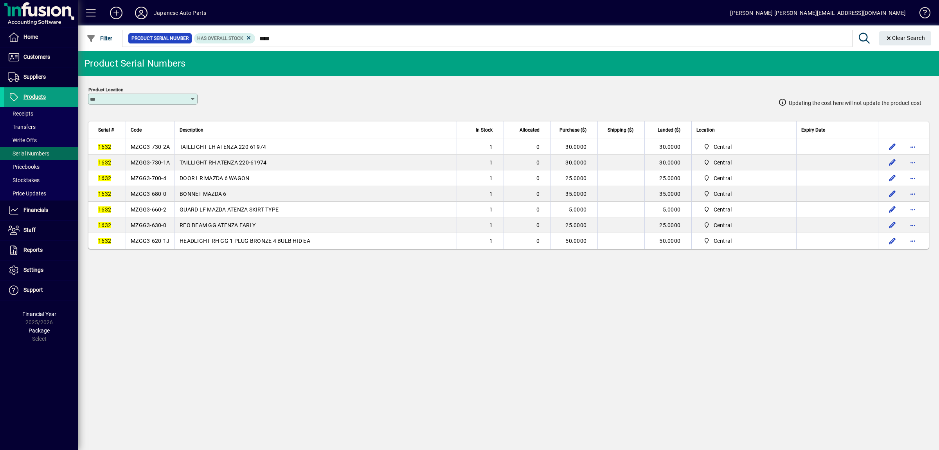
click at [162, 197] on span "MZGG3-680-0" at bounding box center [149, 194] width 36 height 6
click at [154, 213] on span "MZGG3-660-2" at bounding box center [149, 209] width 36 height 6
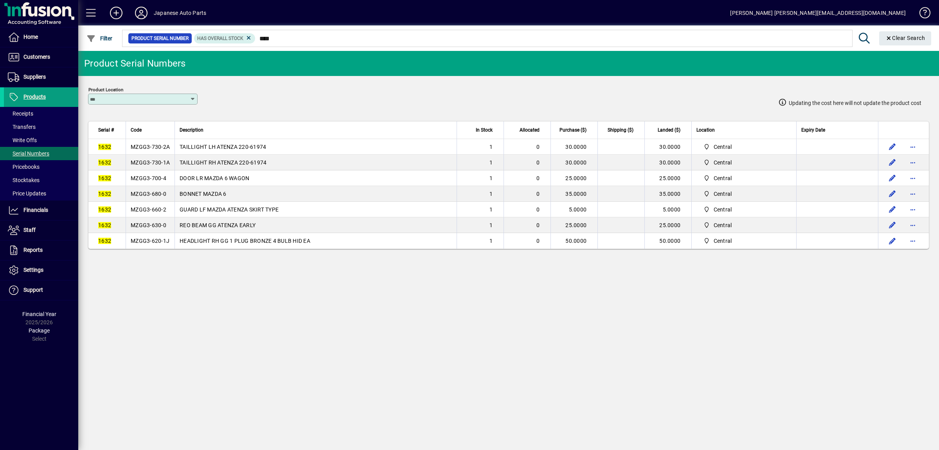
click at [154, 213] on span "MZGG3-660-2" at bounding box center [149, 209] width 36 height 6
click at [149, 223] on td "MZGG3-630-0" at bounding box center [150, 225] width 49 height 16
click at [156, 244] on span "MZGG3-620-1J" at bounding box center [150, 241] width 39 height 6
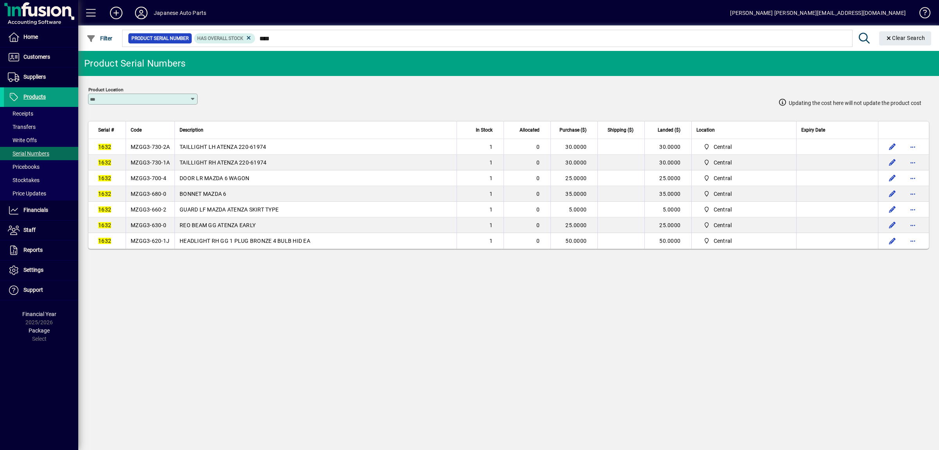
click at [156, 244] on span "MZGG3-620-1J" at bounding box center [150, 241] width 39 height 6
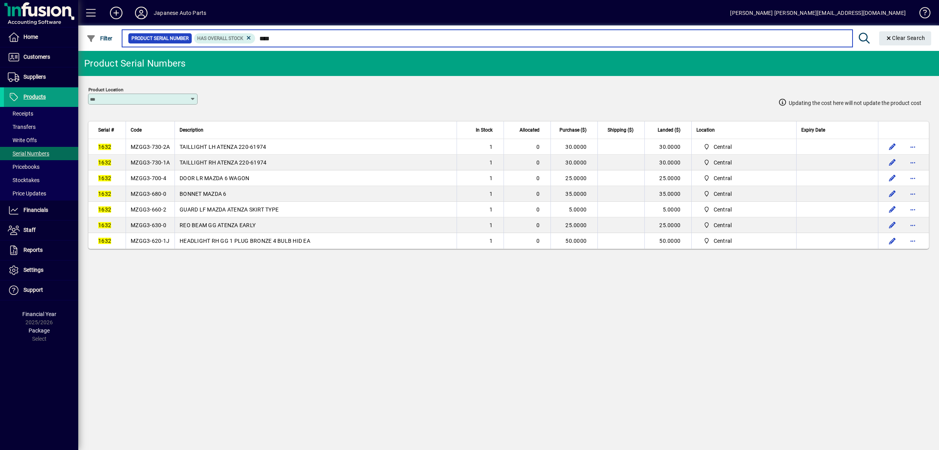
drag, startPoint x: 292, startPoint y: 36, endPoint x: 211, endPoint y: 32, distance: 81.5
click at [256, 33] on input "****" at bounding box center [551, 38] width 591 height 11
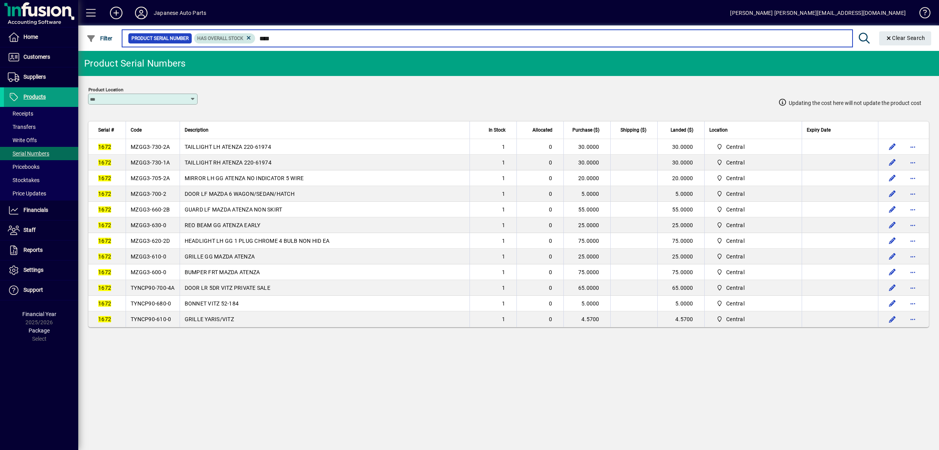
drag, startPoint x: 289, startPoint y: 39, endPoint x: 241, endPoint y: 35, distance: 48.7
click at [256, 38] on input "****" at bounding box center [551, 38] width 591 height 11
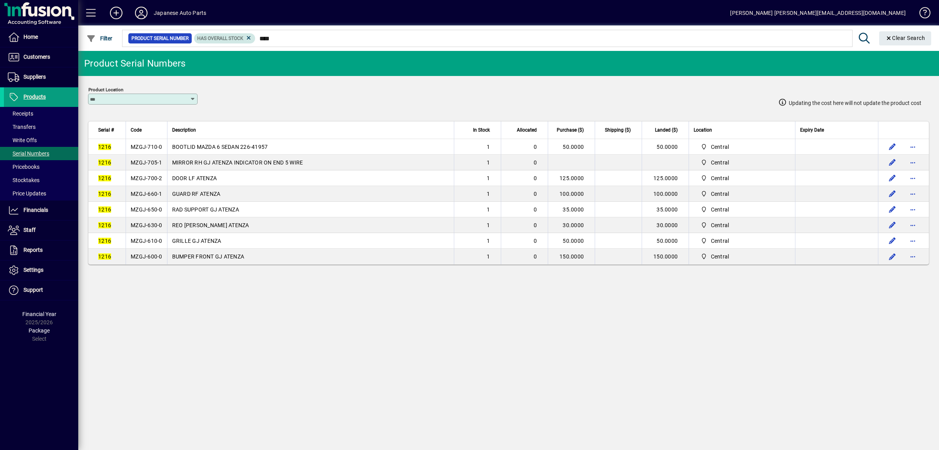
drag, startPoint x: 307, startPoint y: 44, endPoint x: 229, endPoint y: 39, distance: 78.4
click at [229, 39] on mat-chip-set "Product Serial Number Has Overall Stock ****" at bounding box center [488, 38] width 730 height 16
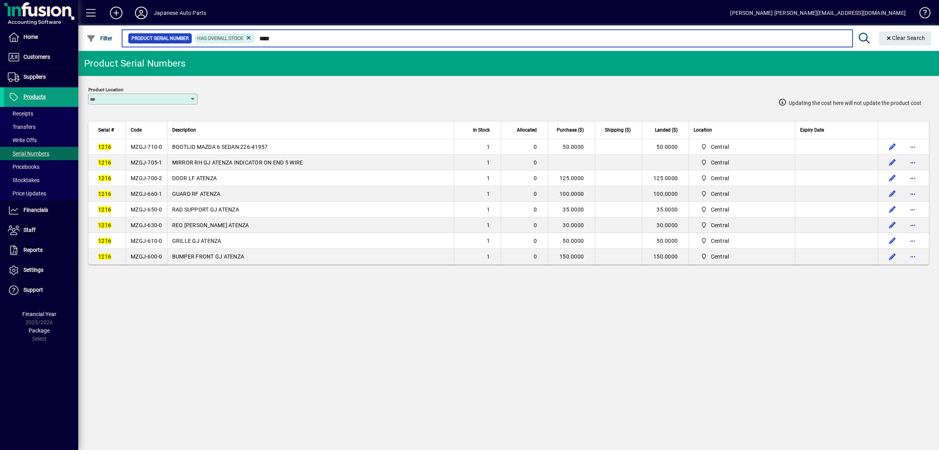
drag, startPoint x: 304, startPoint y: 38, endPoint x: 246, endPoint y: 36, distance: 58.7
click at [256, 36] on input "****" at bounding box center [551, 38] width 591 height 11
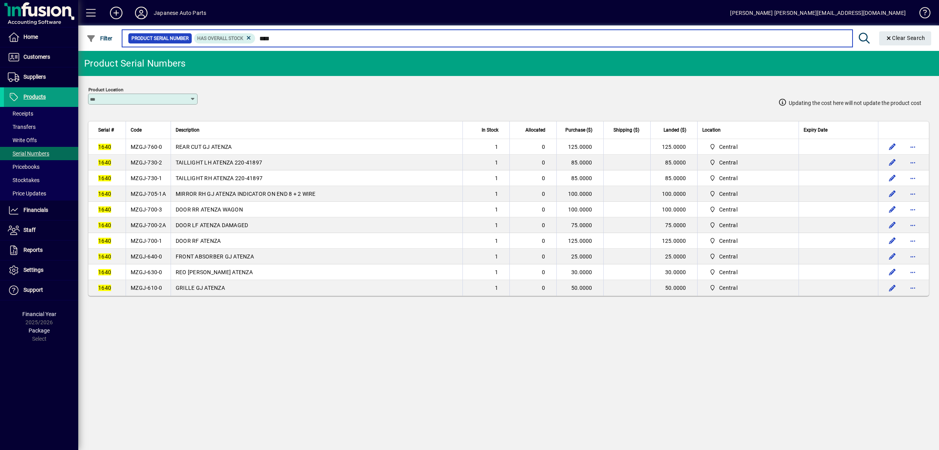
click at [284, 41] on input "****" at bounding box center [551, 38] width 591 height 11
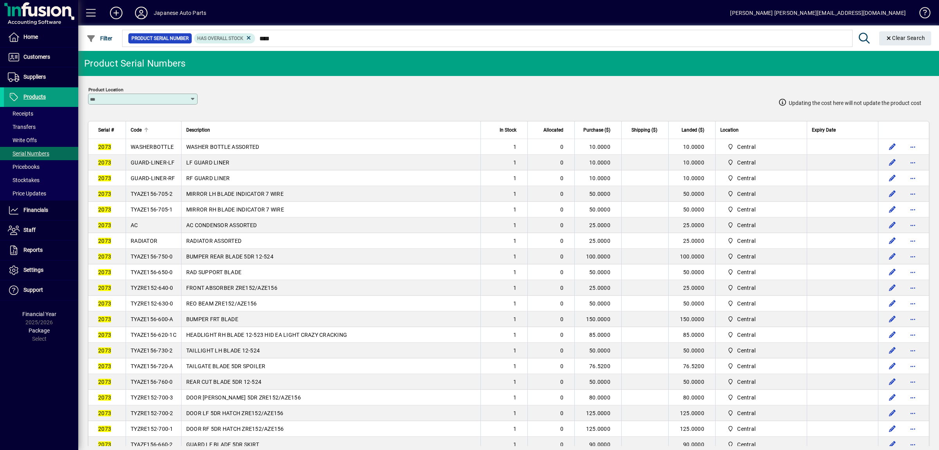
click at [138, 127] on span "Code" at bounding box center [136, 130] width 11 height 9
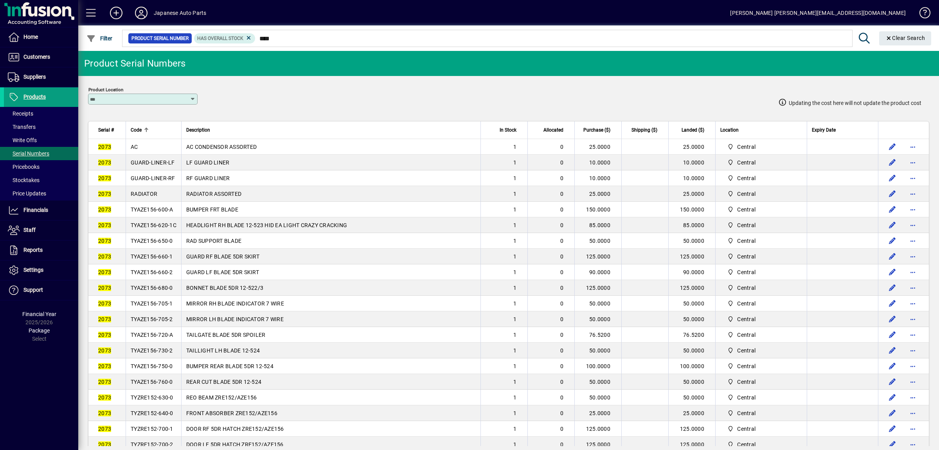
click at [160, 201] on td "RADIATOR" at bounding box center [154, 194] width 56 height 16
click at [145, 151] on td "AC" at bounding box center [154, 147] width 56 height 16
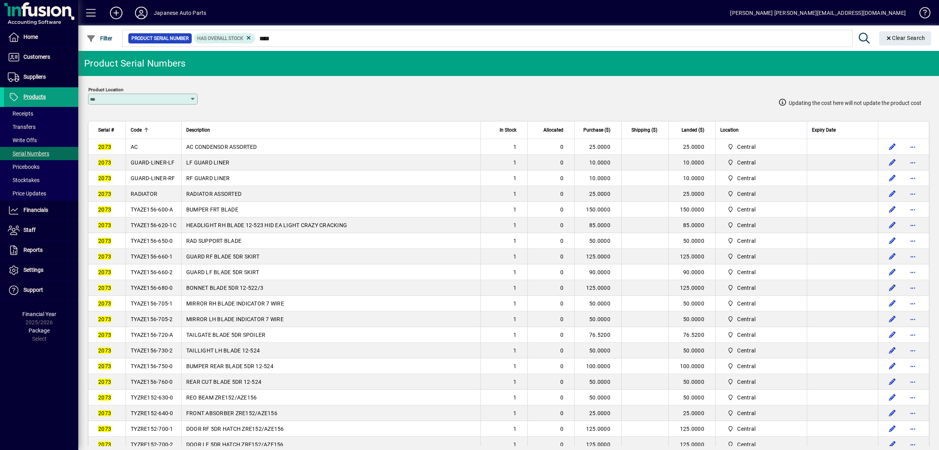
click at [145, 151] on td "AC" at bounding box center [154, 147] width 56 height 16
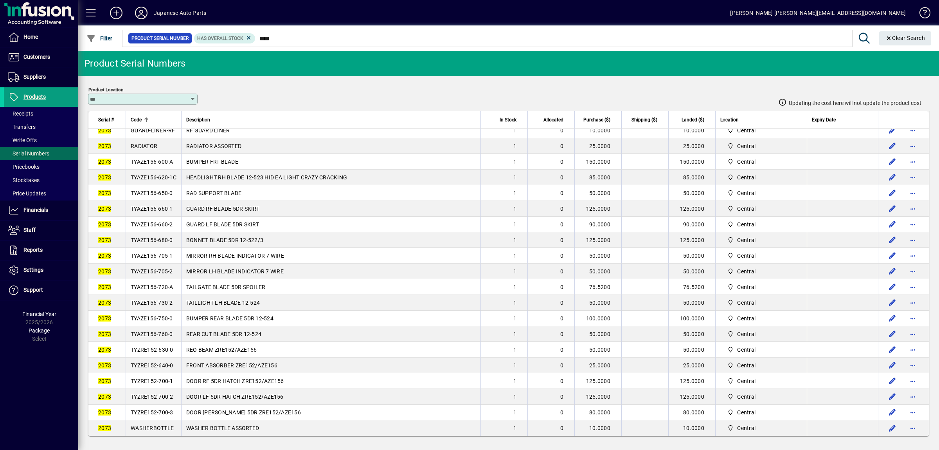
click at [156, 427] on span "WASHERBOTTLE" at bounding box center [152, 428] width 43 height 6
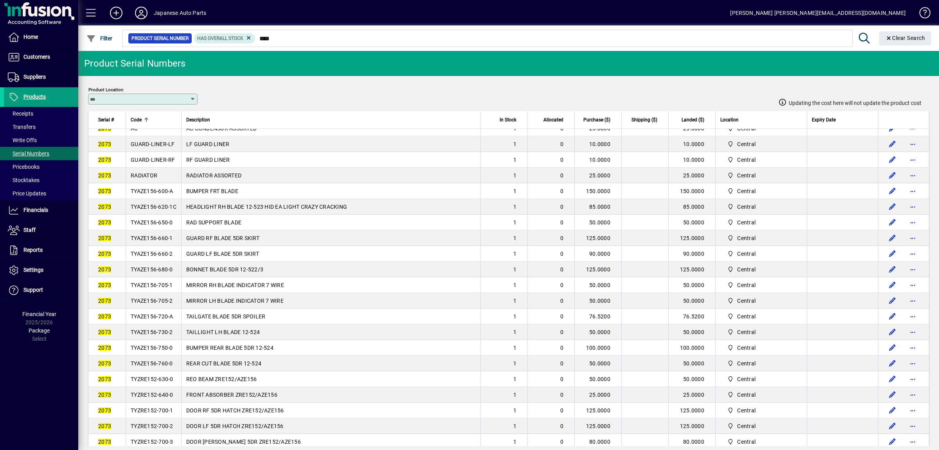
scroll to position [0, 0]
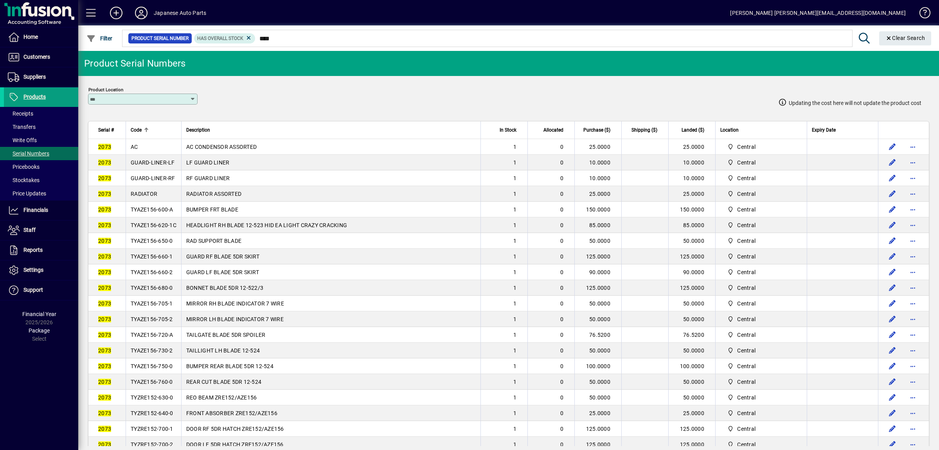
click at [155, 168] on td "GUARD-LINER-LF" at bounding box center [154, 163] width 56 height 16
click at [158, 165] on span "GUARD-LINER-LF" at bounding box center [153, 162] width 44 height 6
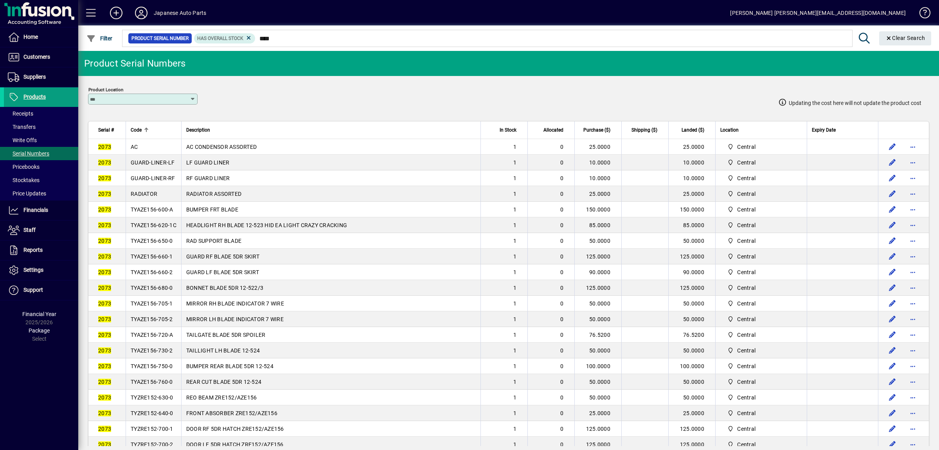
click at [159, 180] on span "GUARD-LINER-RF" at bounding box center [153, 178] width 45 height 6
click at [171, 199] on td "RADIATOR" at bounding box center [154, 194] width 56 height 16
click at [152, 213] on span "TYAZE156-600-A" at bounding box center [152, 209] width 43 height 6
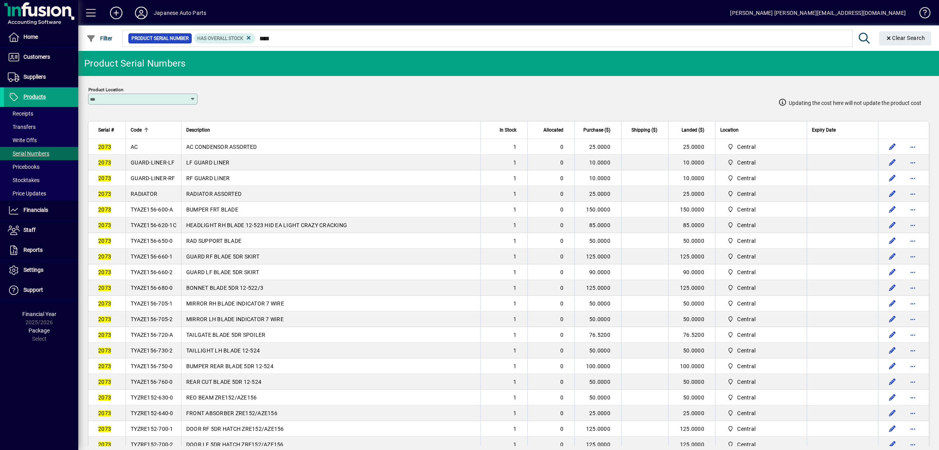
click at [152, 213] on span "TYAZE156-600-A" at bounding box center [152, 209] width 43 height 6
click at [155, 213] on span "TYAZE156-600-A" at bounding box center [152, 209] width 43 height 6
click at [155, 228] on span "TYAZE156-620-1C" at bounding box center [154, 225] width 46 height 6
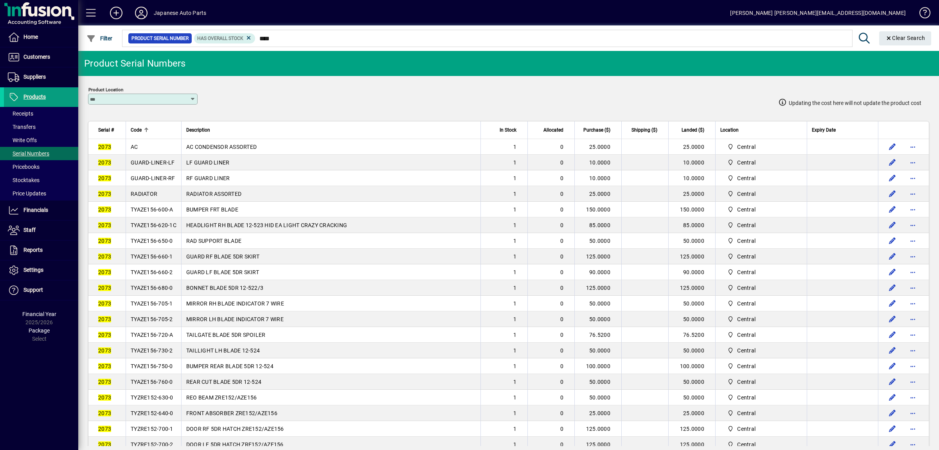
click at [155, 228] on span "TYAZE156-620-1C" at bounding box center [154, 225] width 46 height 6
click at [159, 244] on span "TYAZE156-650-0" at bounding box center [152, 241] width 42 height 6
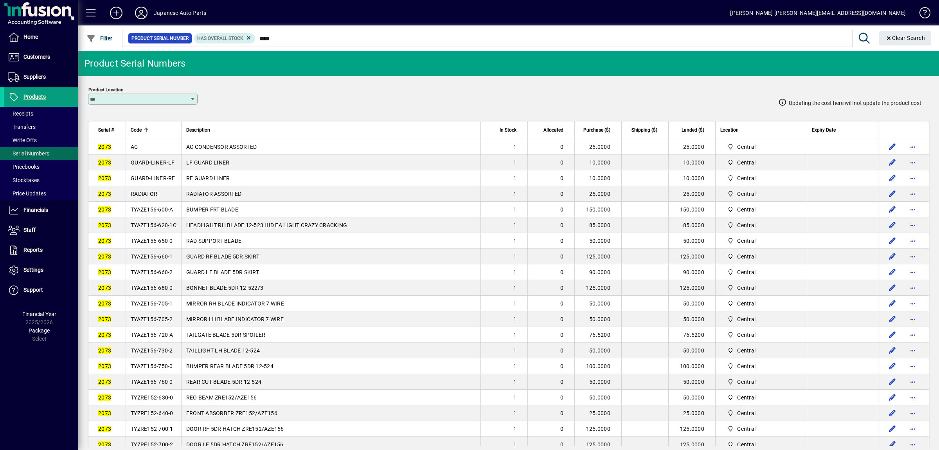
click at [152, 275] on span "TYAZE156-660-2" at bounding box center [152, 272] width 42 height 6
click at [164, 259] on span "TYAZE156-660-1" at bounding box center [152, 256] width 42 height 6
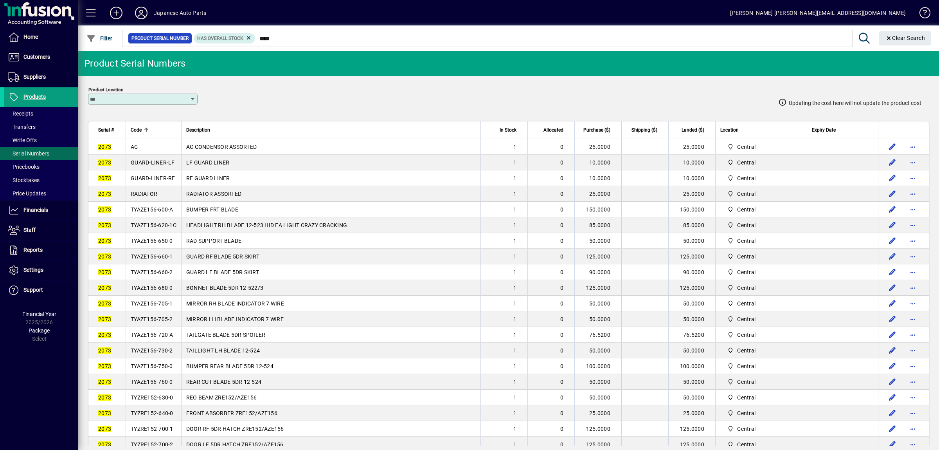
click at [164, 259] on span "TYAZE156-660-1" at bounding box center [152, 256] width 42 height 6
click at [152, 280] on td "TYAZE156-660-2" at bounding box center [154, 272] width 56 height 16
click at [163, 295] on td "TYAZE156-680-0" at bounding box center [154, 288] width 56 height 16
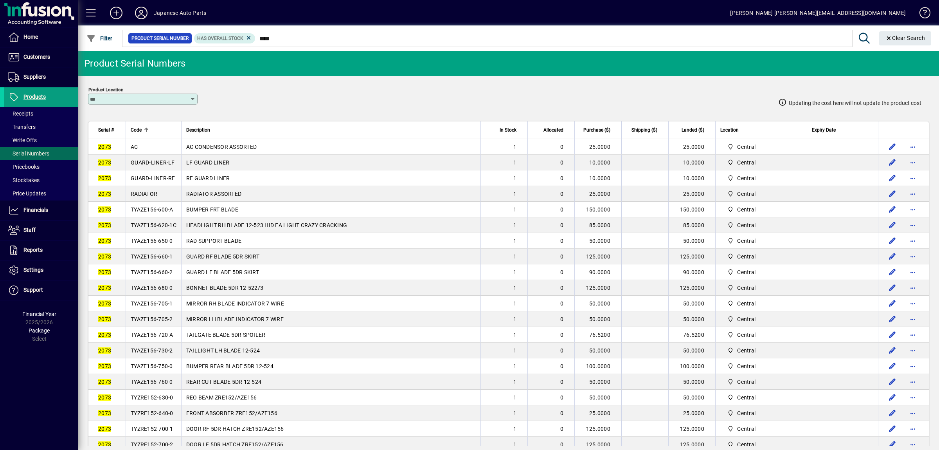
click at [163, 295] on td "TYAZE156-680-0" at bounding box center [154, 288] width 56 height 16
click at [162, 295] on td "TYAZE156-680-0" at bounding box center [154, 288] width 56 height 16
click at [165, 306] on span "TYAZE156-705-1" at bounding box center [152, 303] width 42 height 6
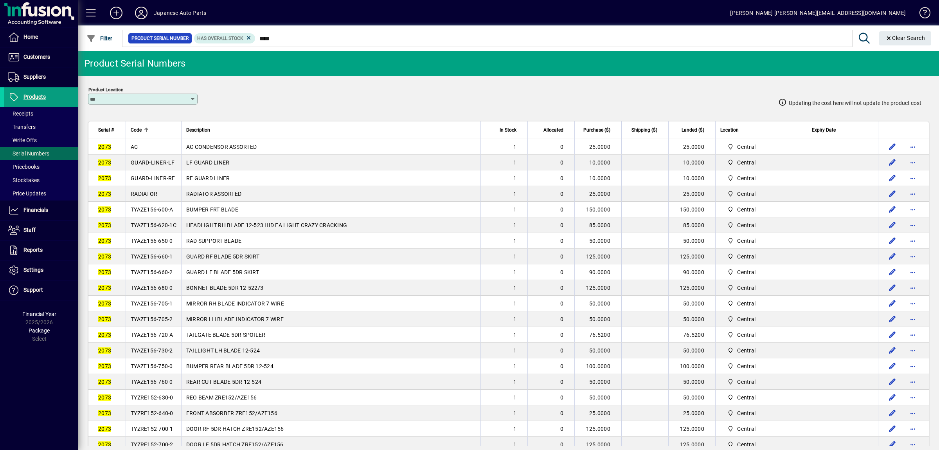
click at [165, 322] on span "TYAZE156-705-2" at bounding box center [152, 319] width 42 height 6
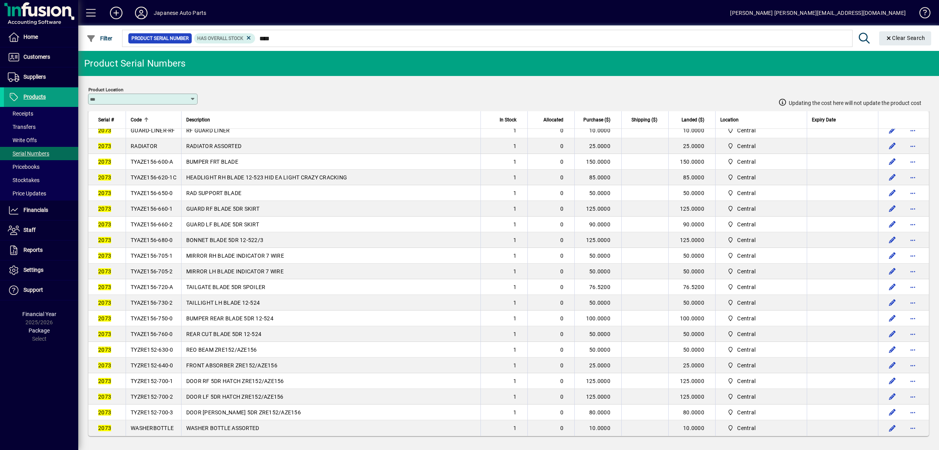
scroll to position [65, 0]
click at [155, 284] on span "TYAZE156-720-A" at bounding box center [152, 287] width 43 height 6
click at [166, 299] on span "TYAZE156-730-2" at bounding box center [152, 302] width 42 height 6
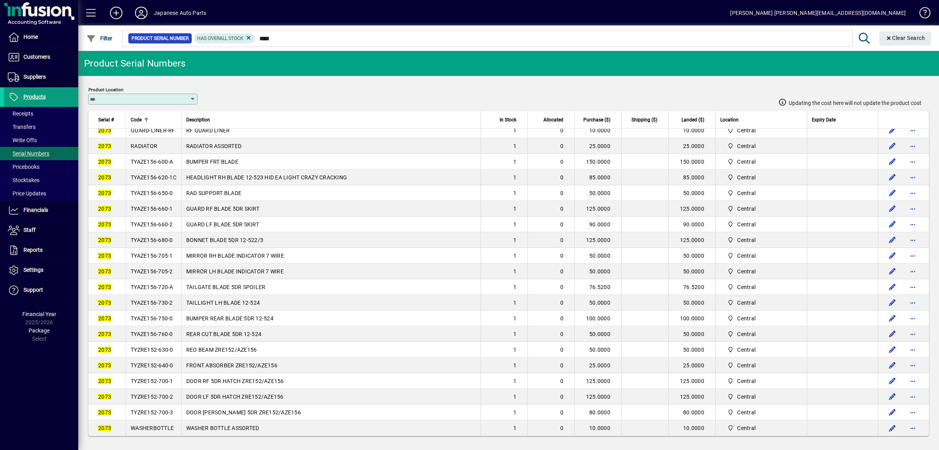
click at [166, 299] on span "TYAZE156-730-2" at bounding box center [152, 302] width 42 height 6
click at [155, 310] on td "TYAZE156-750-0" at bounding box center [154, 318] width 56 height 16
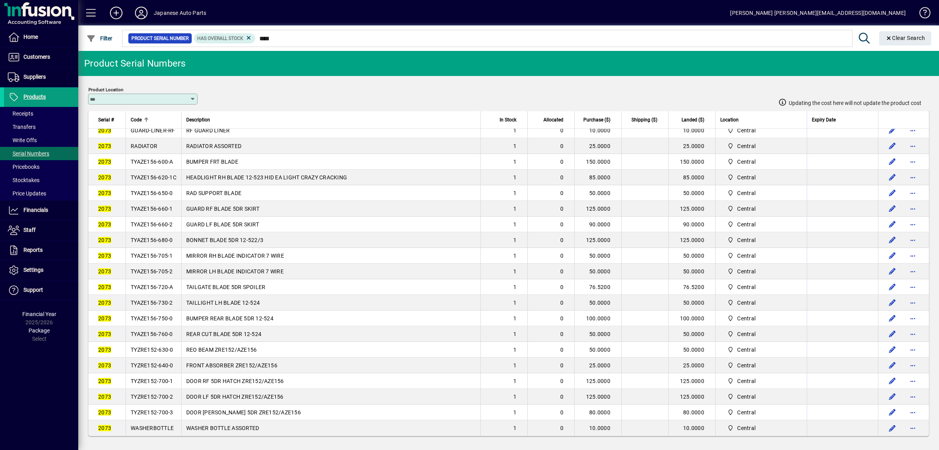
click at [162, 331] on span "TYAZE156-760-0" at bounding box center [152, 334] width 42 height 6
click at [162, 346] on span "TYZRE152-630-0" at bounding box center [152, 349] width 43 height 6
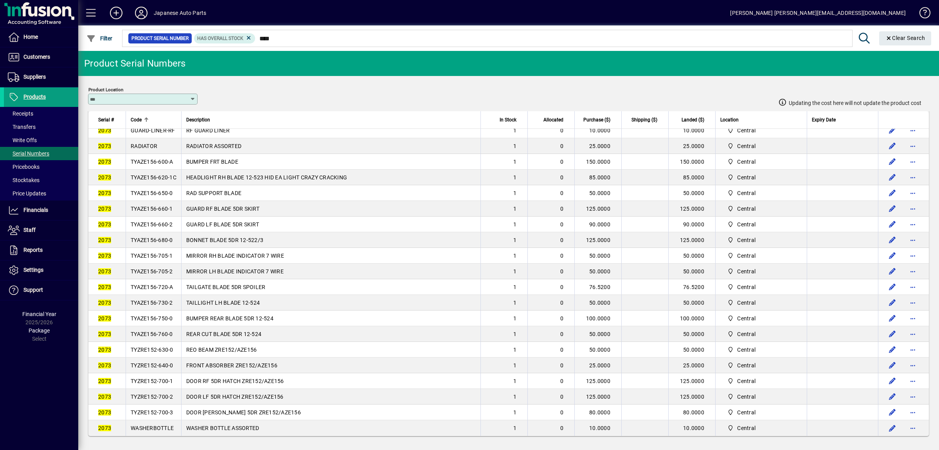
click at [162, 346] on span "TYZRE152-630-0" at bounding box center [152, 349] width 43 height 6
click at [168, 363] on span "TYZRE152-640-0" at bounding box center [152, 365] width 43 height 6
click at [162, 379] on span "TYZRE152-700-1" at bounding box center [152, 381] width 43 height 6
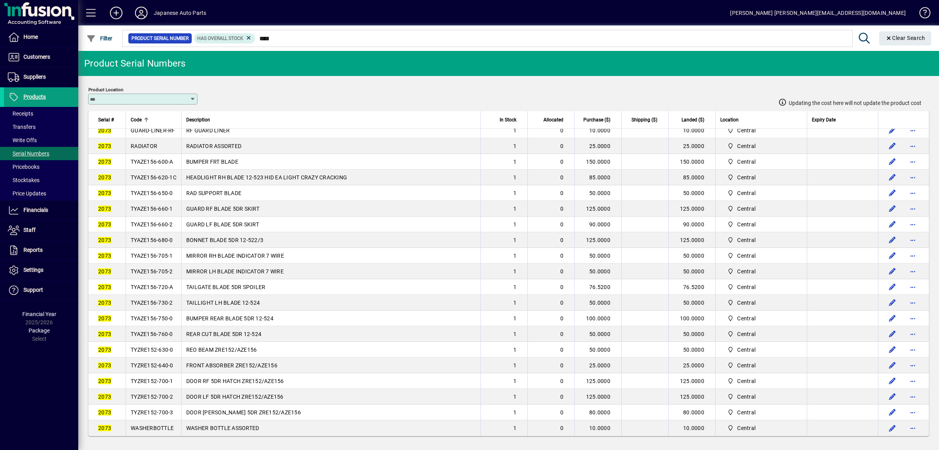
click at [162, 379] on span "TYZRE152-700-1" at bounding box center [152, 381] width 43 height 6
click at [147, 396] on span "TYZRE152-700-2" at bounding box center [152, 396] width 43 height 6
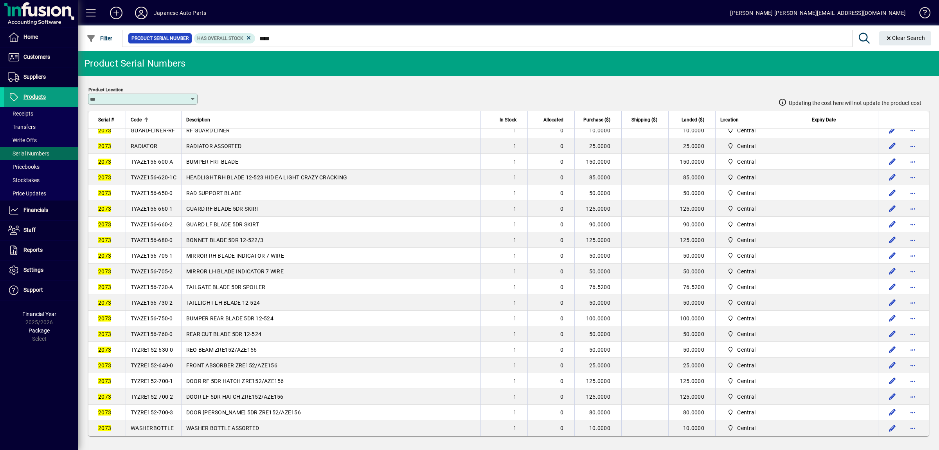
click at [147, 412] on span "TYZRE152-700-3" at bounding box center [152, 412] width 43 height 6
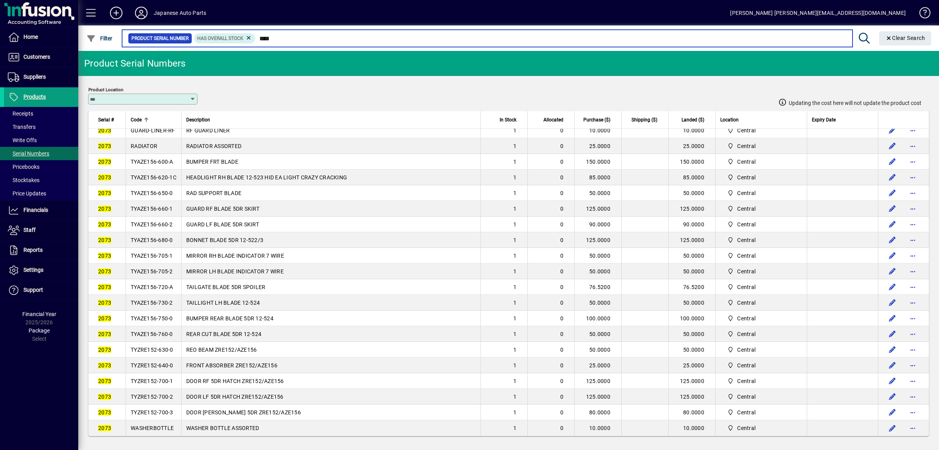
drag, startPoint x: 329, startPoint y: 38, endPoint x: 199, endPoint y: 20, distance: 130.8
click at [256, 33] on input "****" at bounding box center [551, 38] width 591 height 11
type input "****"
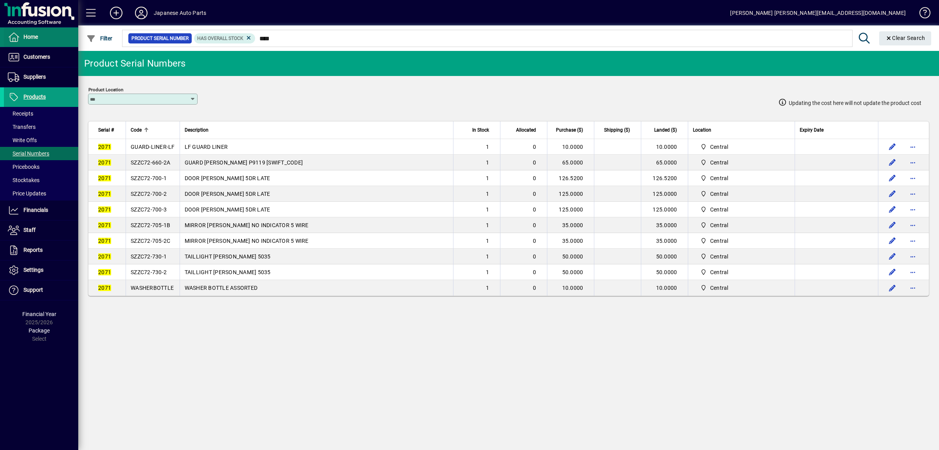
click at [38, 40] on span "Home" at bounding box center [21, 36] width 34 height 9
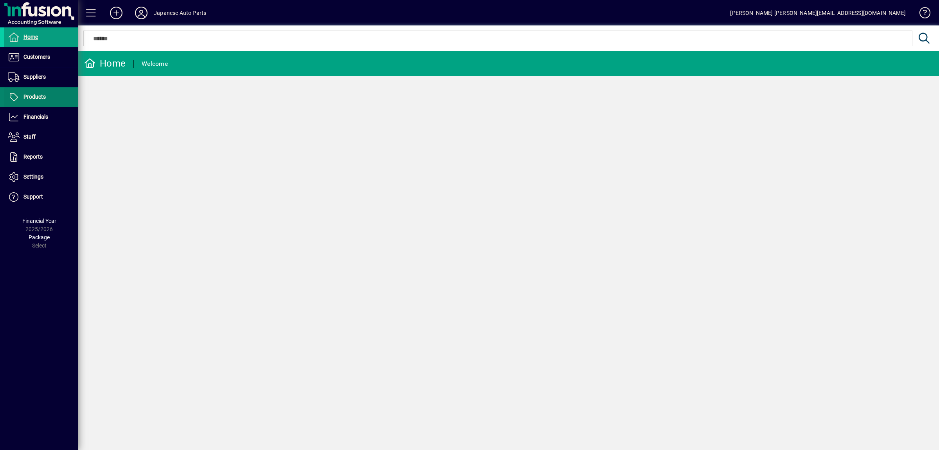
click at [39, 104] on span at bounding box center [41, 97] width 74 height 19
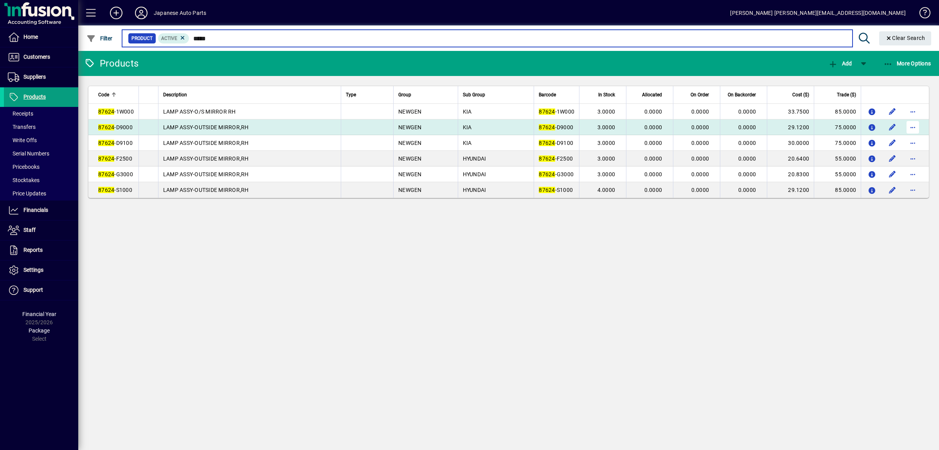
type input "*****"
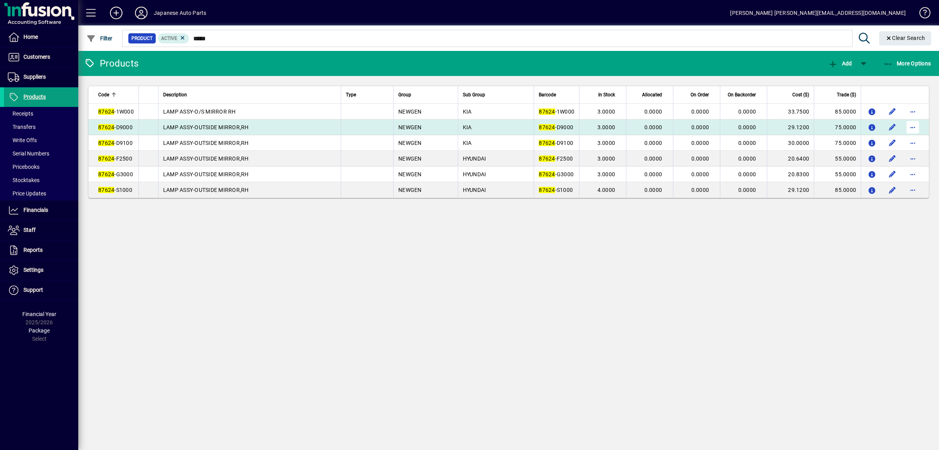
click at [919, 129] on span "button" at bounding box center [913, 127] width 19 height 19
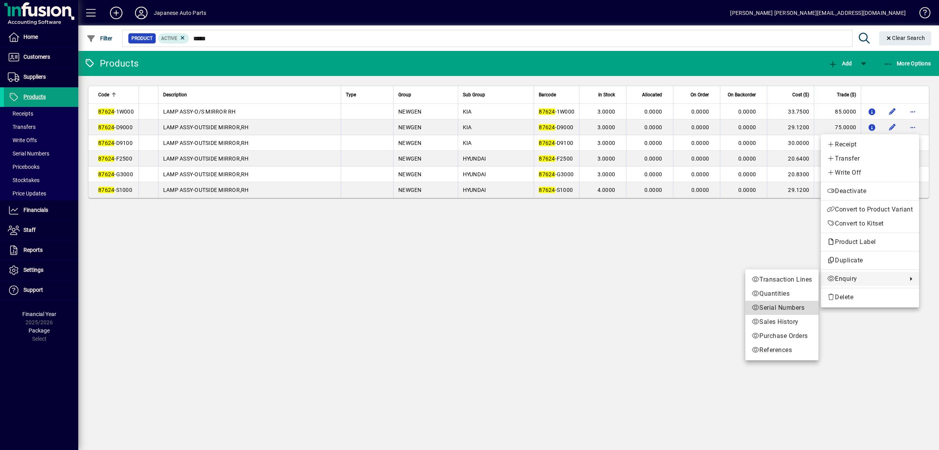
click at [789, 313] on link "Serial Numbers" at bounding box center [782, 308] width 73 height 14
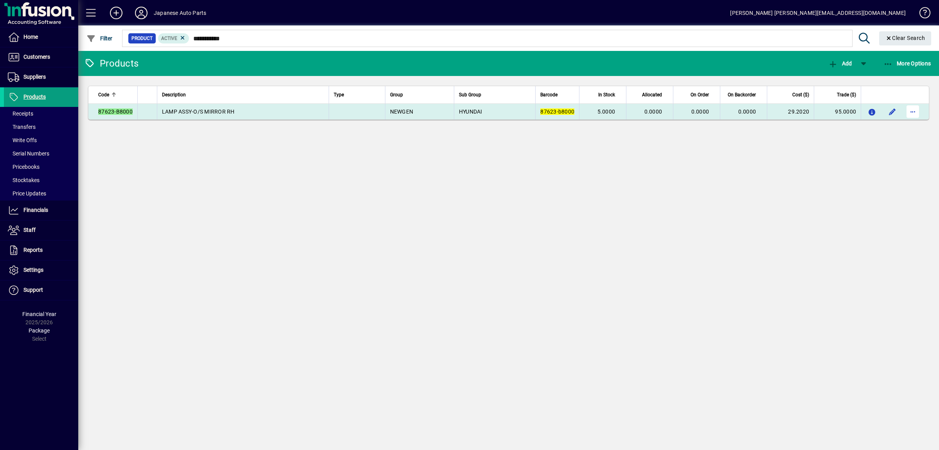
type input "**********"
click at [917, 112] on span "button" at bounding box center [913, 111] width 19 height 19
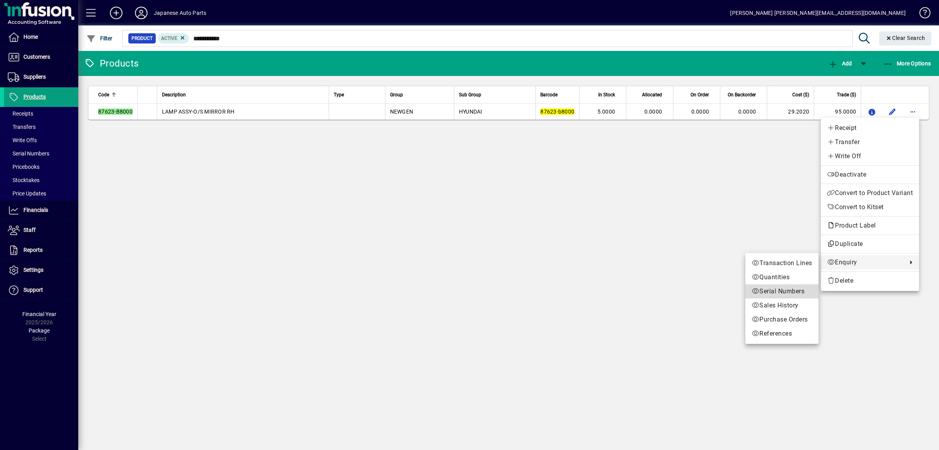
click at [802, 286] on link "Serial Numbers" at bounding box center [782, 291] width 73 height 14
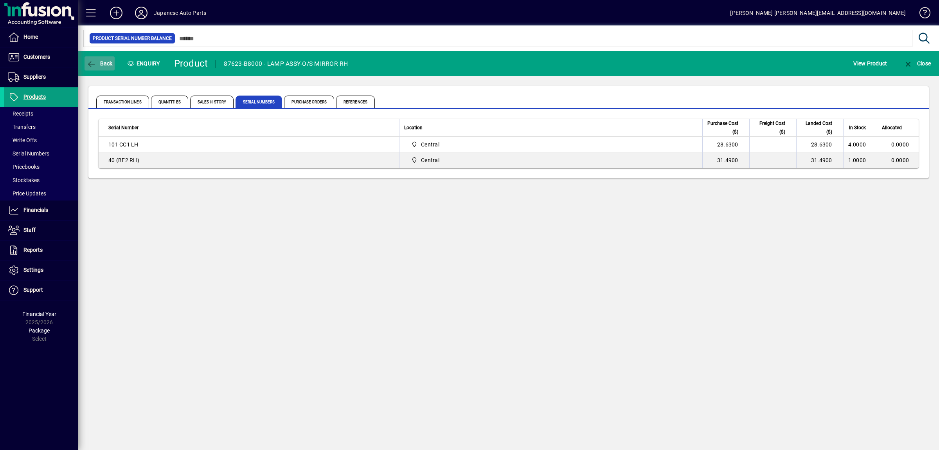
click at [106, 72] on span "button" at bounding box center [100, 63] width 30 height 19
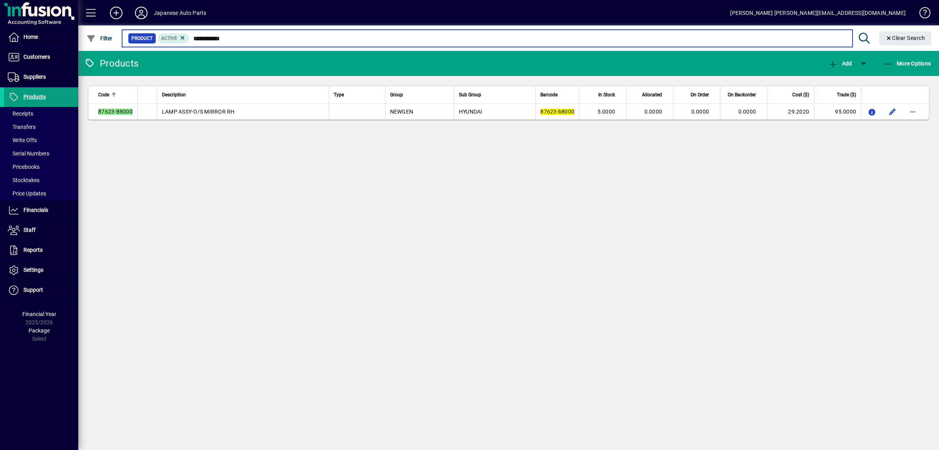
drag, startPoint x: 252, startPoint y: 38, endPoint x: 150, endPoint y: 38, distance: 102.5
click at [189, 38] on input "**********" at bounding box center [517, 38] width 657 height 11
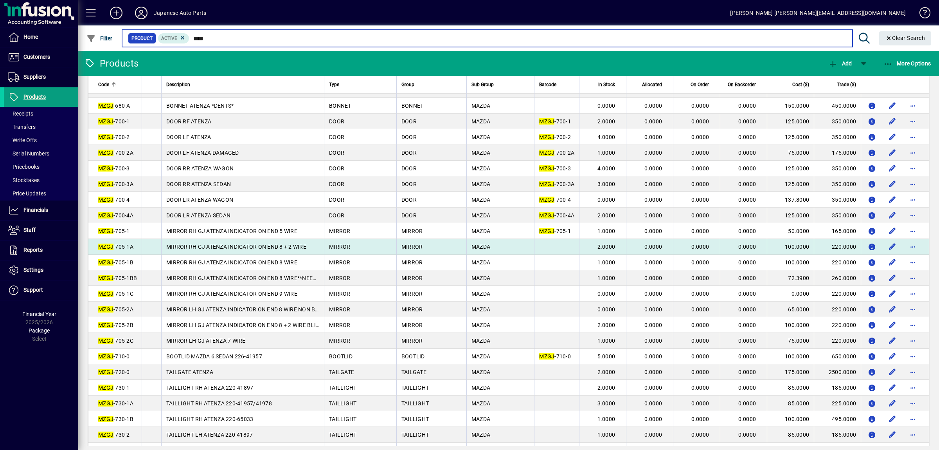
scroll to position [441, 0]
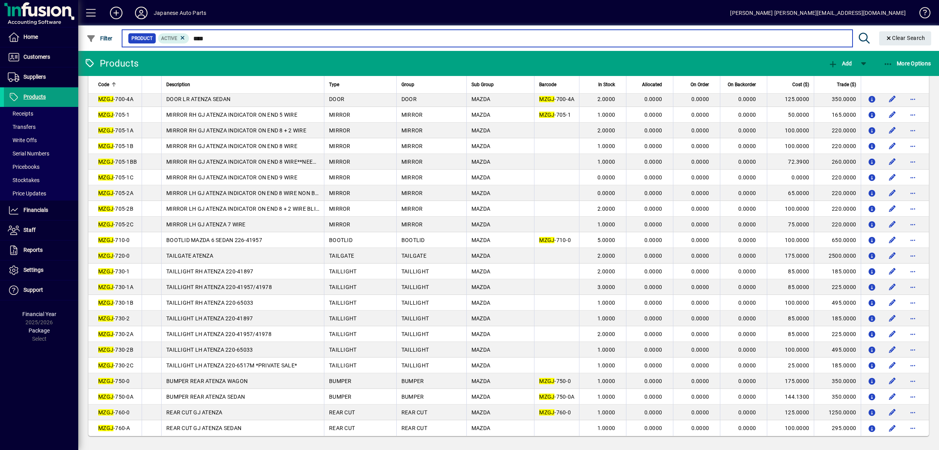
drag, startPoint x: 220, startPoint y: 39, endPoint x: 137, endPoint y: 37, distance: 83.8
click at [189, 37] on input "****" at bounding box center [517, 38] width 657 height 11
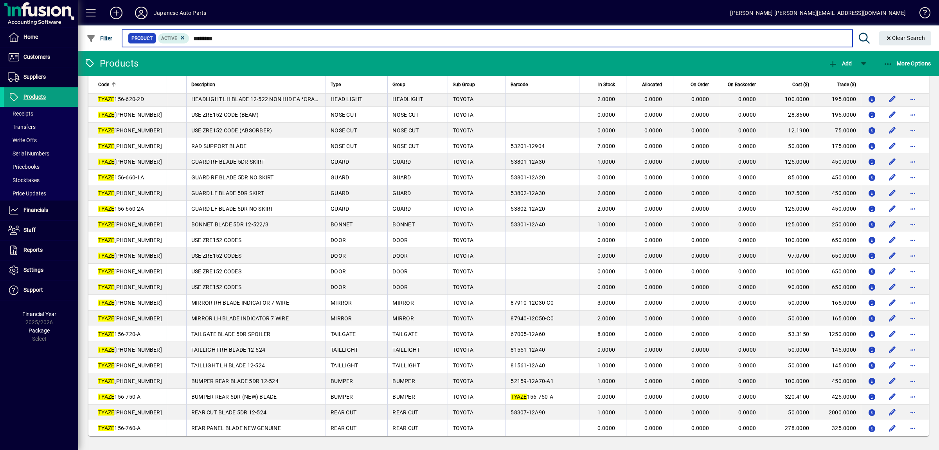
scroll to position [211, 0]
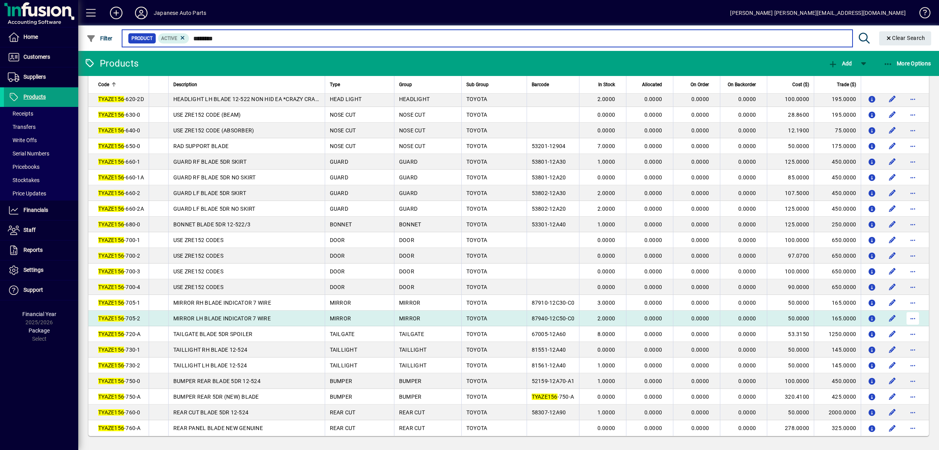
type input "********"
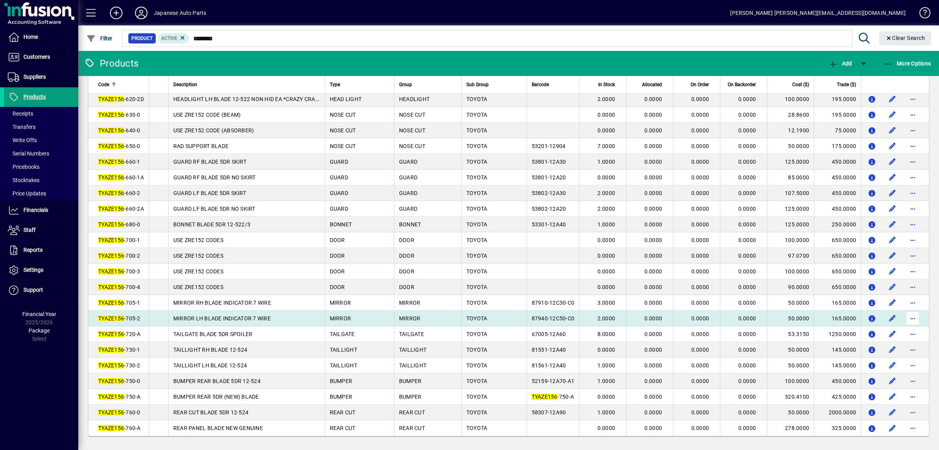
click at [910, 312] on span "button" at bounding box center [913, 318] width 19 height 19
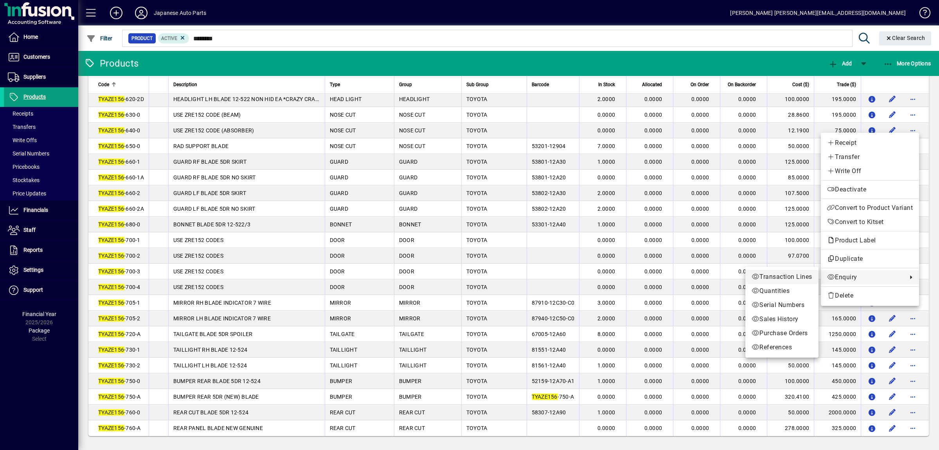
click at [786, 278] on span "Transaction Lines" at bounding box center [782, 276] width 61 height 9
